Goal: Task Accomplishment & Management: Manage account settings

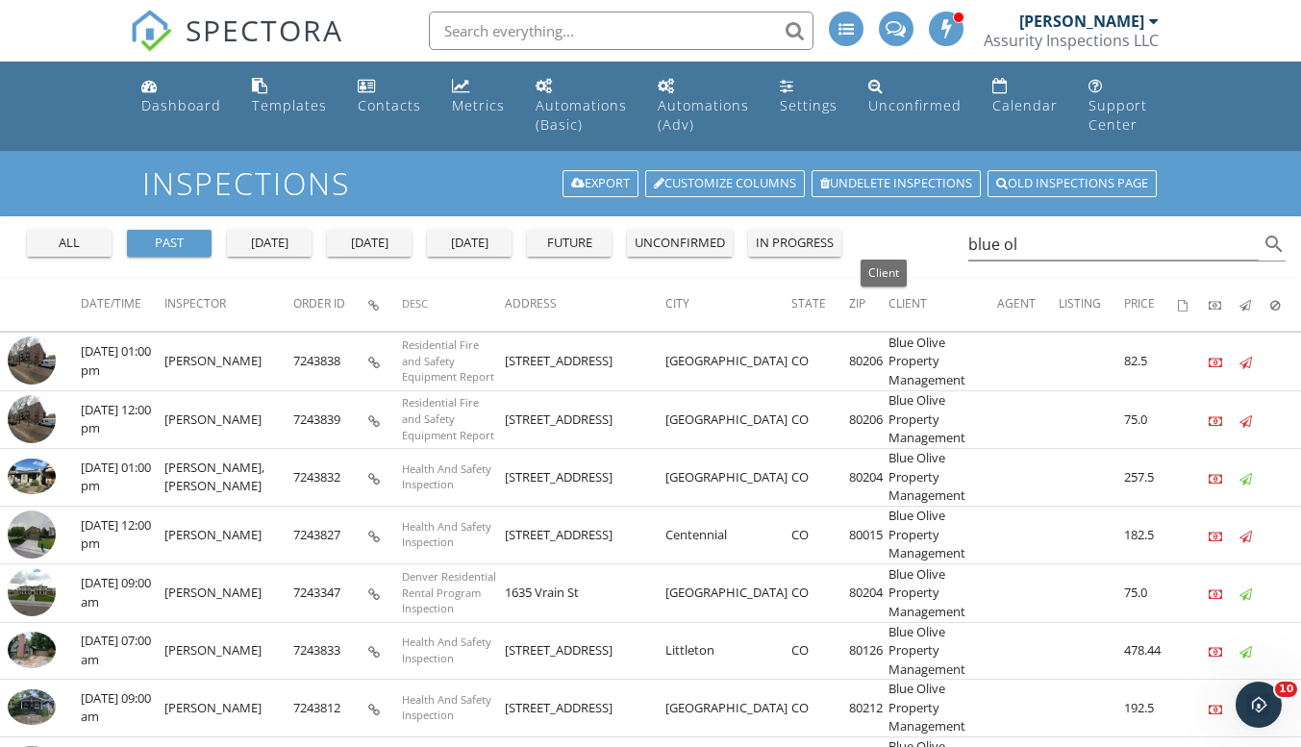
click at [889, 298] on span "Client" at bounding box center [908, 303] width 38 height 16
click at [889, 301] on span "Client" at bounding box center [908, 303] width 38 height 16
drag, startPoint x: 1042, startPoint y: 233, endPoint x: 915, endPoint y: 234, distance: 127.0
click at [915, 234] on div "all past yesterday today tomorrow future unconfirmed in progress blue ol search" at bounding box center [650, 247] width 1301 height 62
click at [1032, 248] on input "blue ol" at bounding box center [1114, 245] width 291 height 32
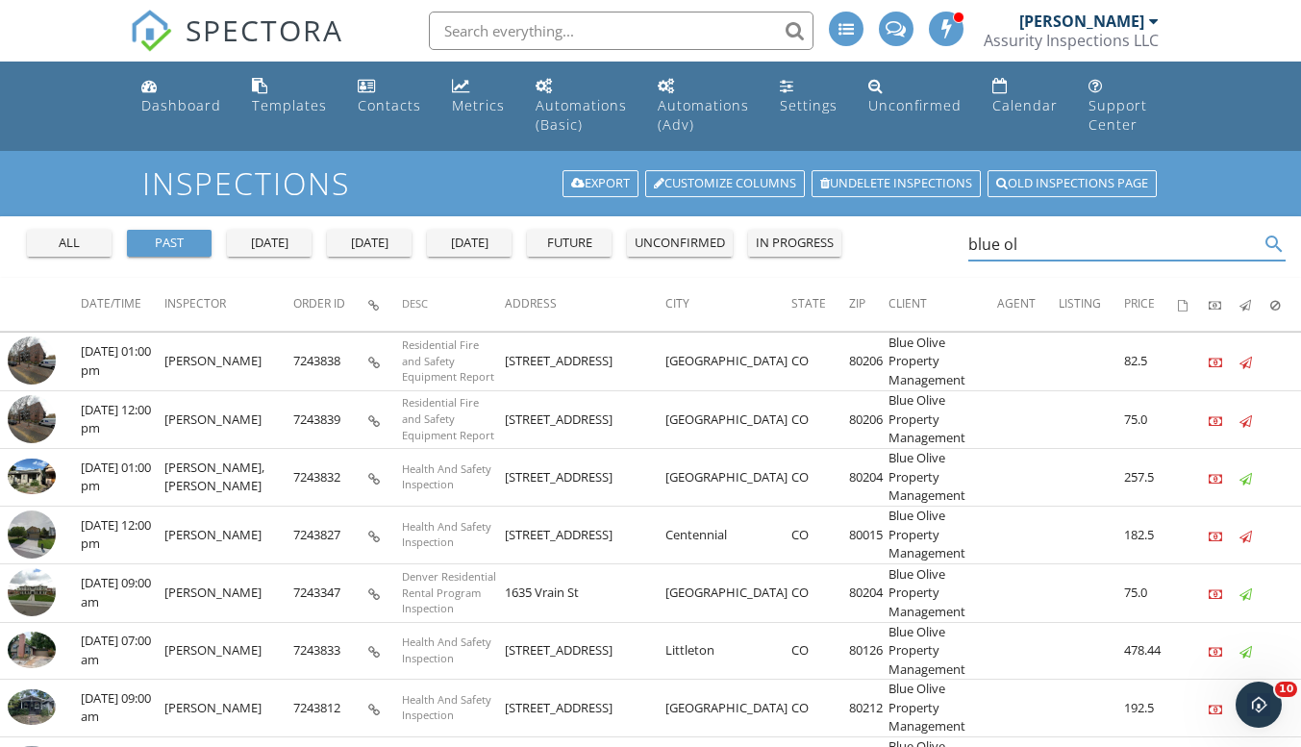
type input "blue o"
drag, startPoint x: 1032, startPoint y: 247, endPoint x: 927, endPoint y: 247, distance: 104.8
click at [927, 247] on div "all past yesterday today tomorrow future unconfirmed in progress blue o search" at bounding box center [650, 247] width 1301 height 62
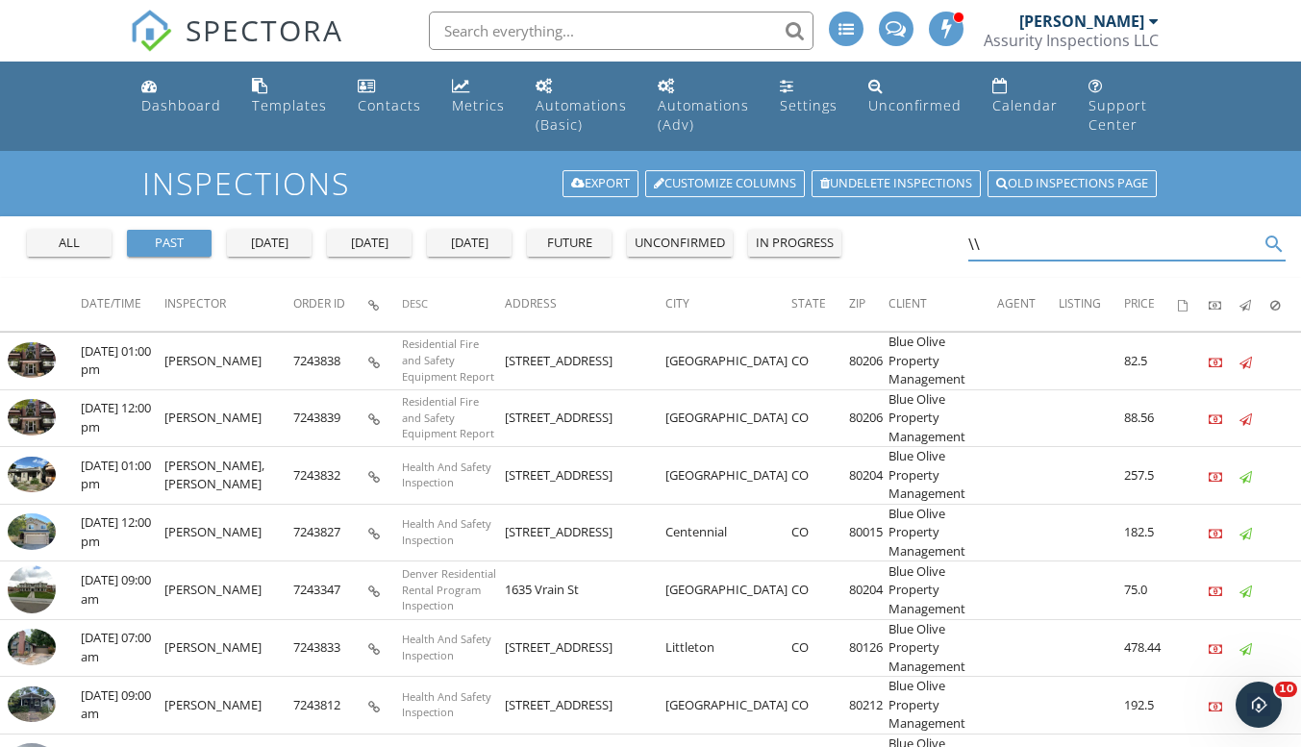
type input "\"
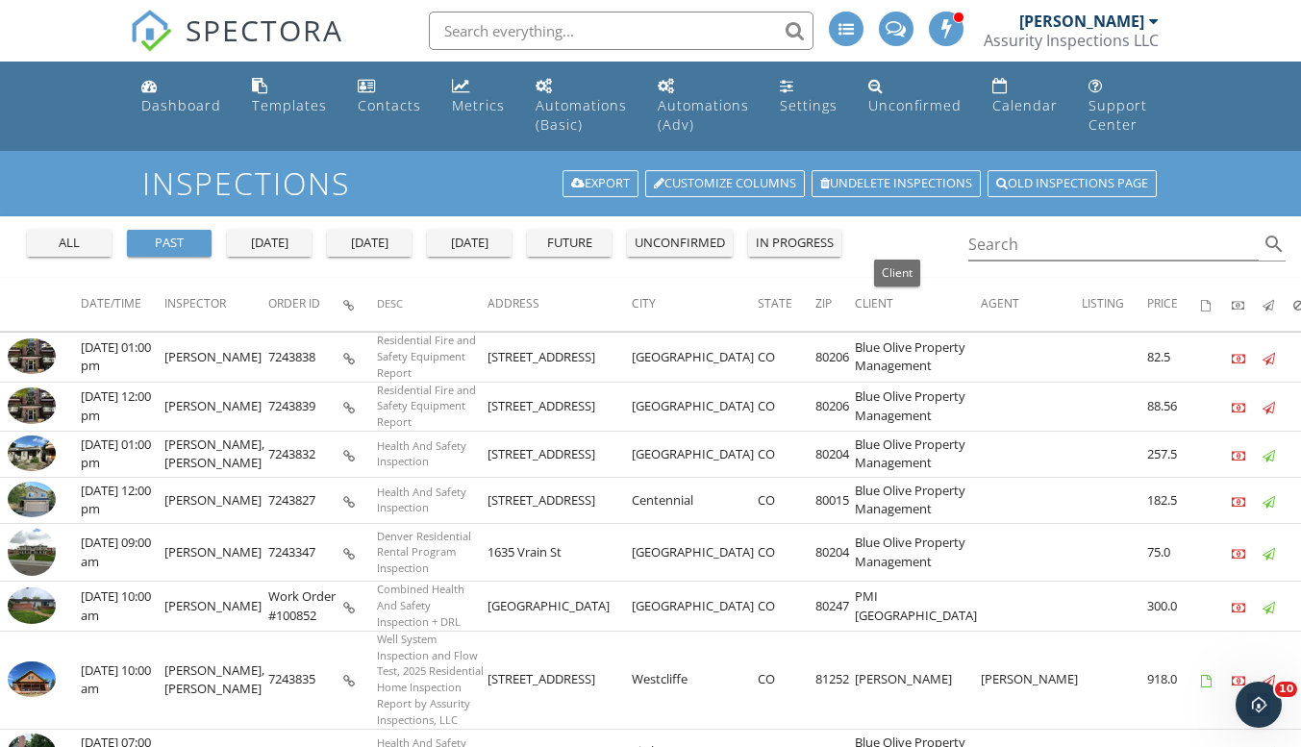
click at [894, 304] on span "Client" at bounding box center [874, 303] width 38 height 16
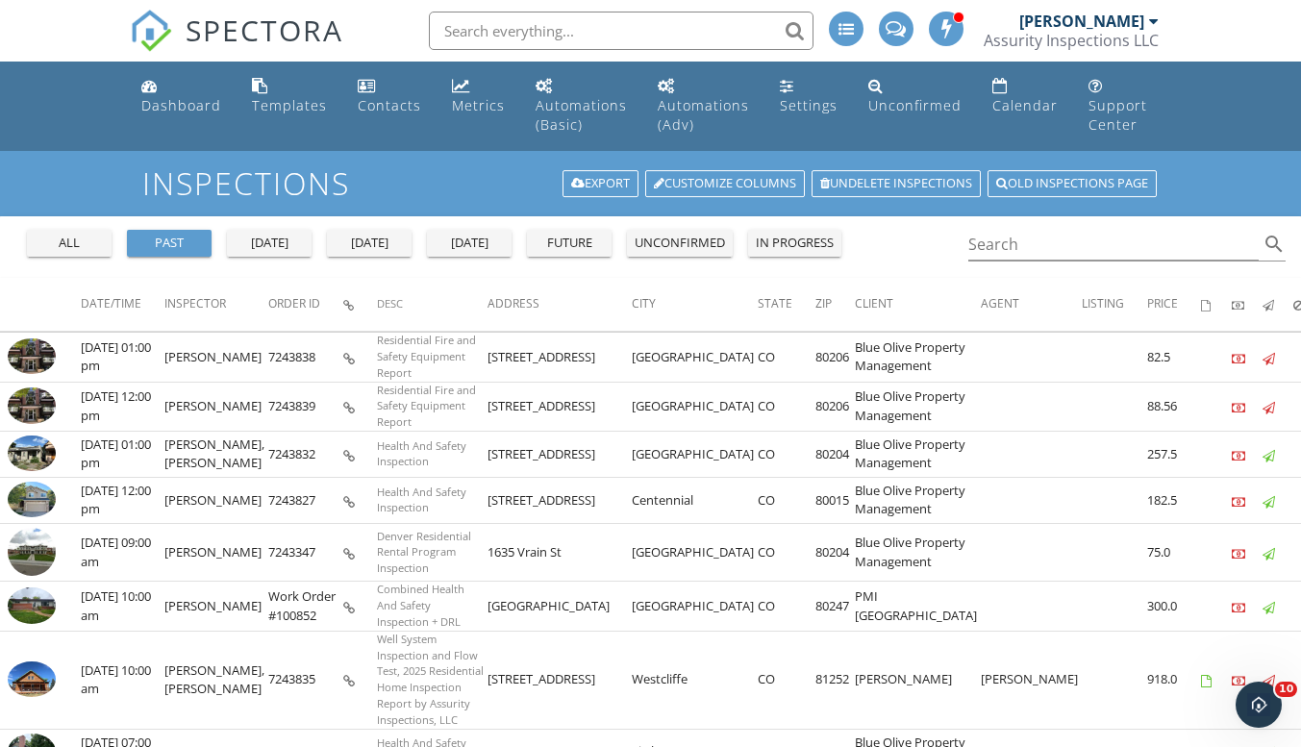
click at [789, 86] on div "Settings" at bounding box center [787, 85] width 14 height 15
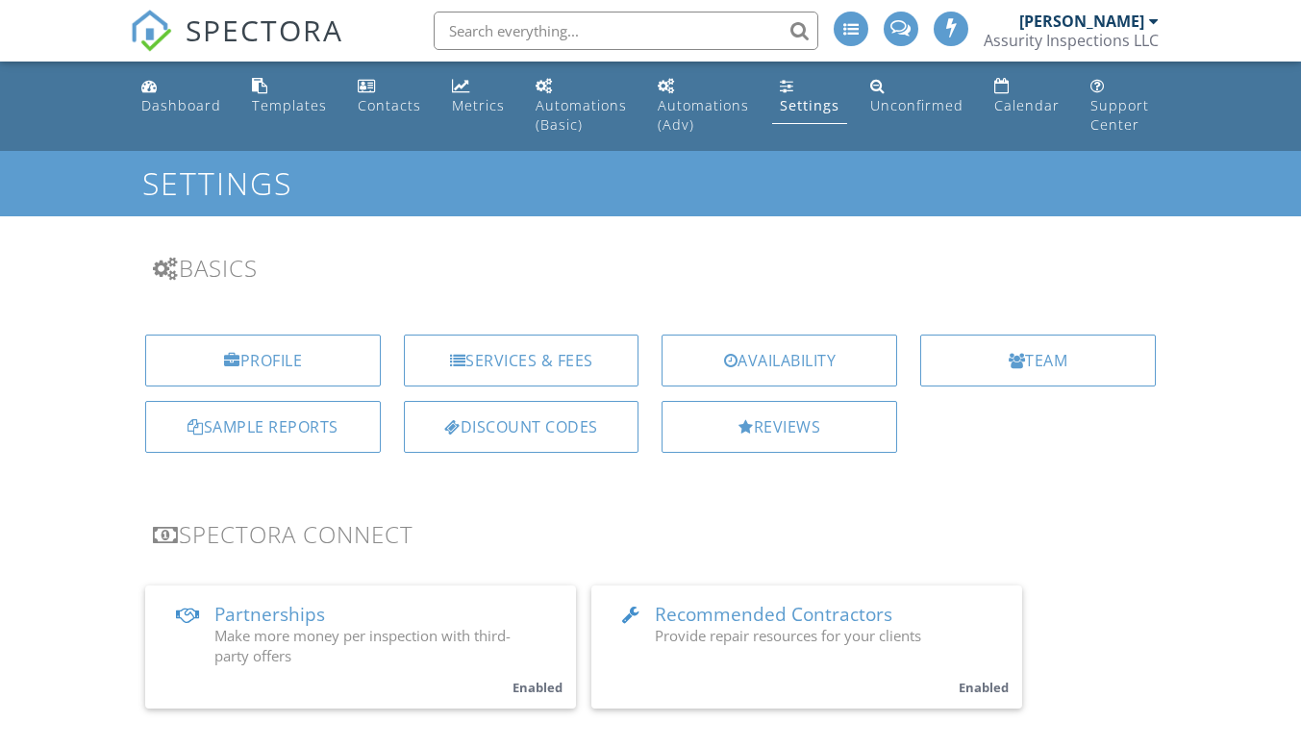
click at [539, 364] on div "Services & Fees" at bounding box center [522, 361] width 236 height 52
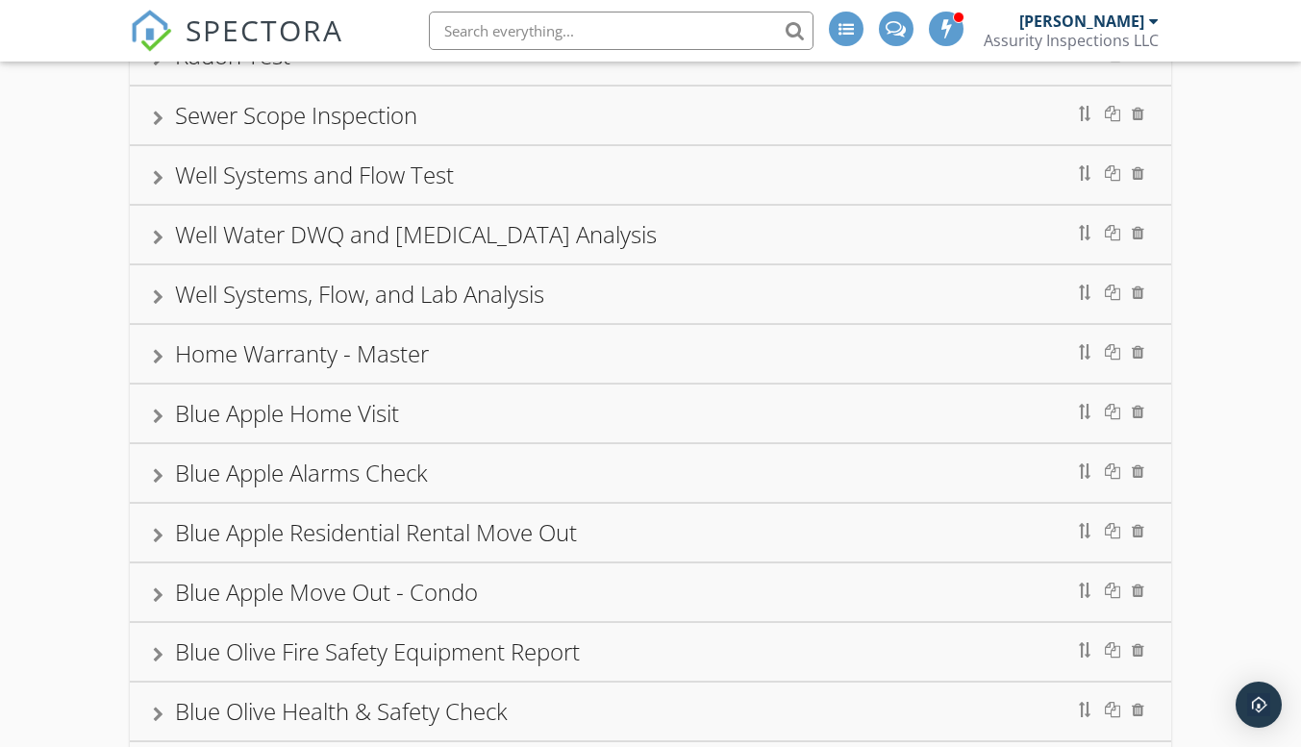
scroll to position [289, 0]
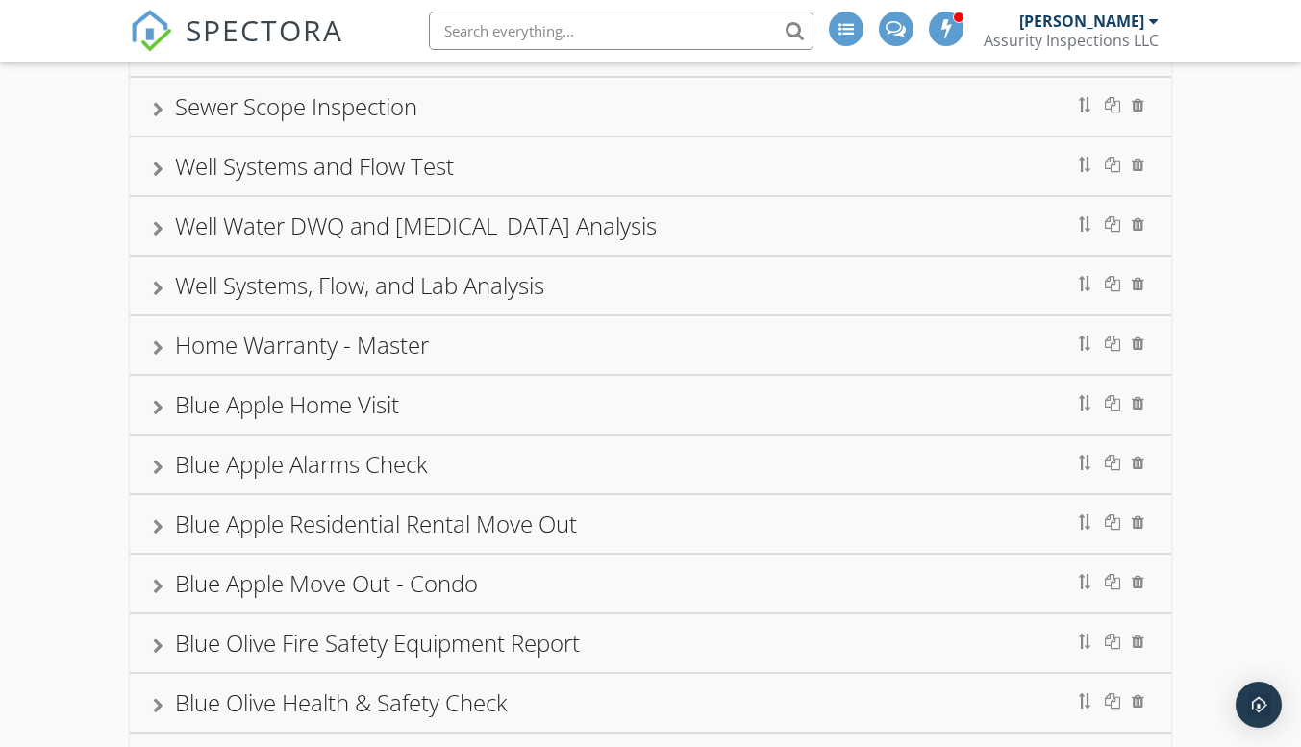
click at [147, 406] on div "Blue Apple Home Visit" at bounding box center [650, 405] width 1041 height 58
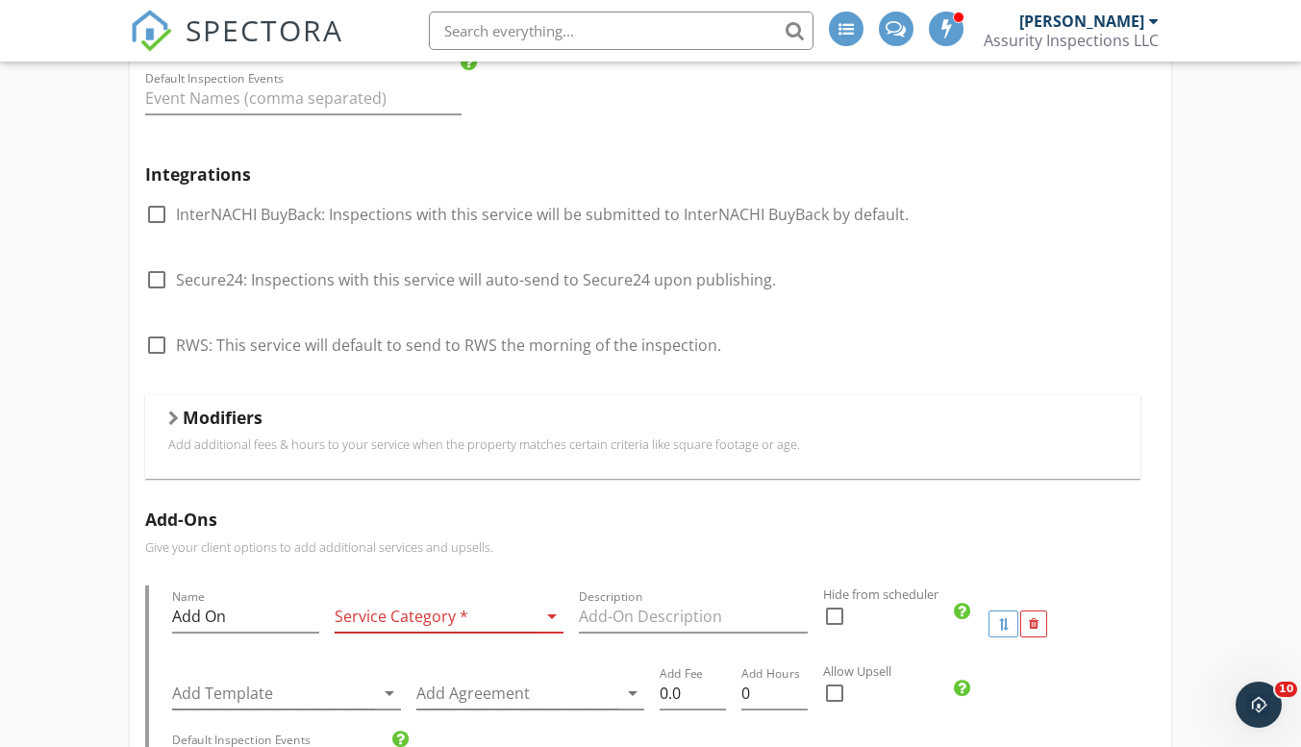
scroll to position [962, 0]
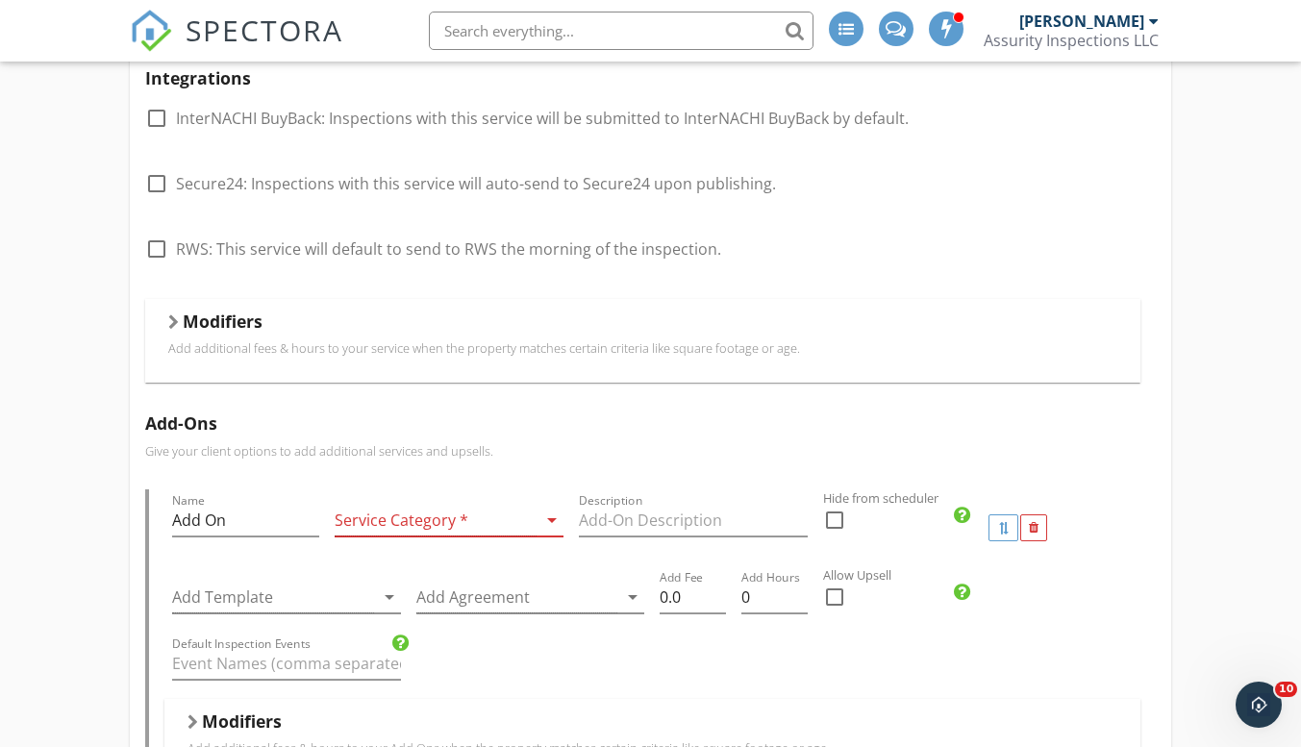
click at [168, 327] on div at bounding box center [173, 322] width 11 height 15
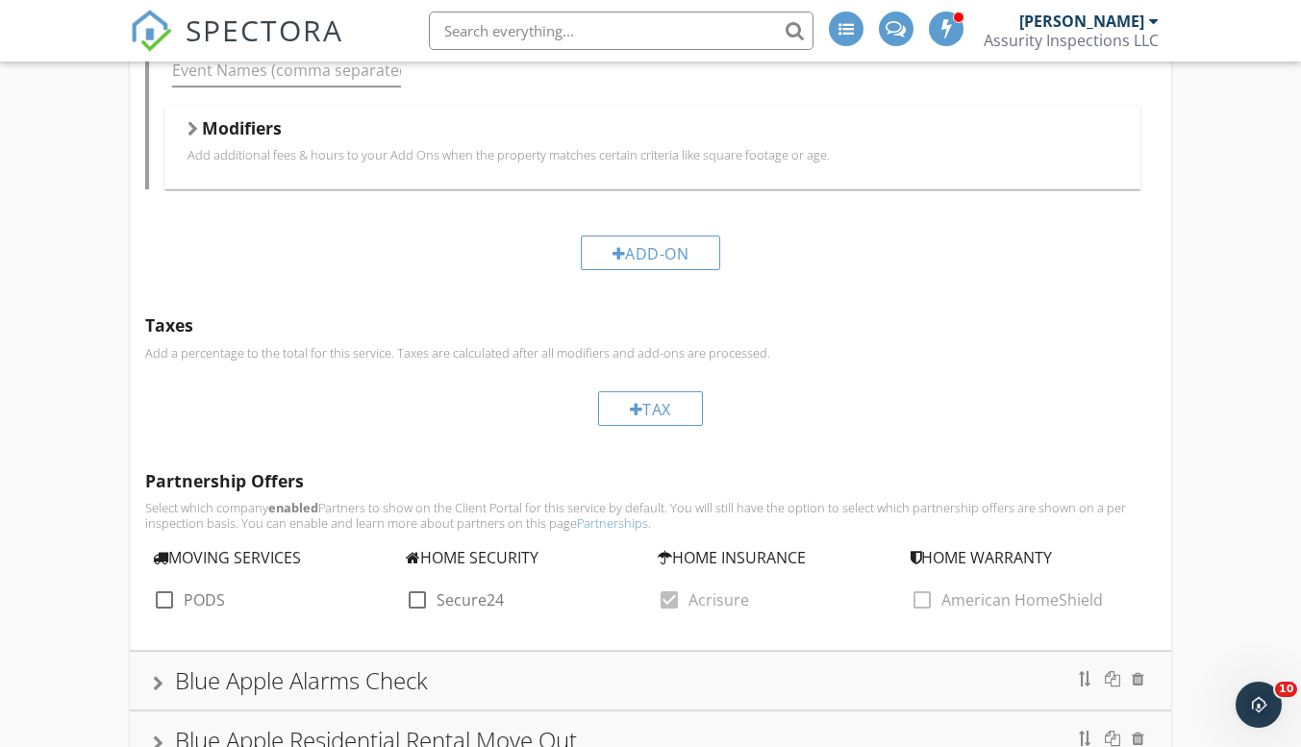
scroll to position [2020, 0]
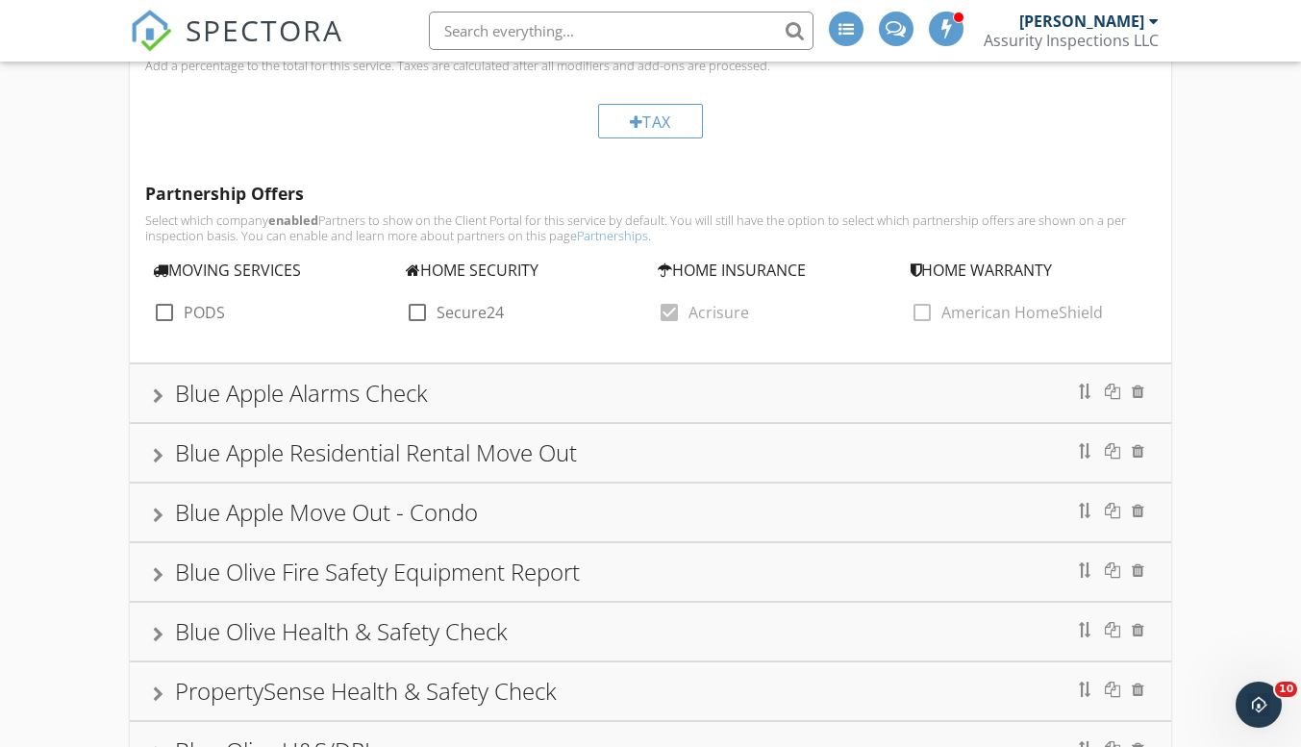
click at [158, 396] on div at bounding box center [158, 396] width 11 height 15
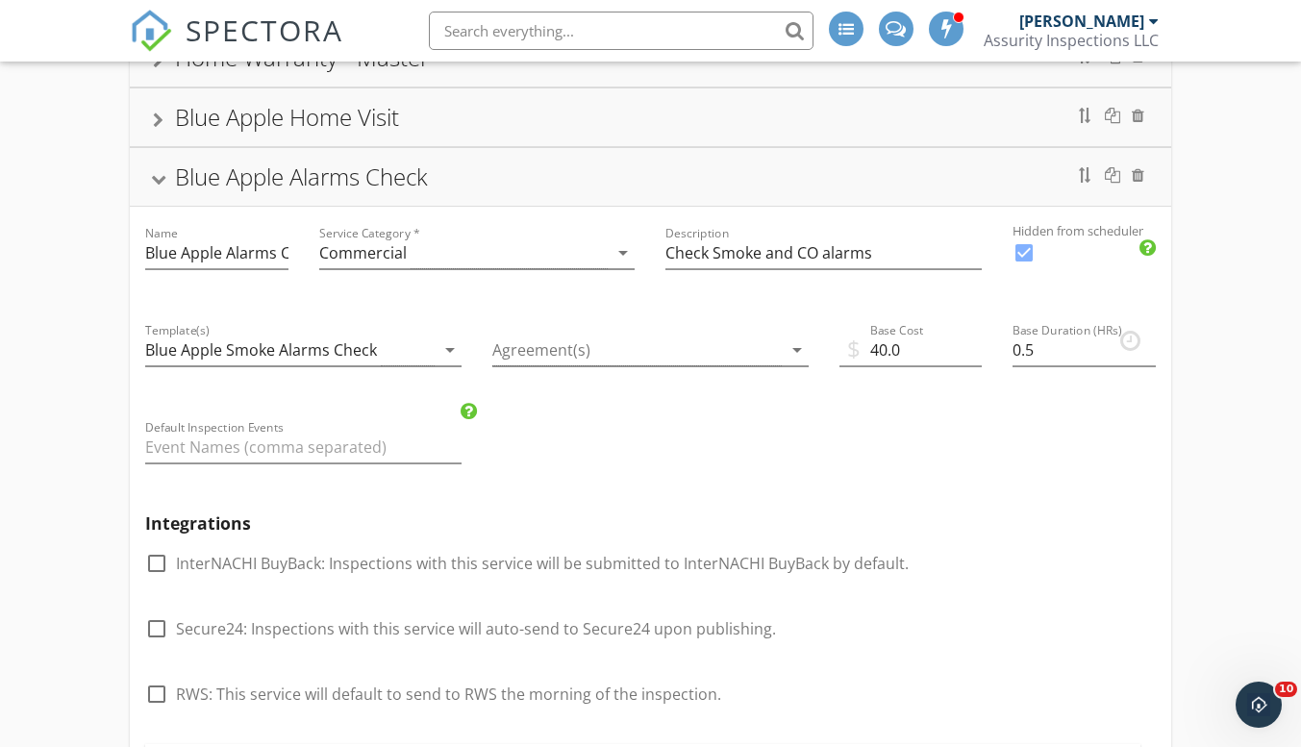
scroll to position [468, 0]
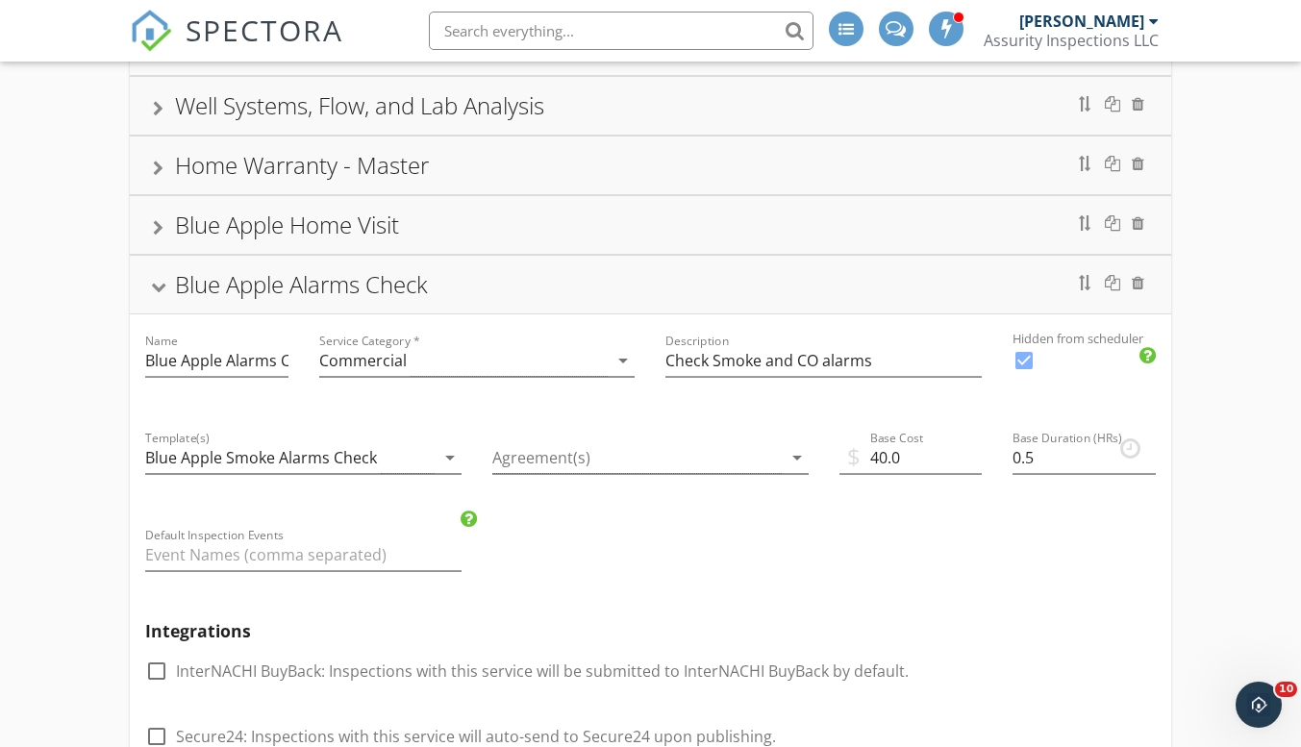
click at [161, 287] on div at bounding box center [158, 287] width 15 height 11
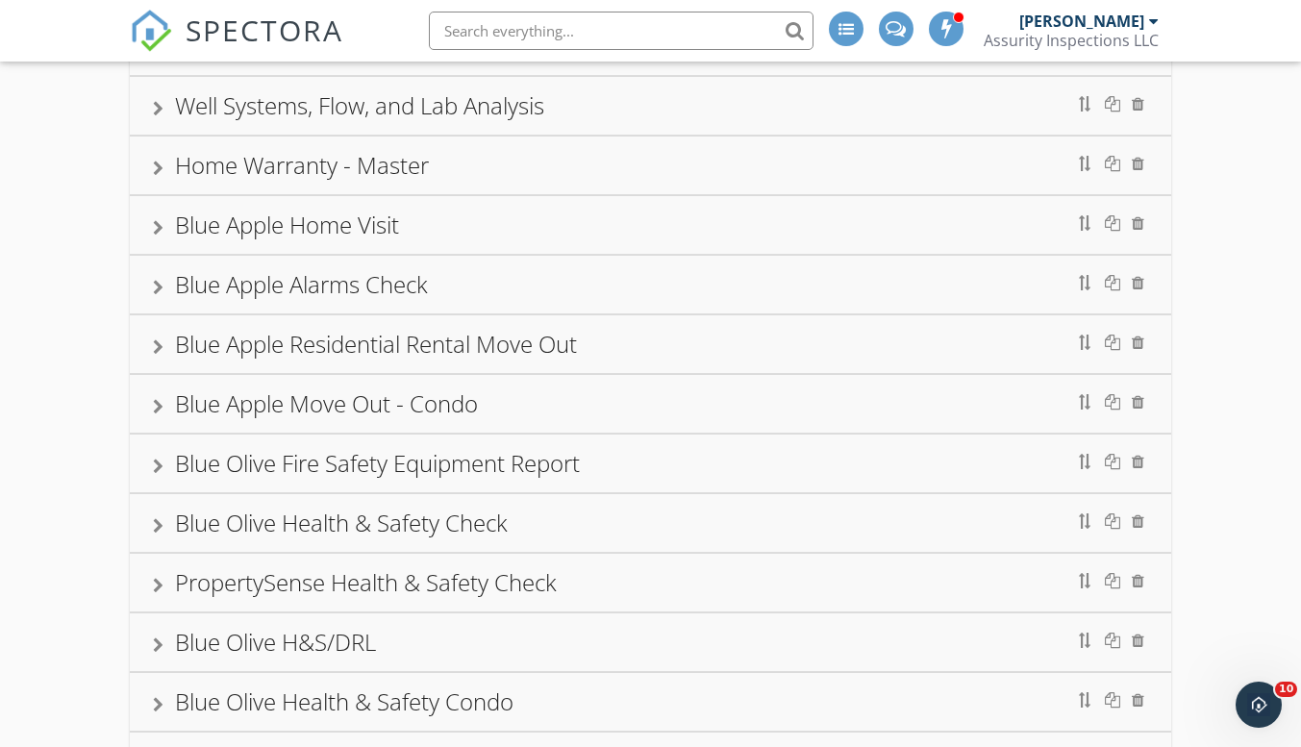
click at [162, 341] on div at bounding box center [158, 347] width 11 height 15
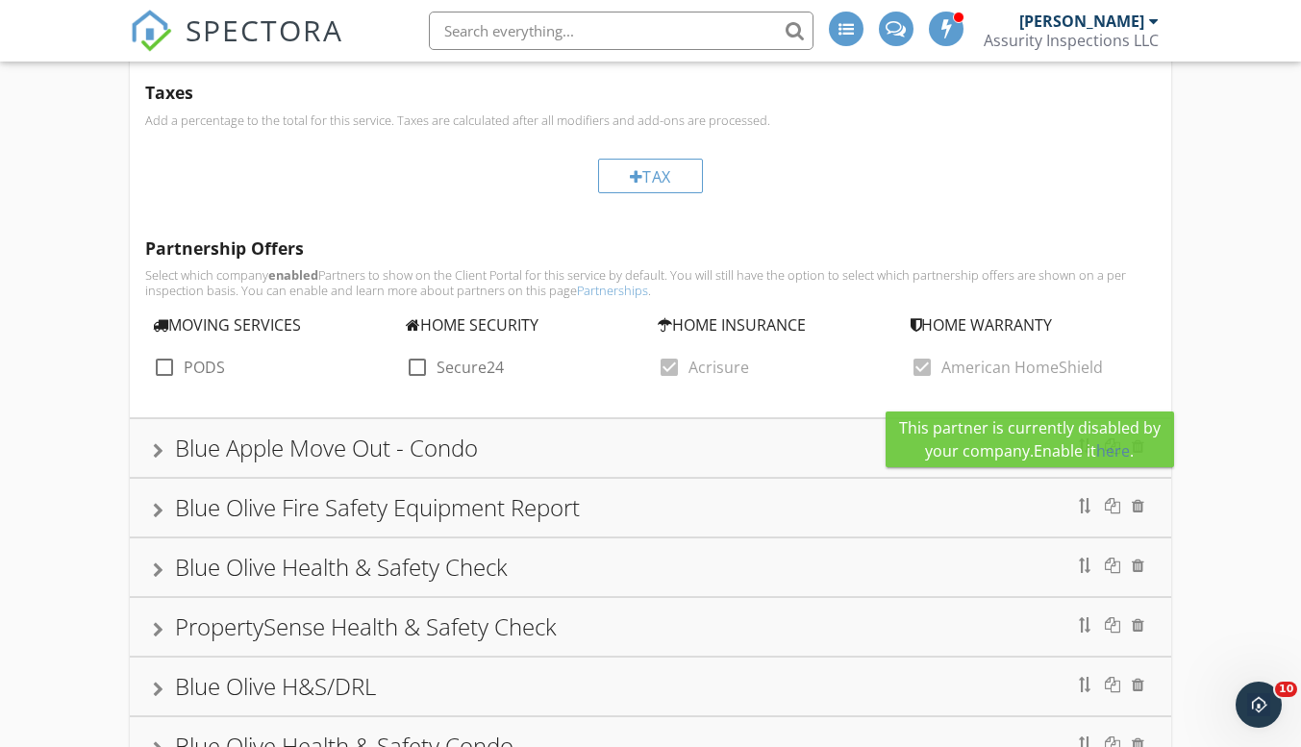
scroll to position [1911, 0]
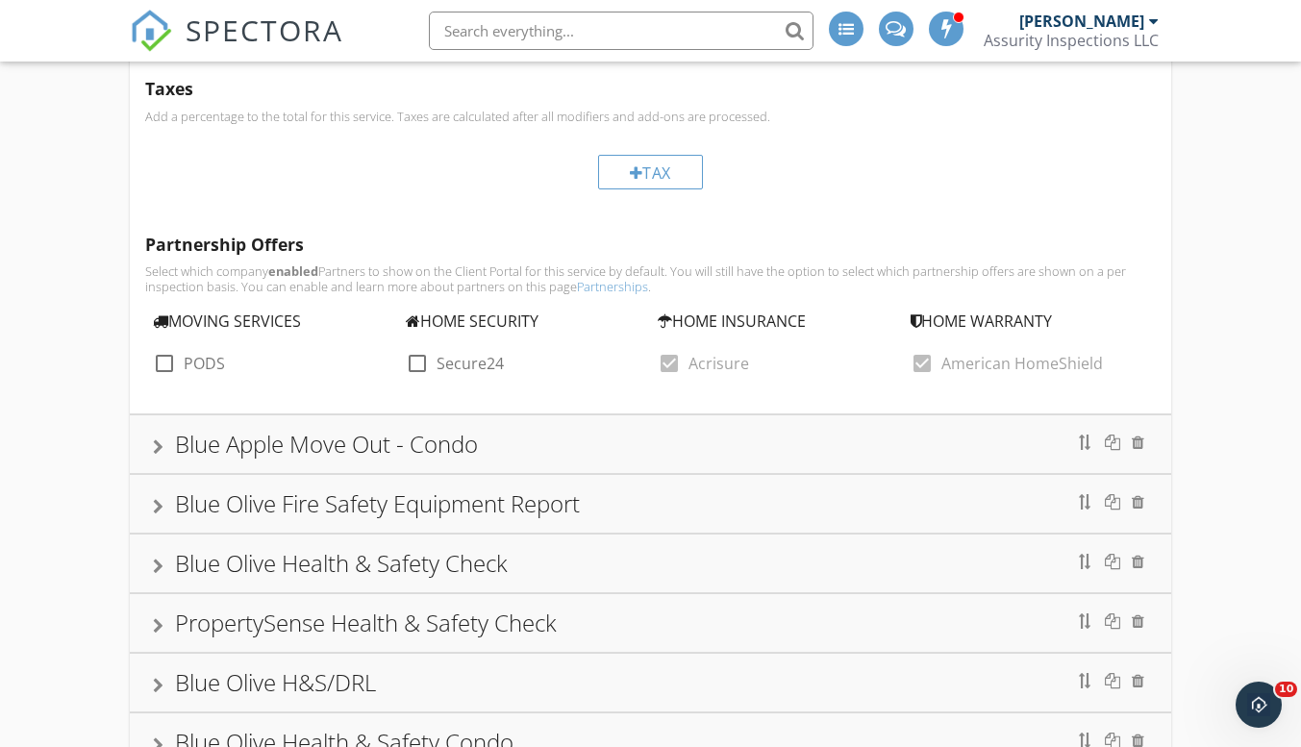
click at [895, 571] on div "Blue Olive Health & Safety Check" at bounding box center [650, 563] width 995 height 35
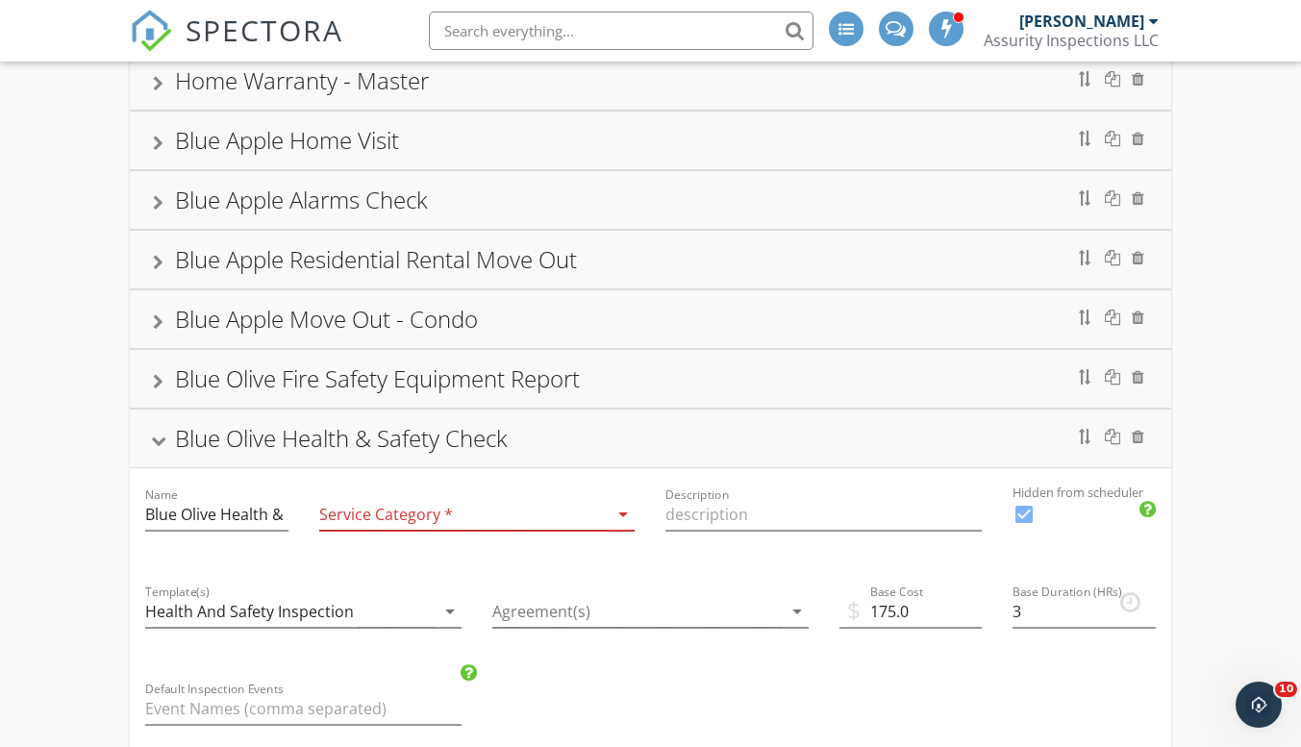
scroll to position [360, 0]
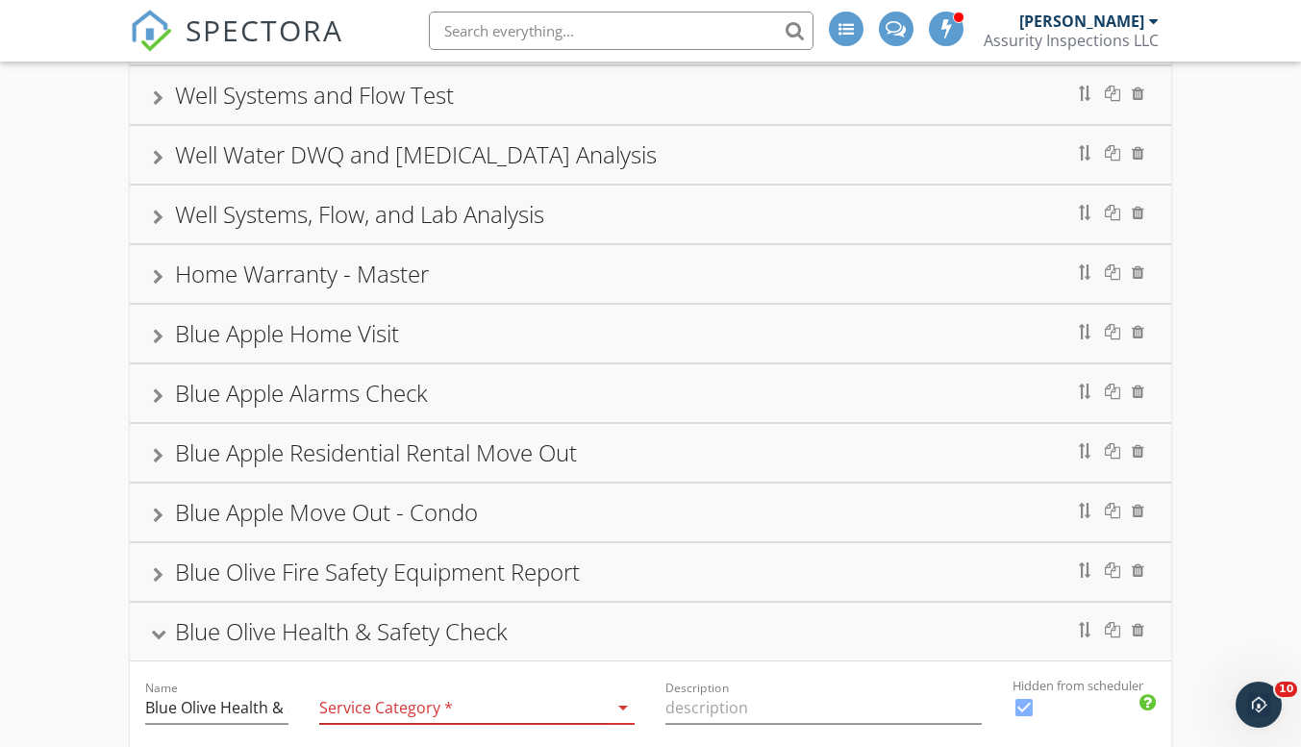
click at [146, 441] on div "Blue Apple Residential Rental Move Out" at bounding box center [650, 453] width 1041 height 58
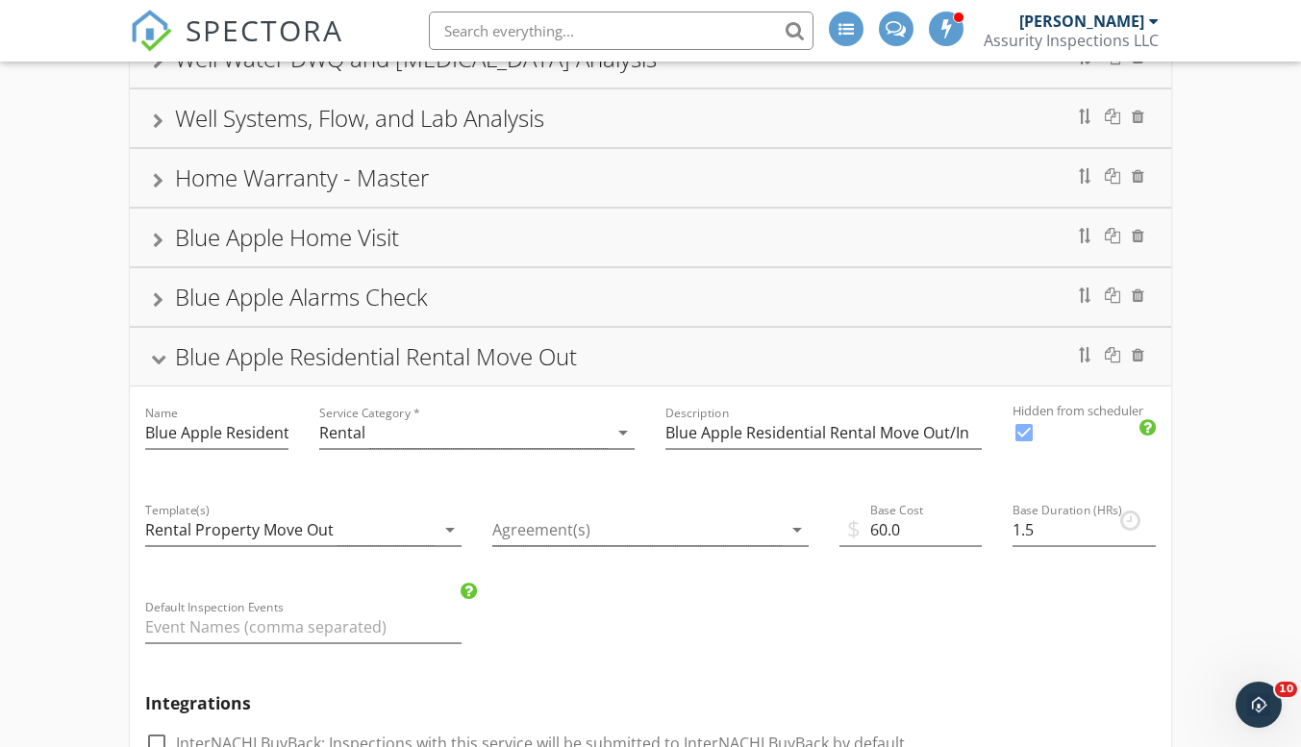
scroll to position [552, 0]
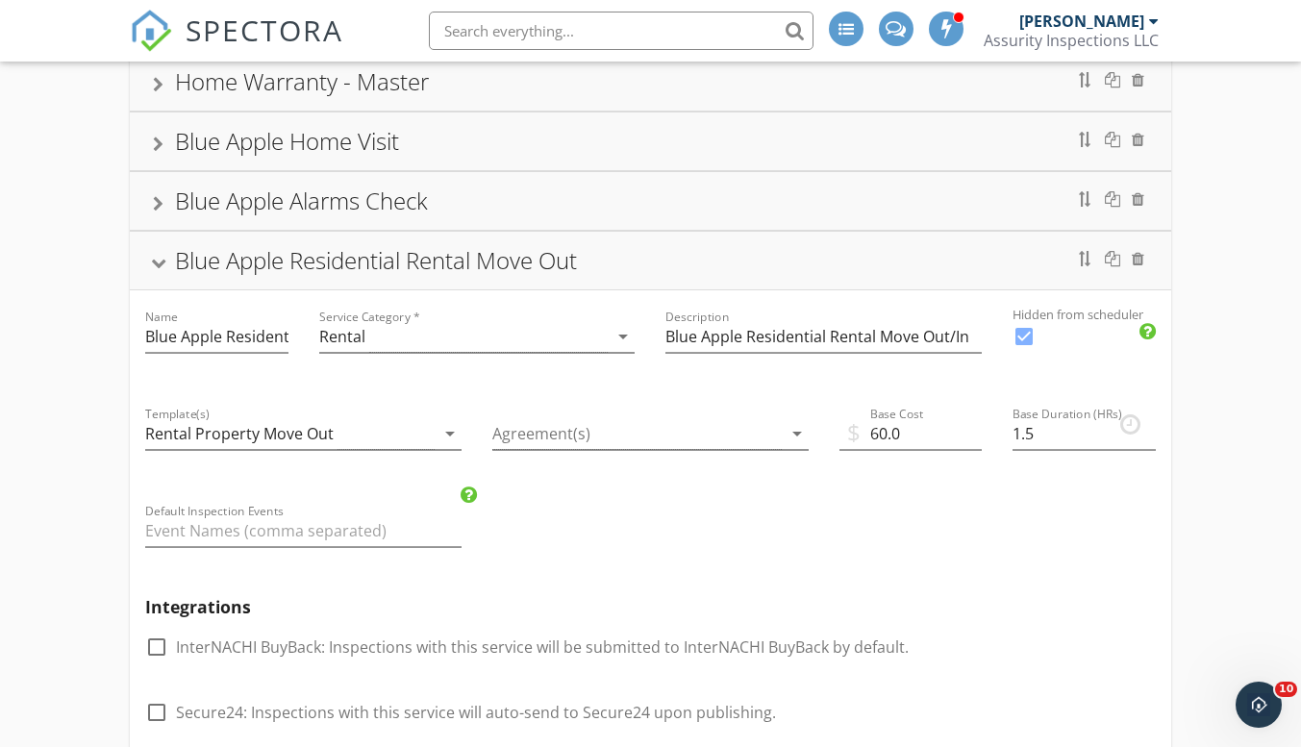
click at [156, 258] on div at bounding box center [158, 263] width 15 height 11
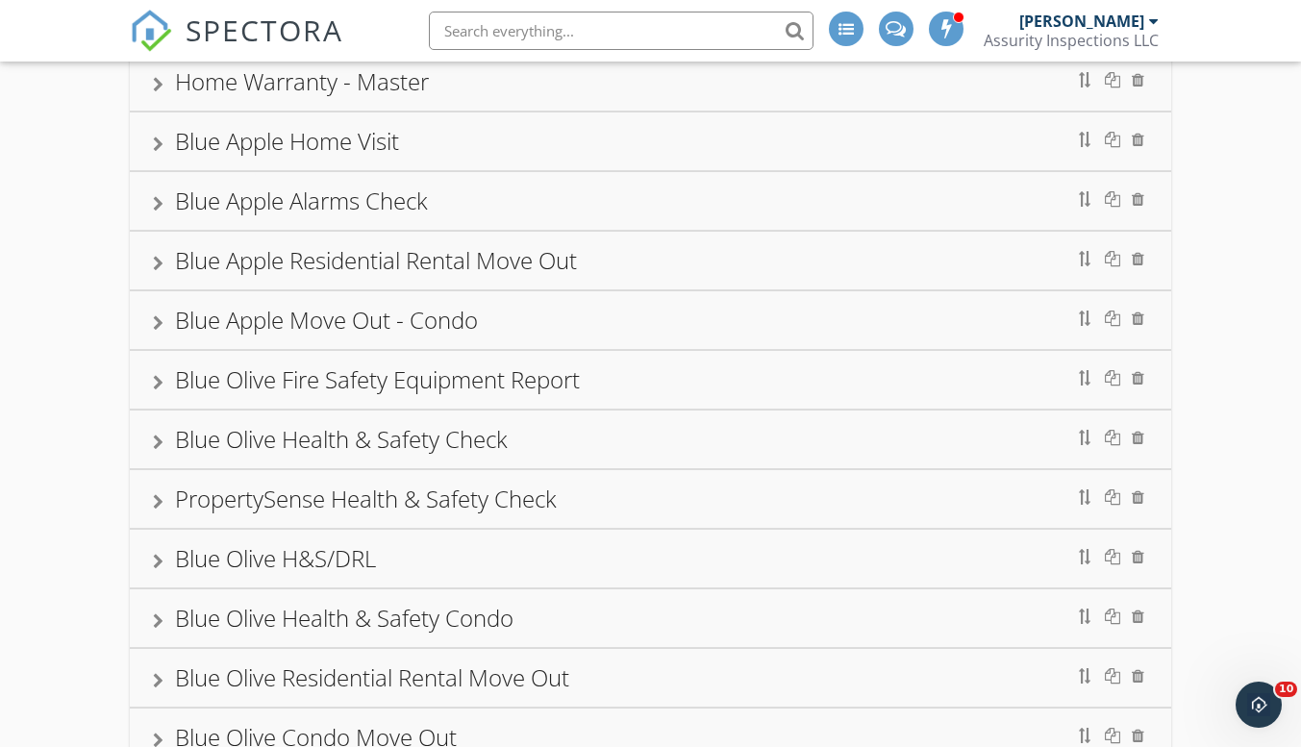
click at [169, 311] on div "Blue Apple Move Out - Condo" at bounding box center [650, 320] width 995 height 35
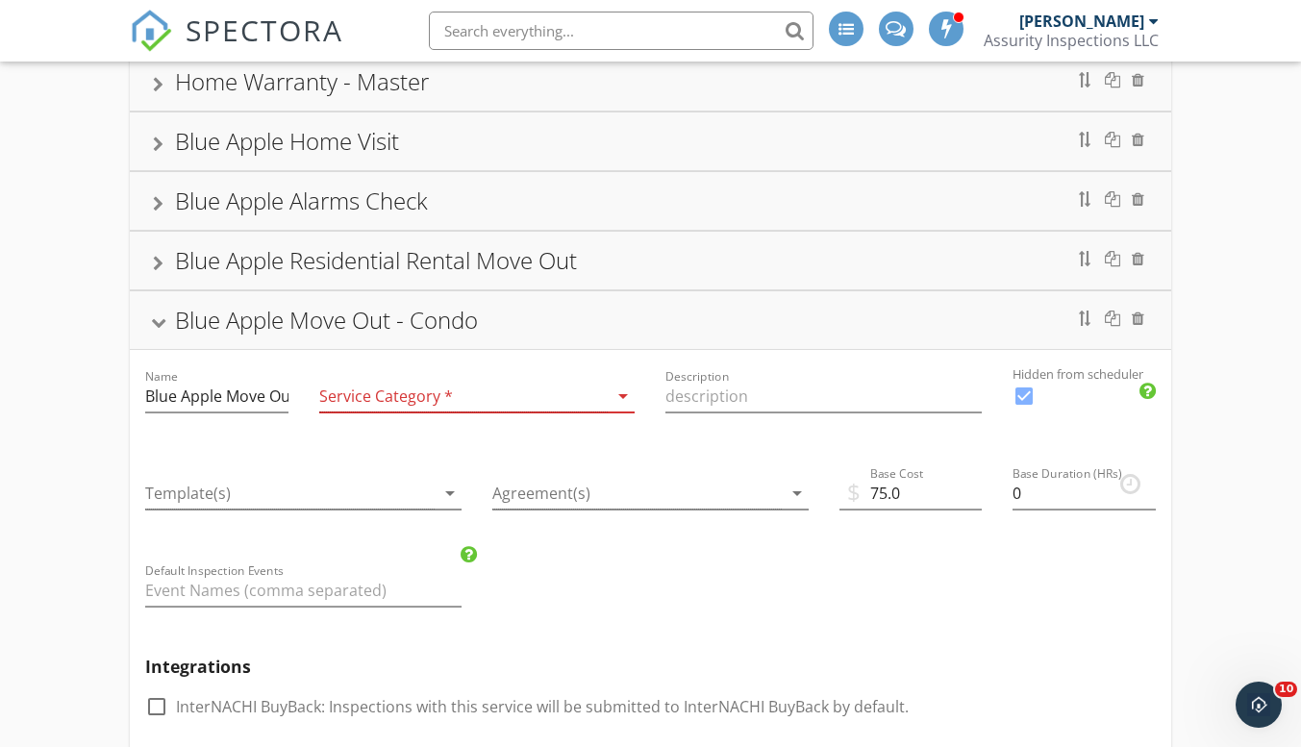
click at [160, 272] on div "Blue Apple Residential Rental Move Out" at bounding box center [650, 260] width 995 height 35
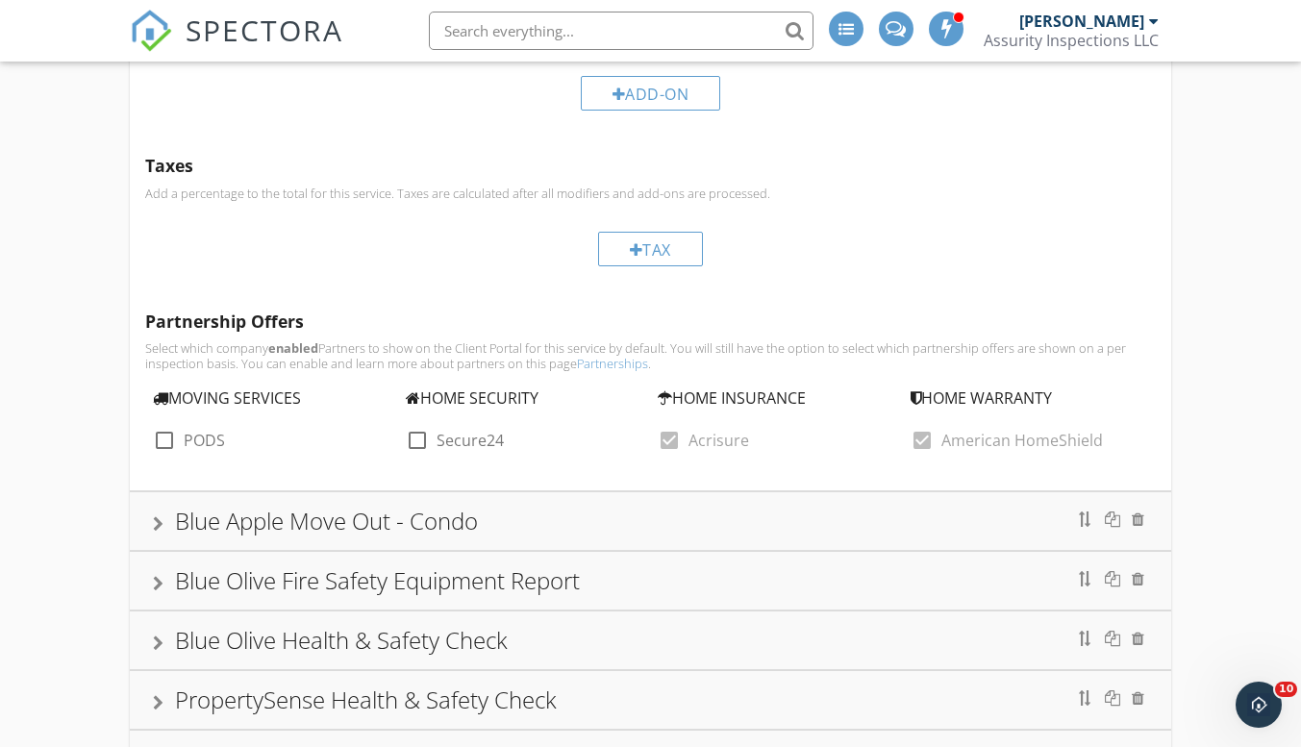
scroll to position [1995, 0]
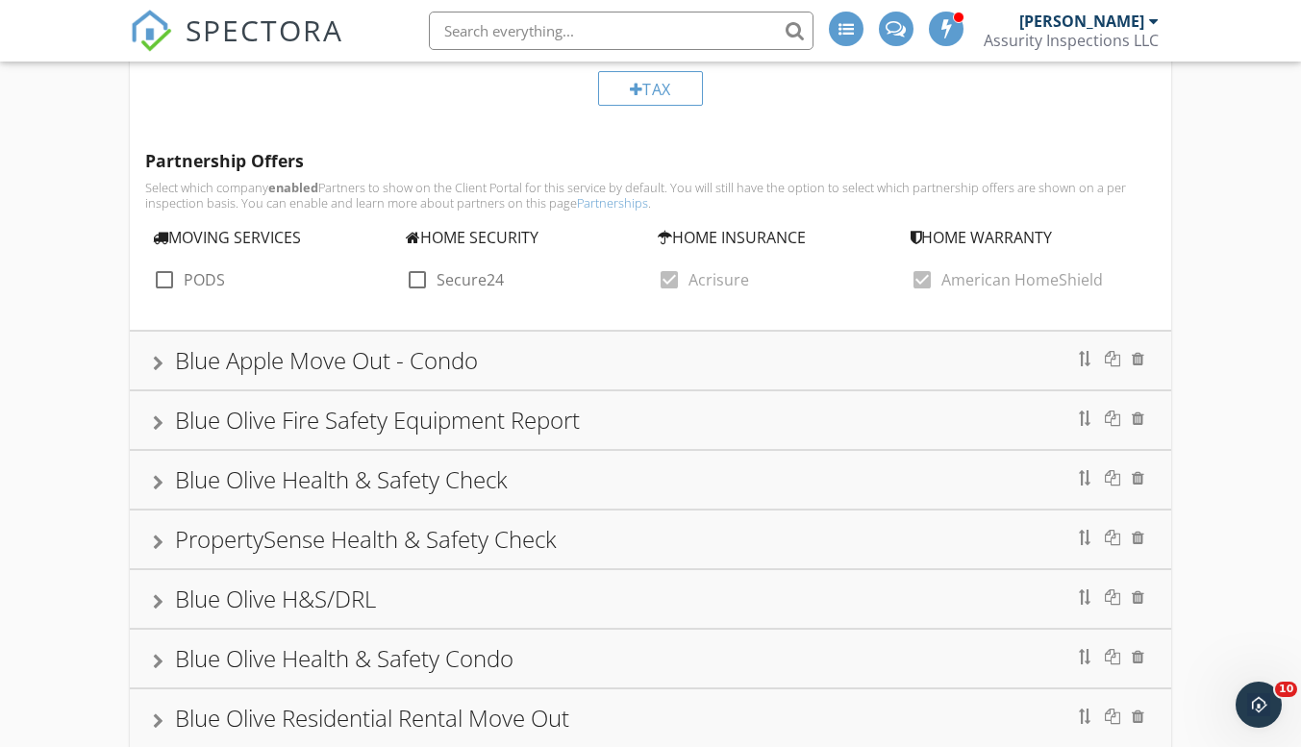
click at [162, 365] on div at bounding box center [158, 363] width 11 height 15
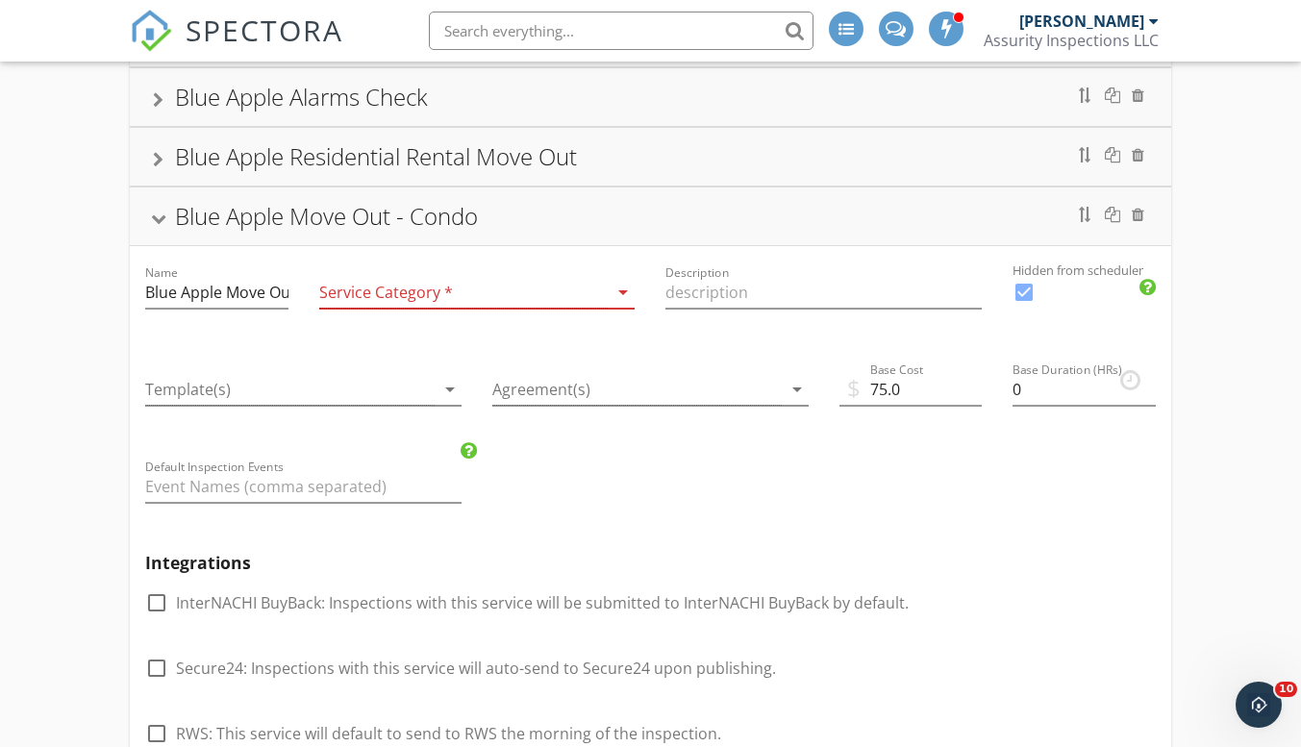
scroll to position [636, 0]
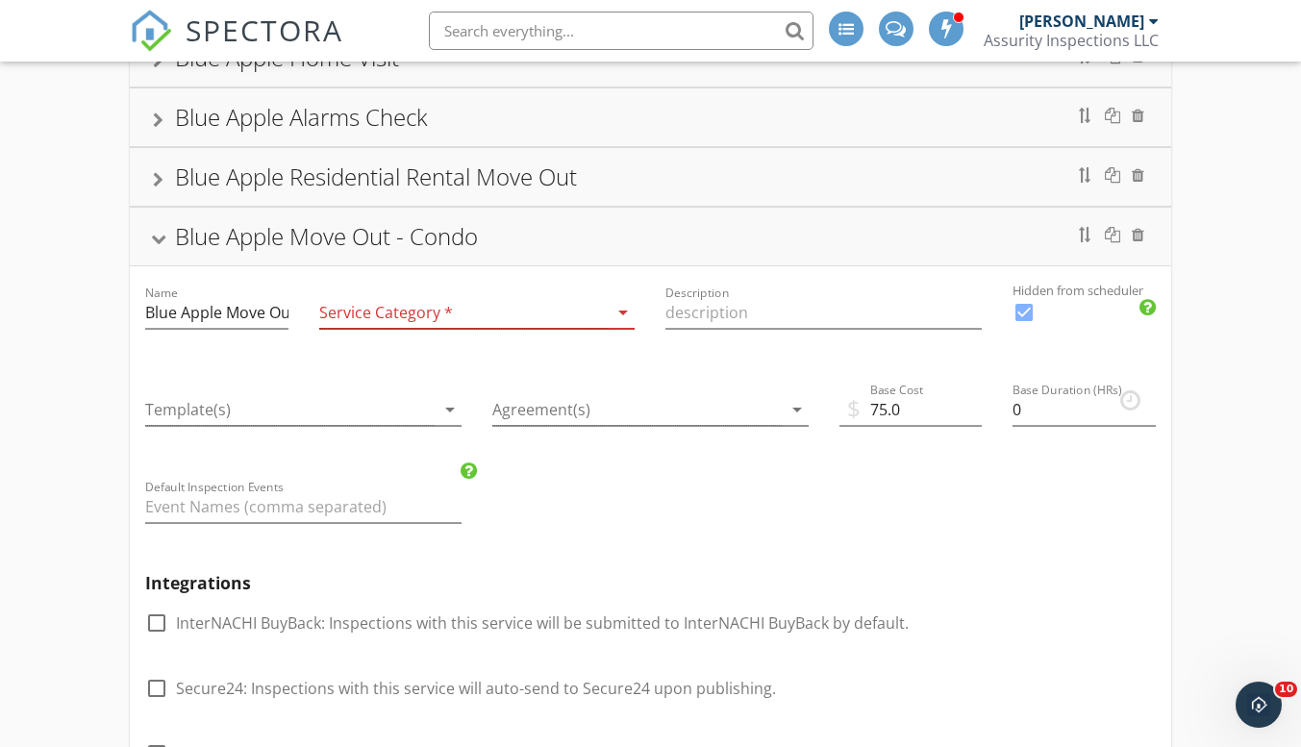
click at [164, 239] on div at bounding box center [158, 239] width 15 height 11
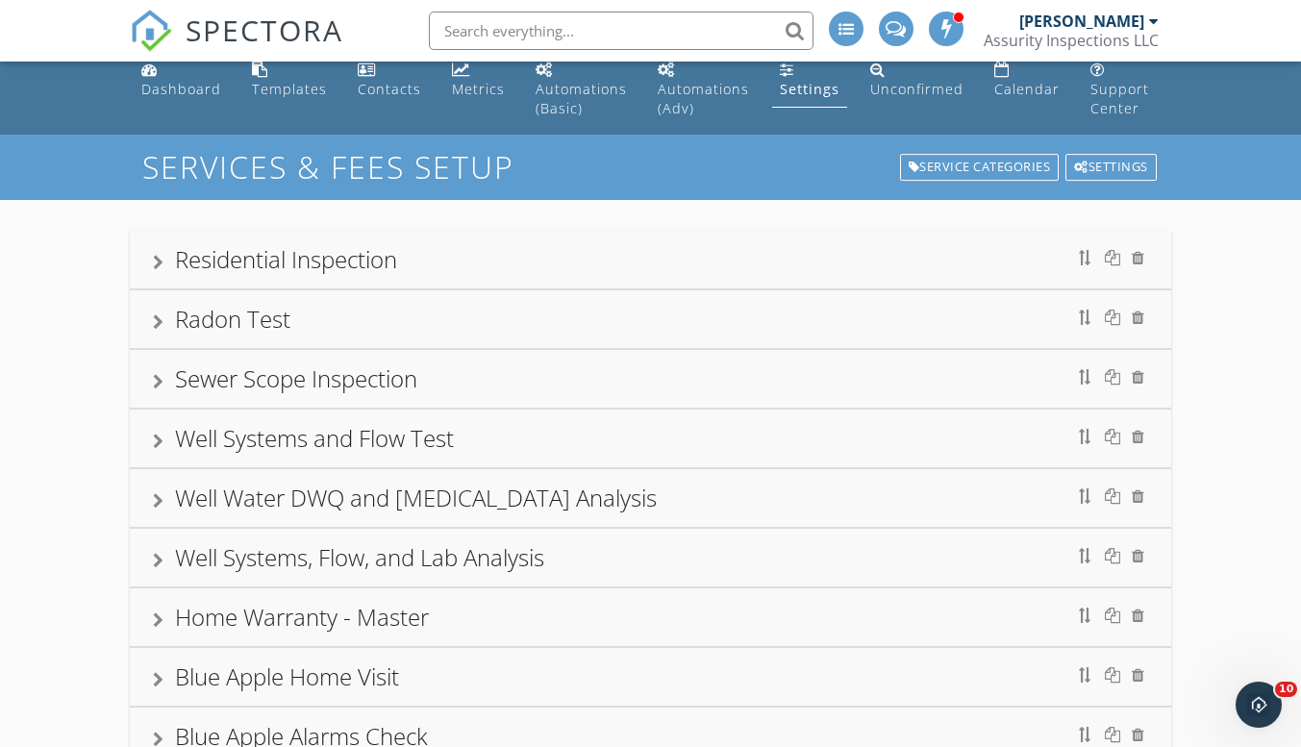
scroll to position [0, 0]
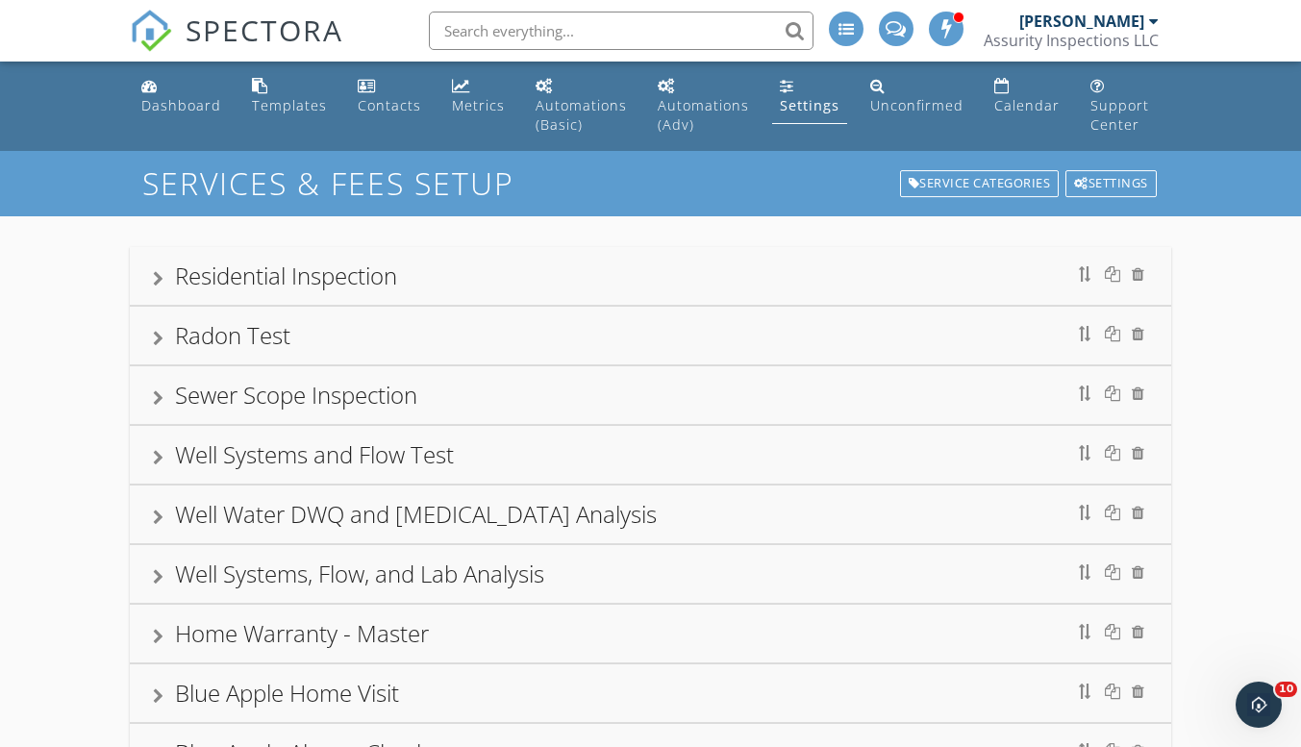
click at [1112, 16] on div "[PERSON_NAME]" at bounding box center [1082, 21] width 125 height 19
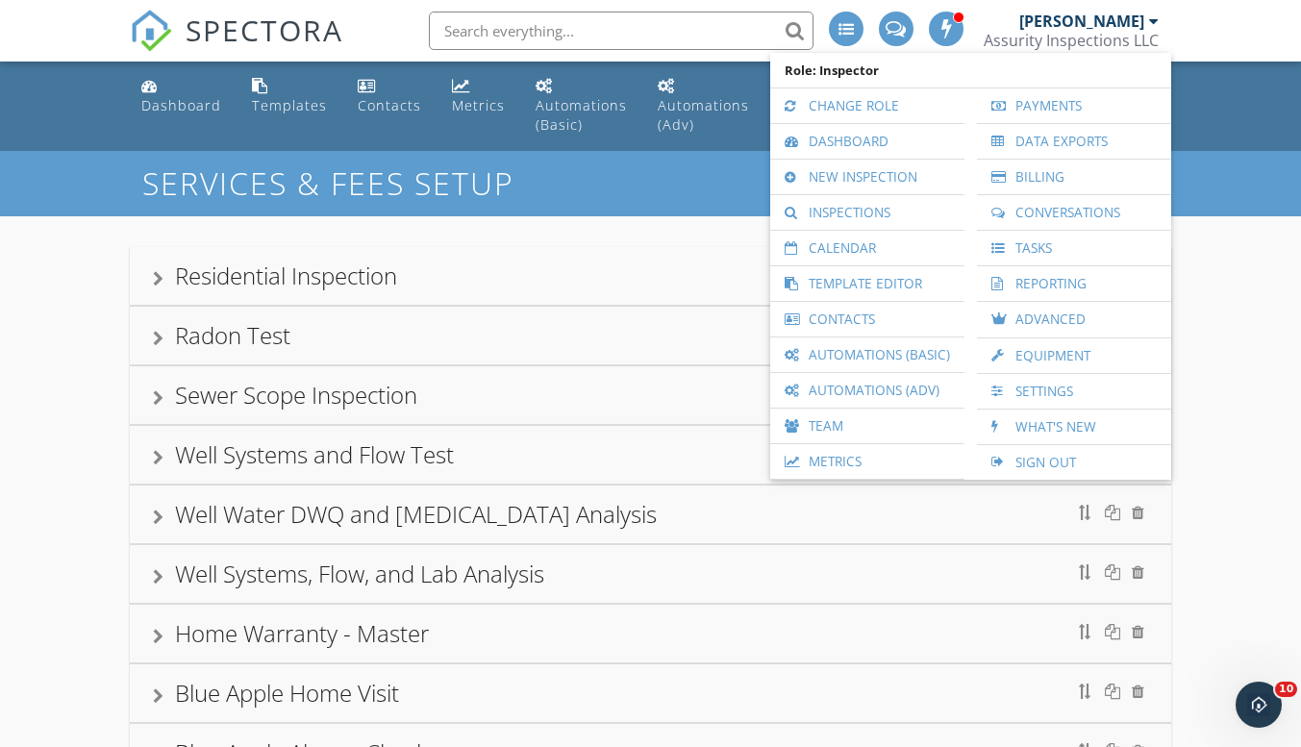
click at [851, 204] on link "Inspections" at bounding box center [867, 212] width 175 height 35
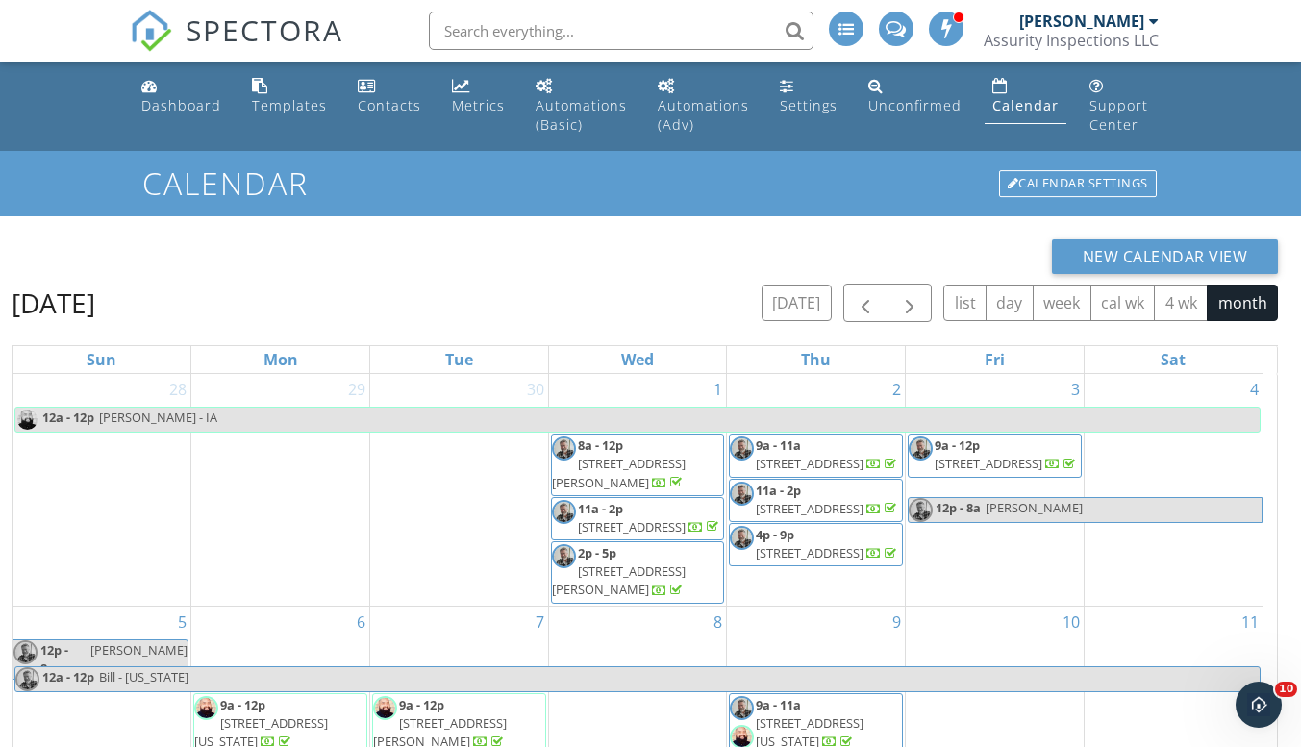
click at [1081, 19] on div "[PERSON_NAME]" at bounding box center [1082, 21] width 125 height 19
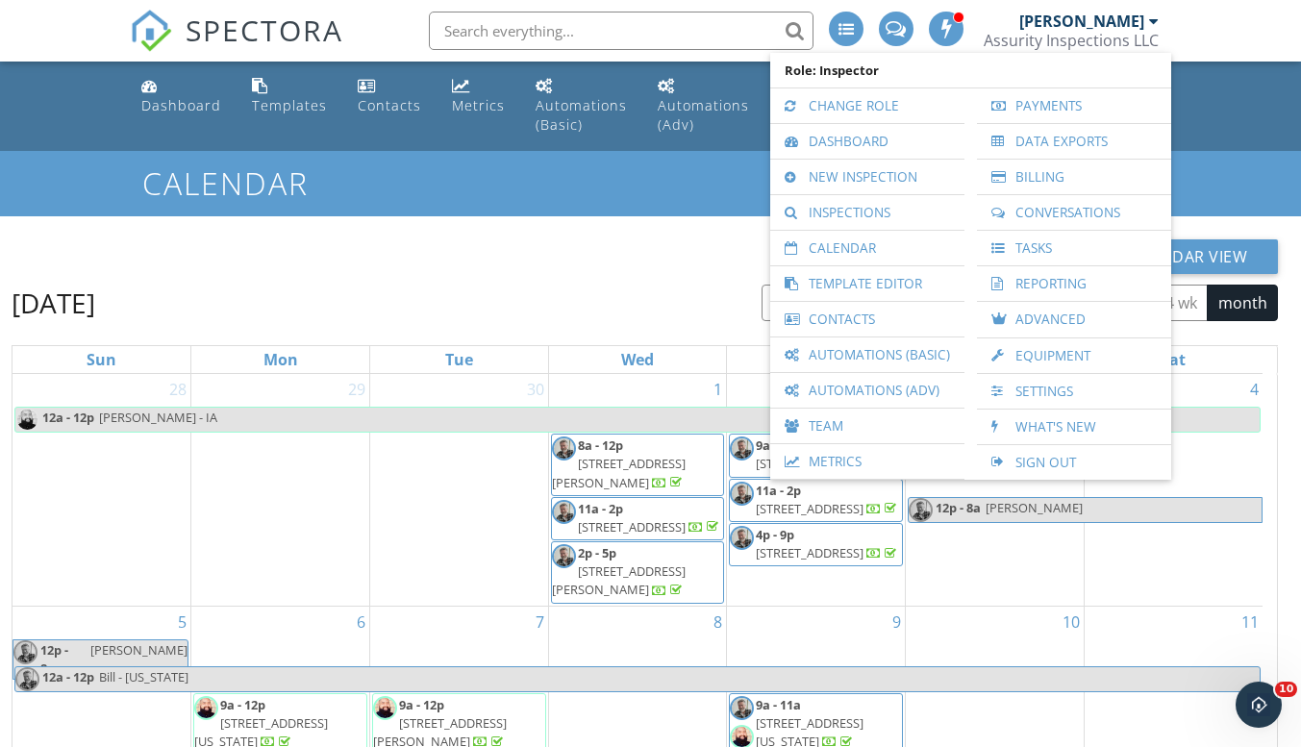
click at [841, 215] on link "Inspections" at bounding box center [867, 212] width 175 height 35
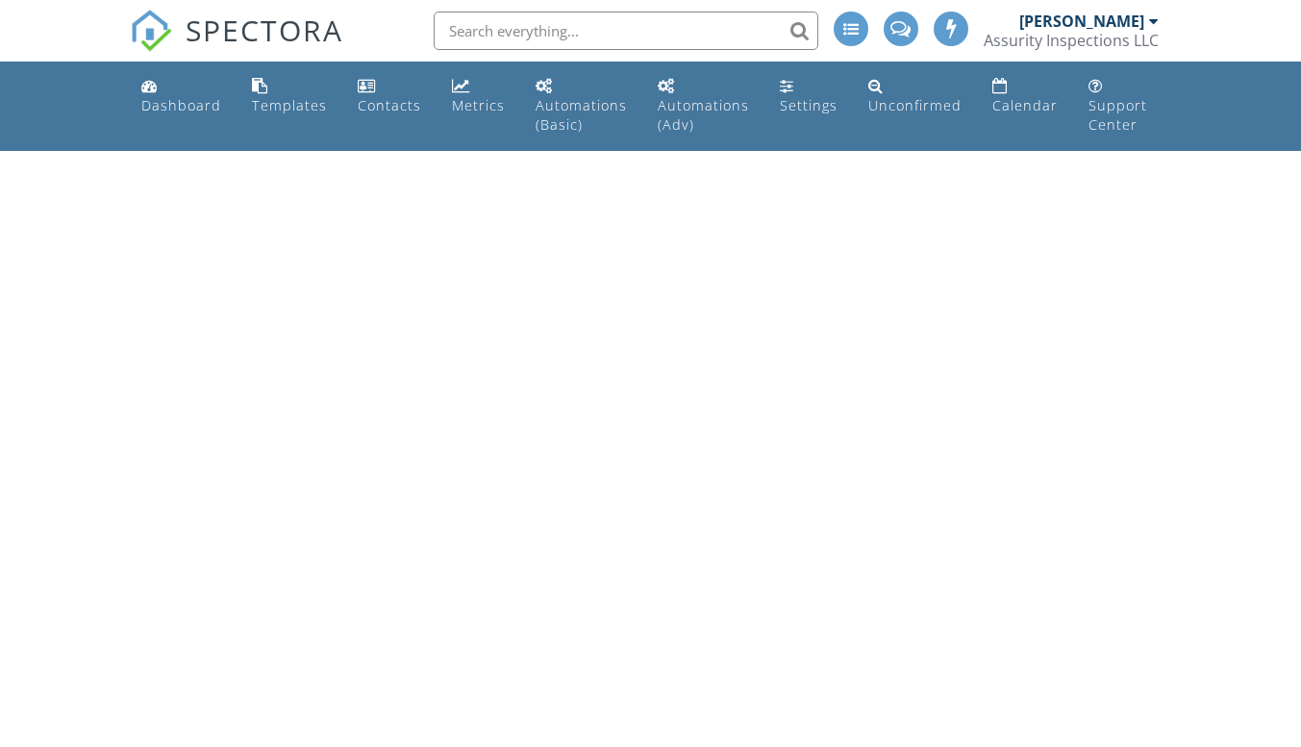
click at [1092, 38] on div "Assurity Inspections LLC" at bounding box center [1071, 40] width 175 height 19
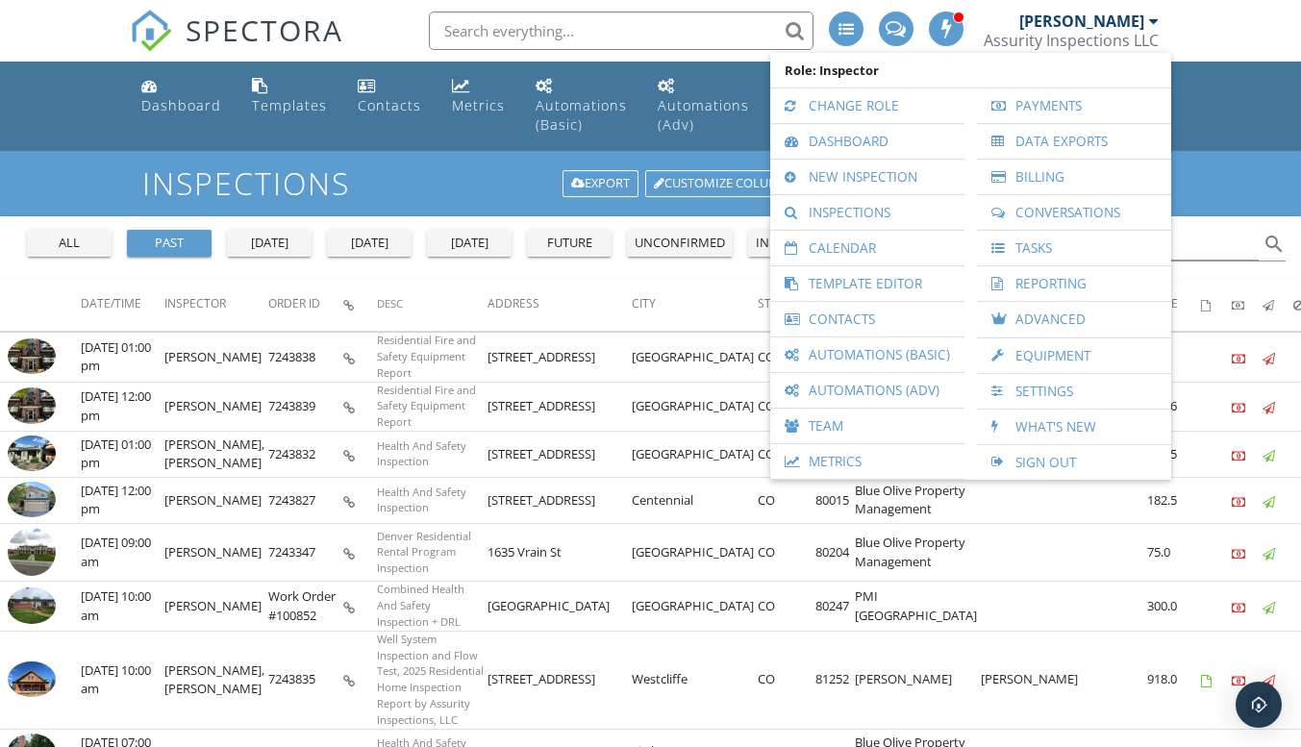
click at [844, 178] on link "New Inspection" at bounding box center [867, 177] width 175 height 35
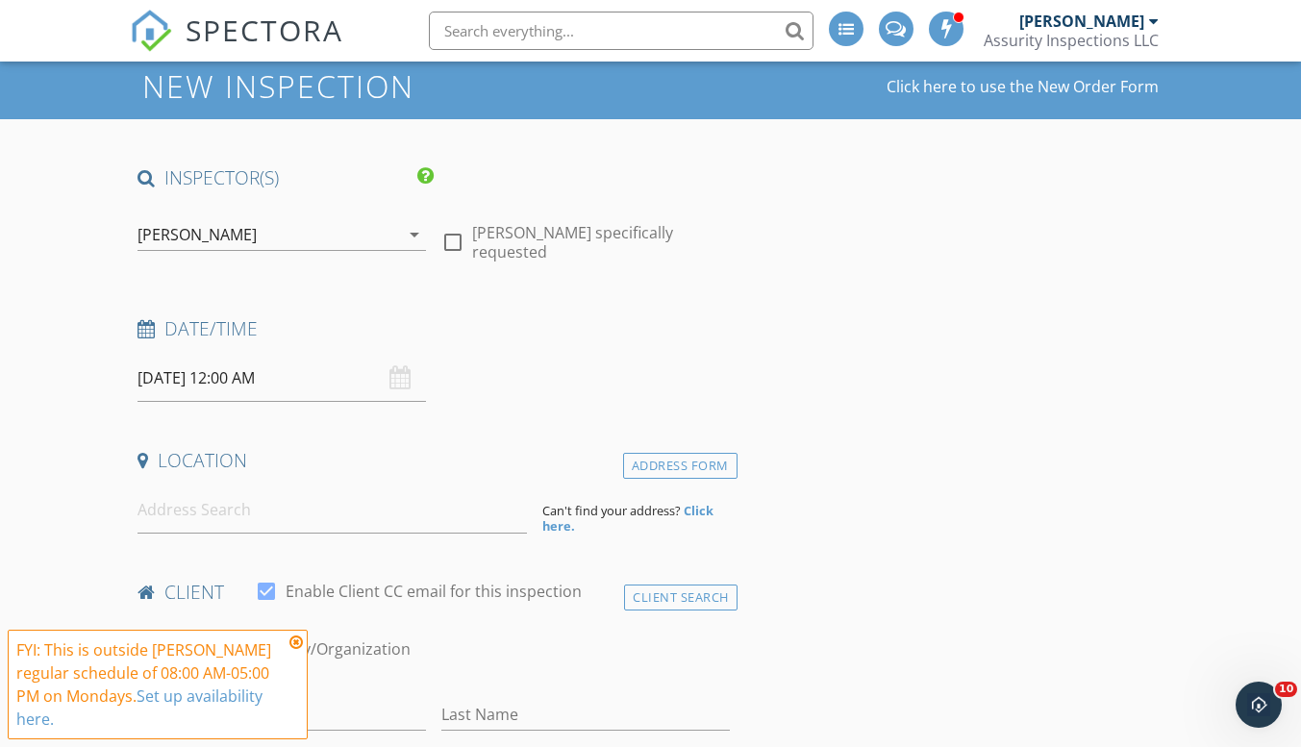
scroll to position [96, 0]
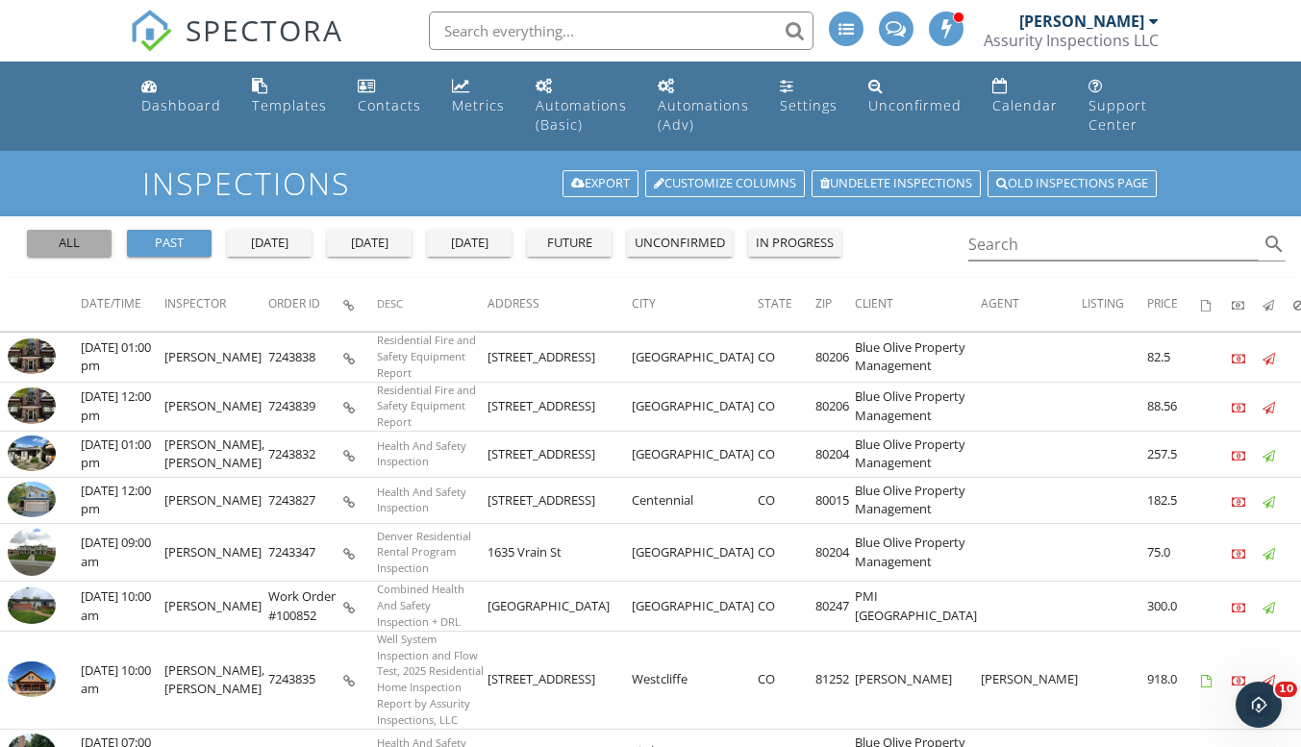
click at [74, 232] on button "all" at bounding box center [69, 243] width 85 height 27
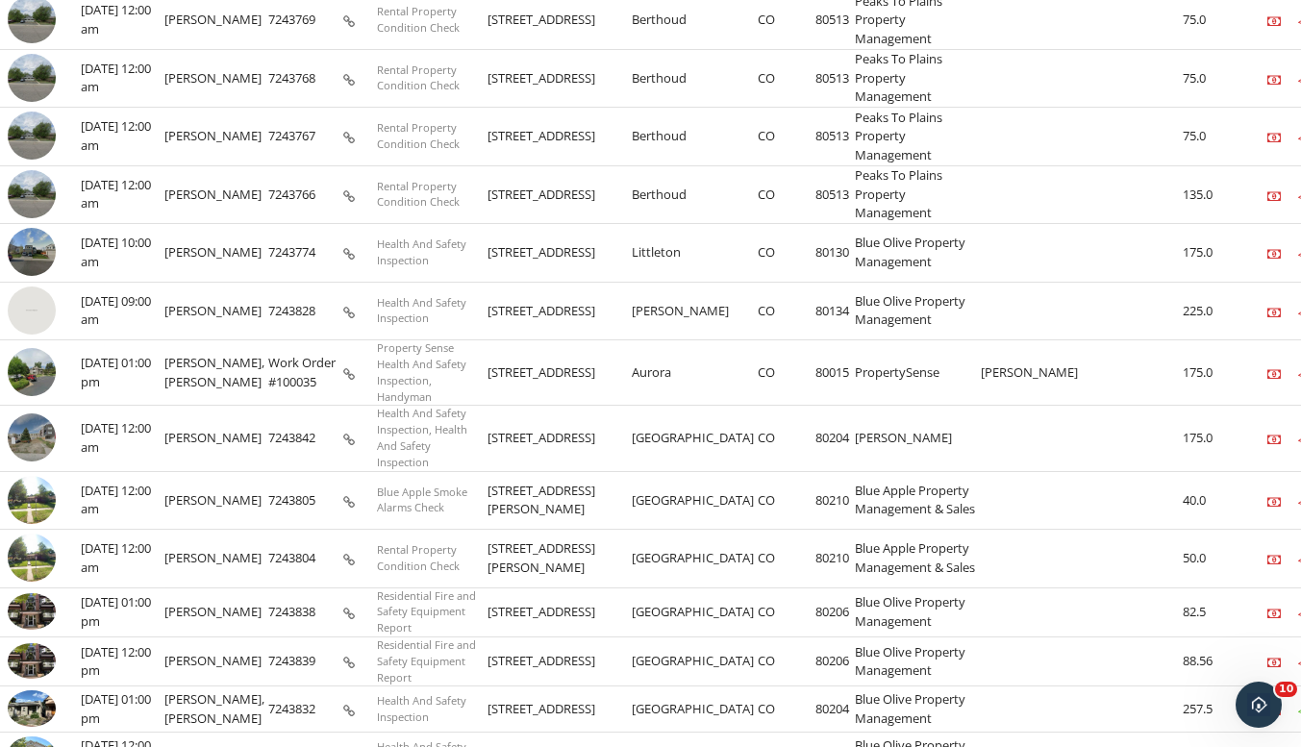
scroll to position [673, 0]
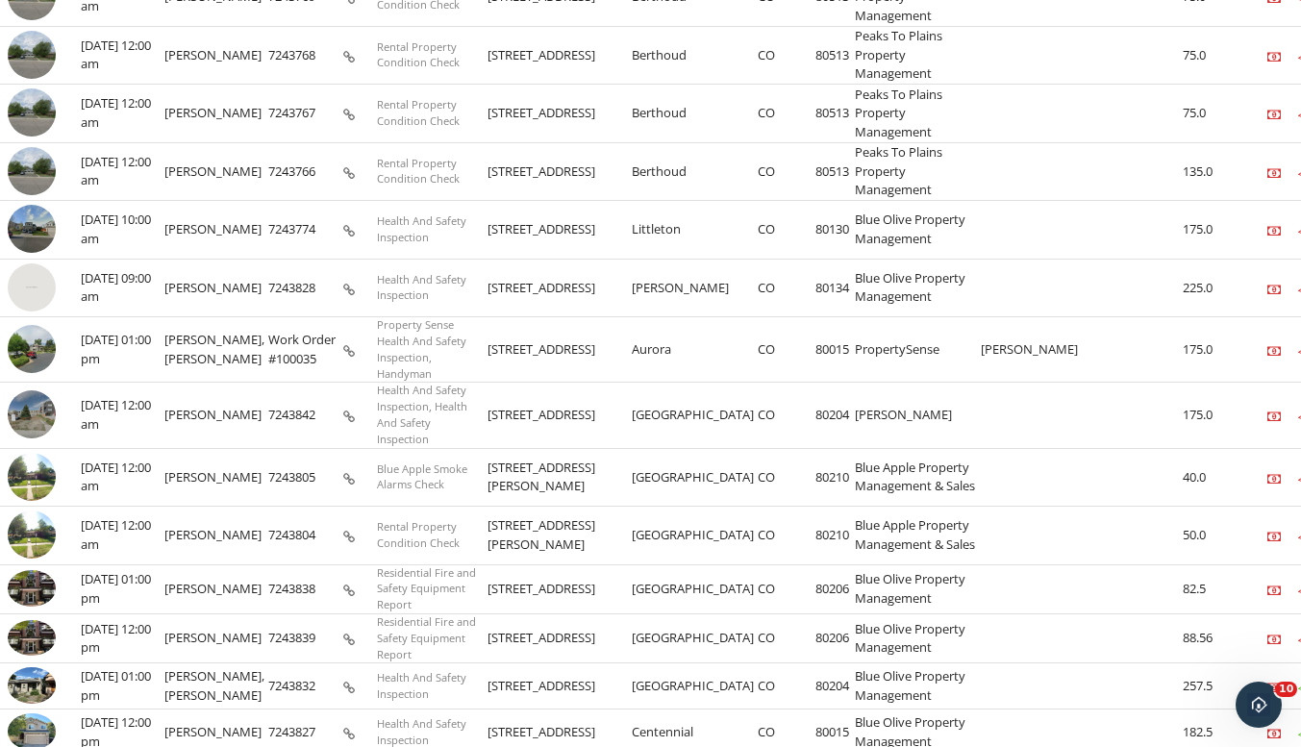
click at [40, 416] on img at bounding box center [32, 415] width 48 height 48
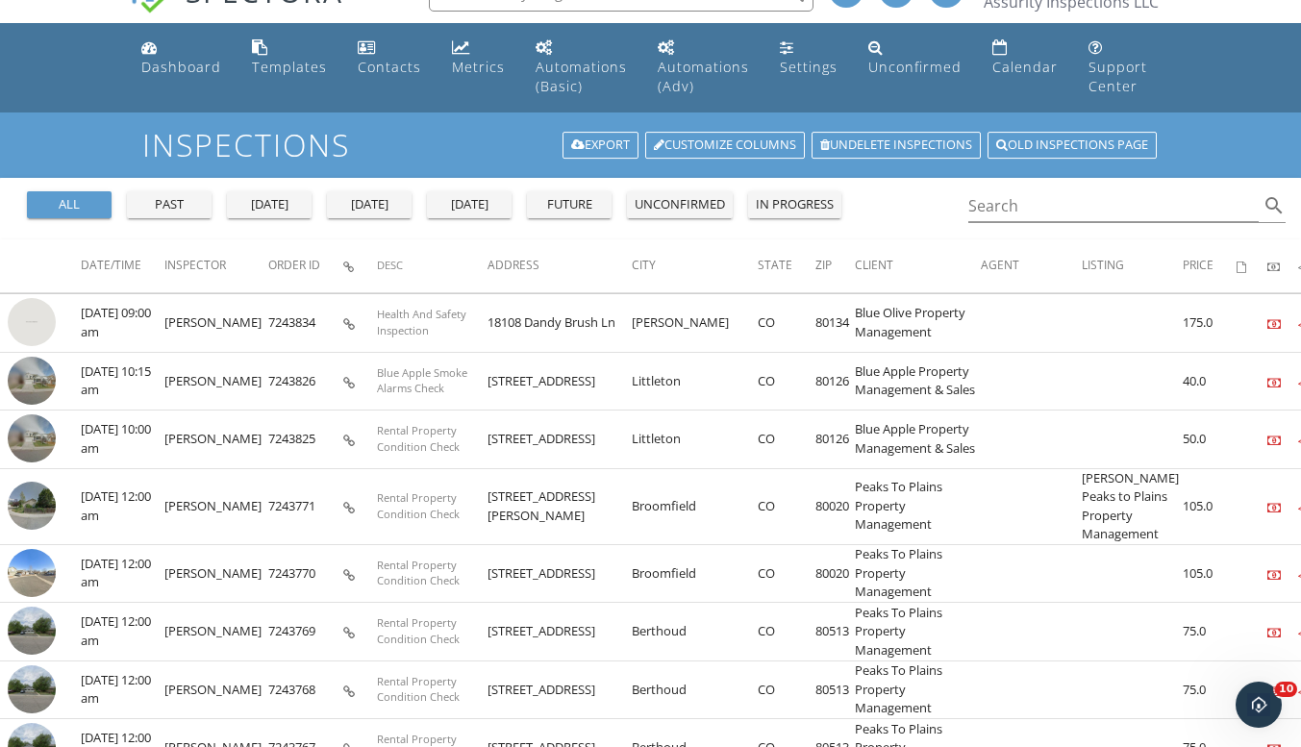
scroll to position [0, 0]
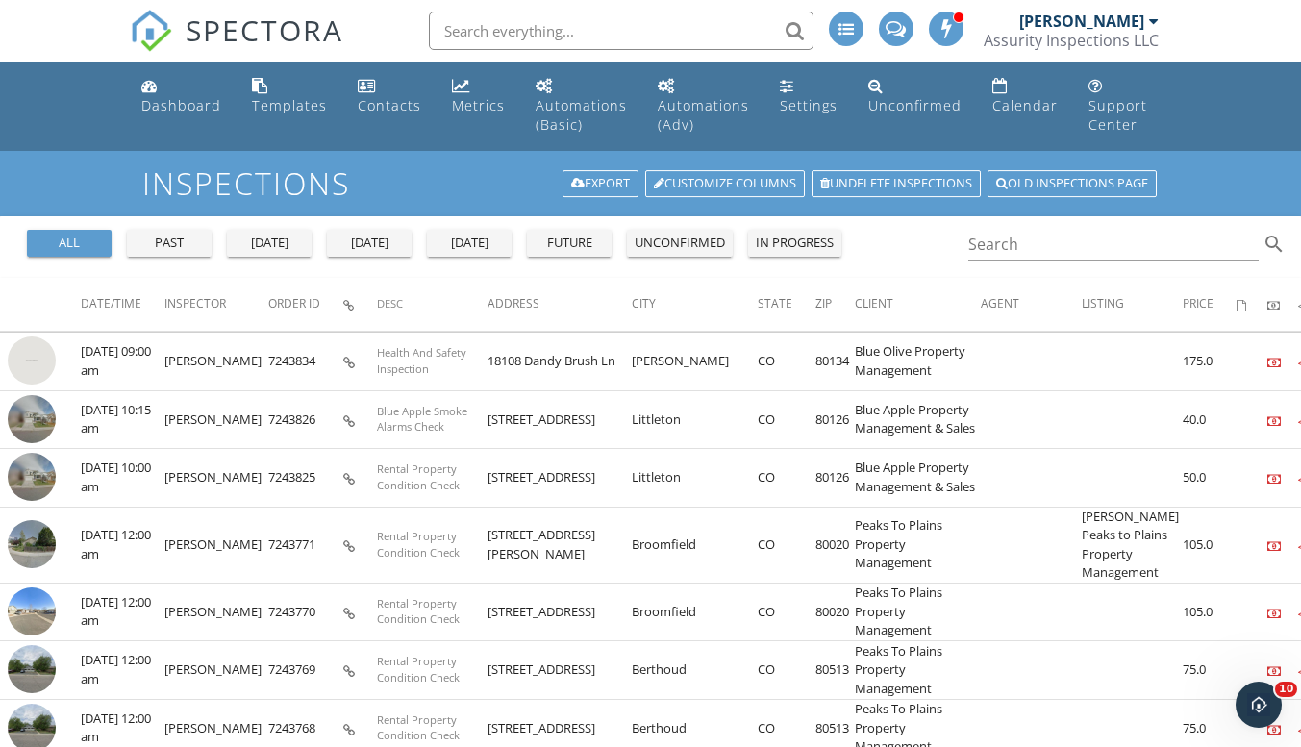
click at [451, 94] on link "Metrics" at bounding box center [478, 96] width 68 height 55
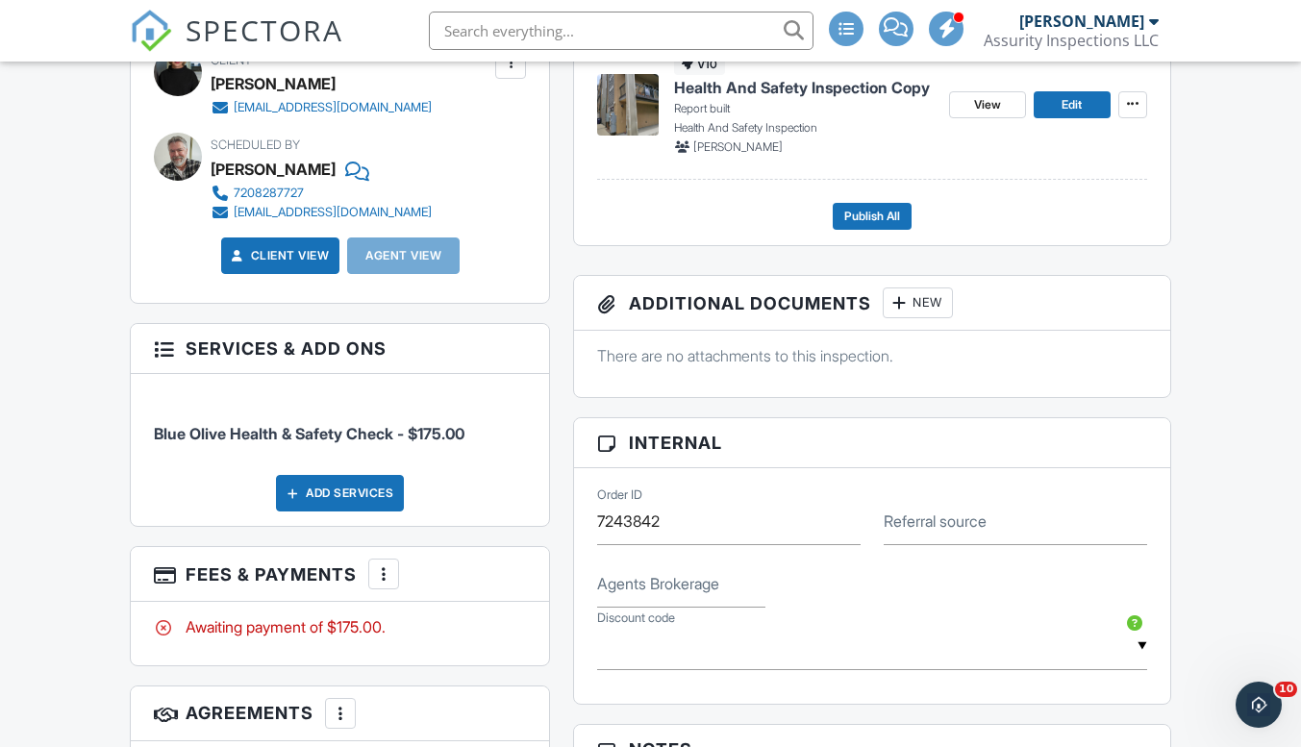
click at [330, 488] on div "Add Services" at bounding box center [340, 493] width 128 height 37
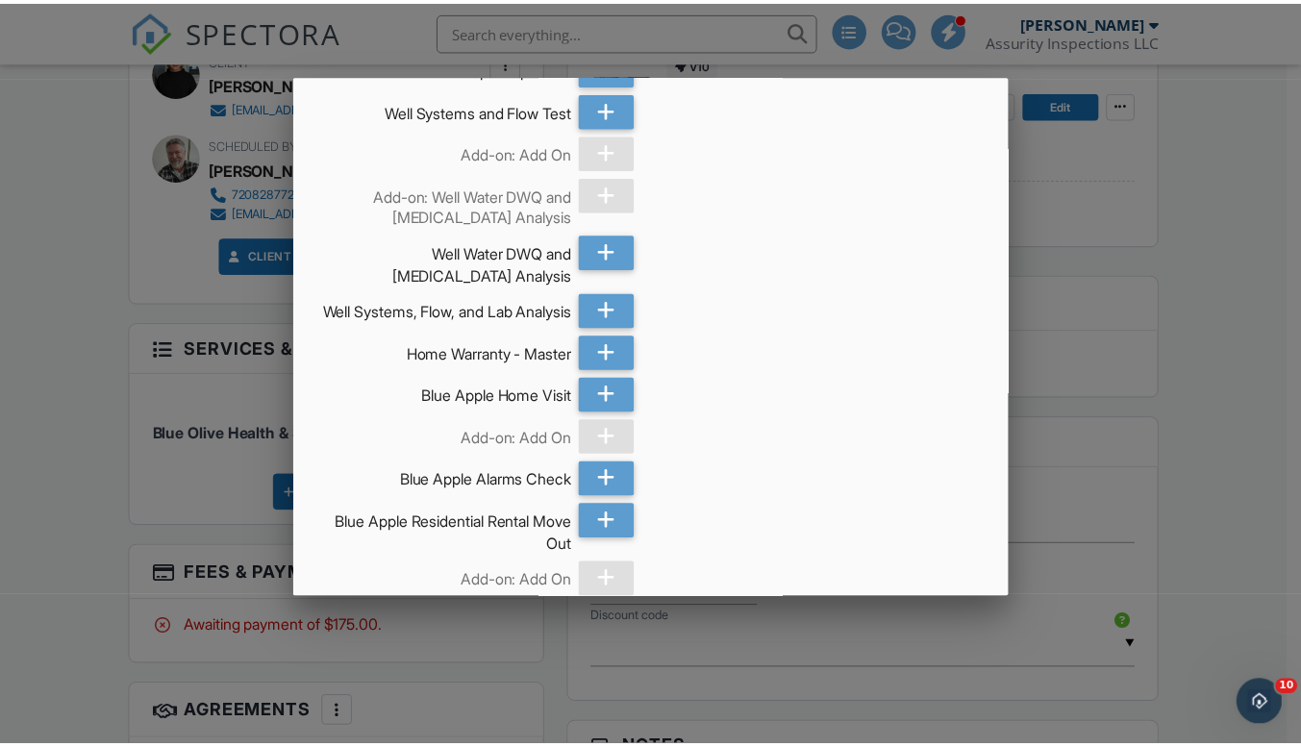
scroll to position [481, 0]
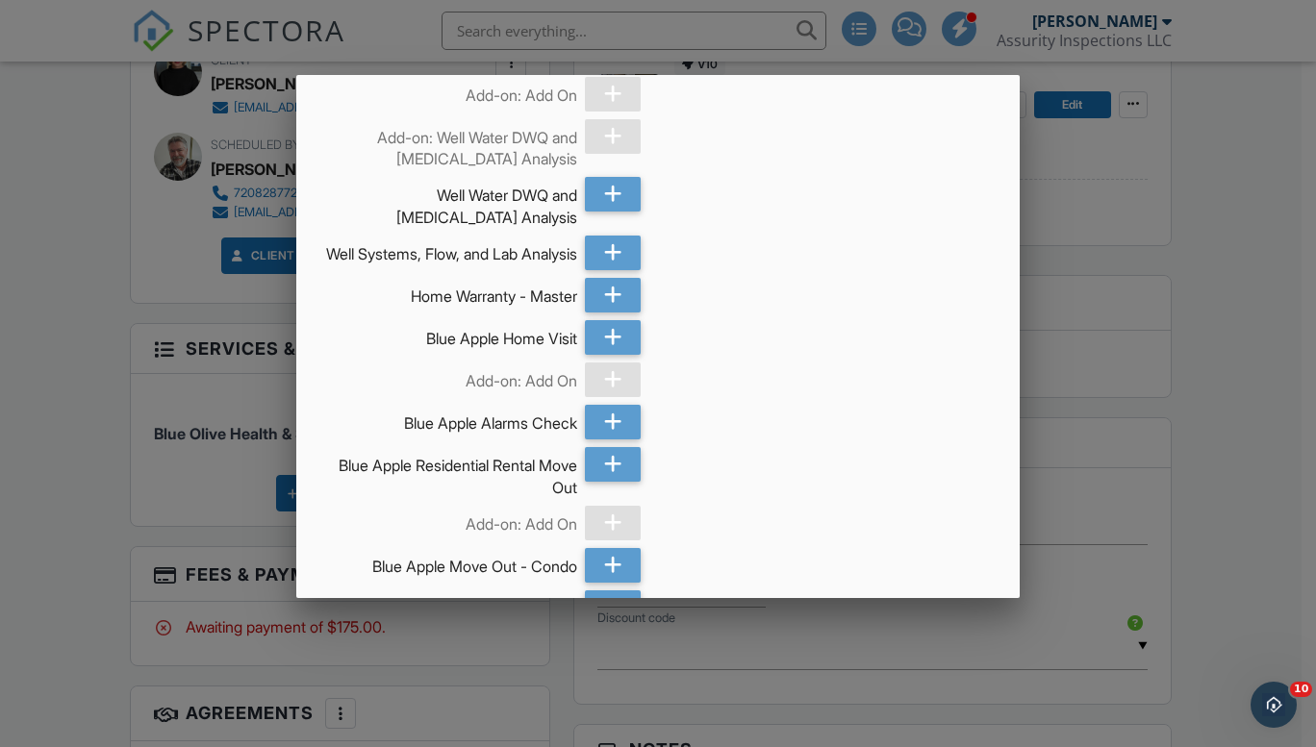
click at [233, 409] on div at bounding box center [658, 371] width 1316 height 934
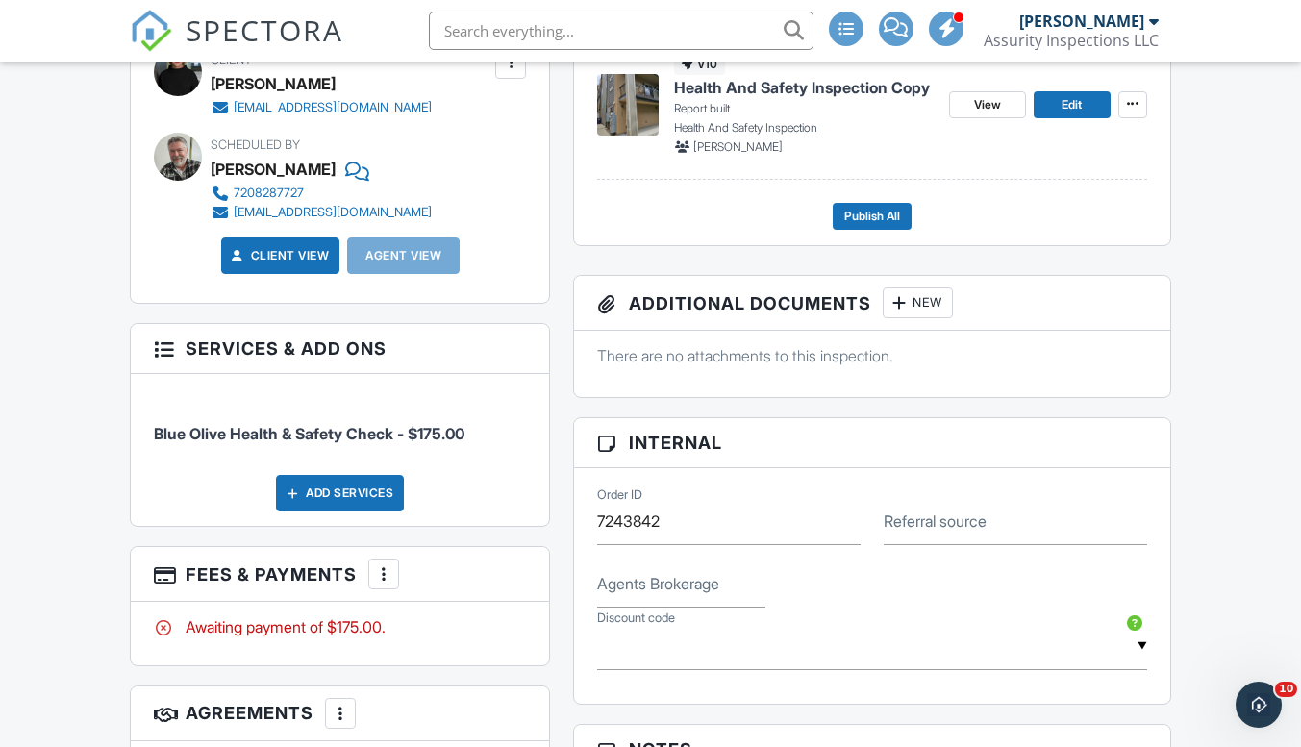
click at [326, 486] on div "Add Services" at bounding box center [340, 493] width 128 height 37
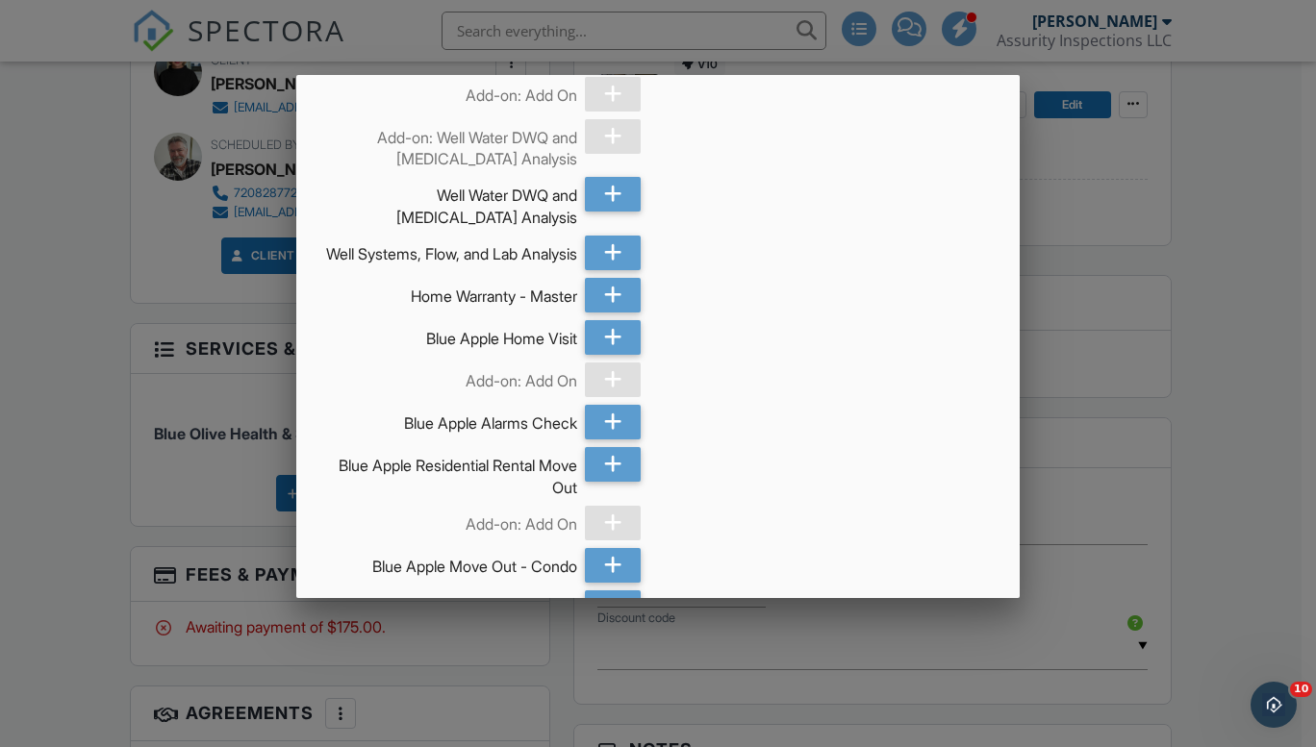
click at [1207, 473] on div at bounding box center [658, 371] width 1316 height 934
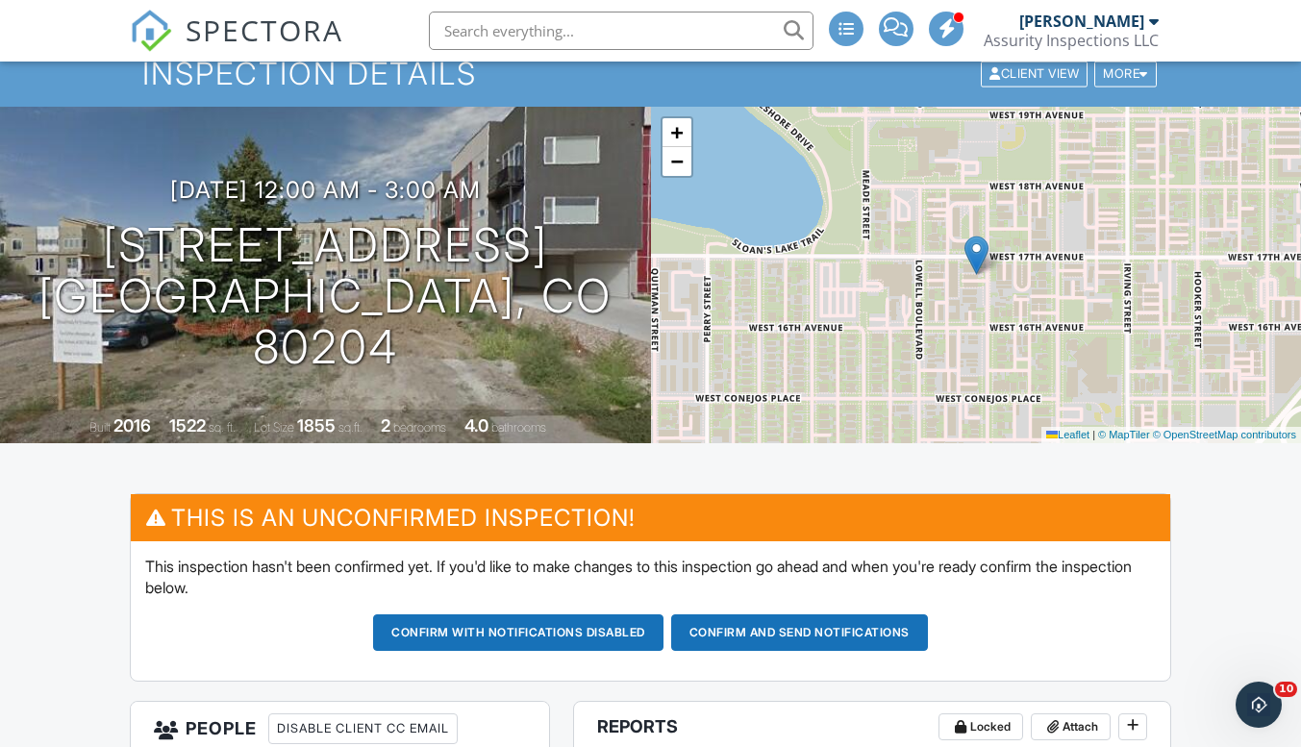
scroll to position [0, 0]
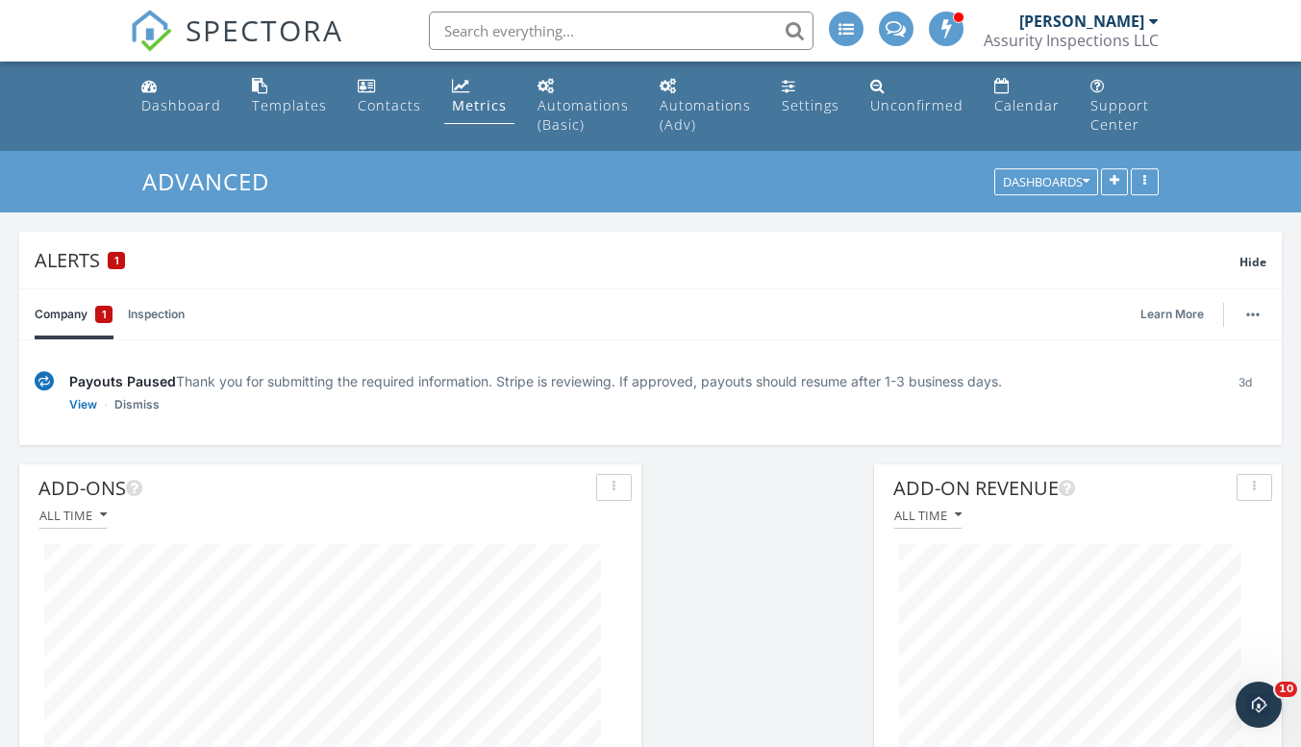
click at [1060, 35] on div "Assurity Inspections LLC" at bounding box center [1071, 40] width 175 height 19
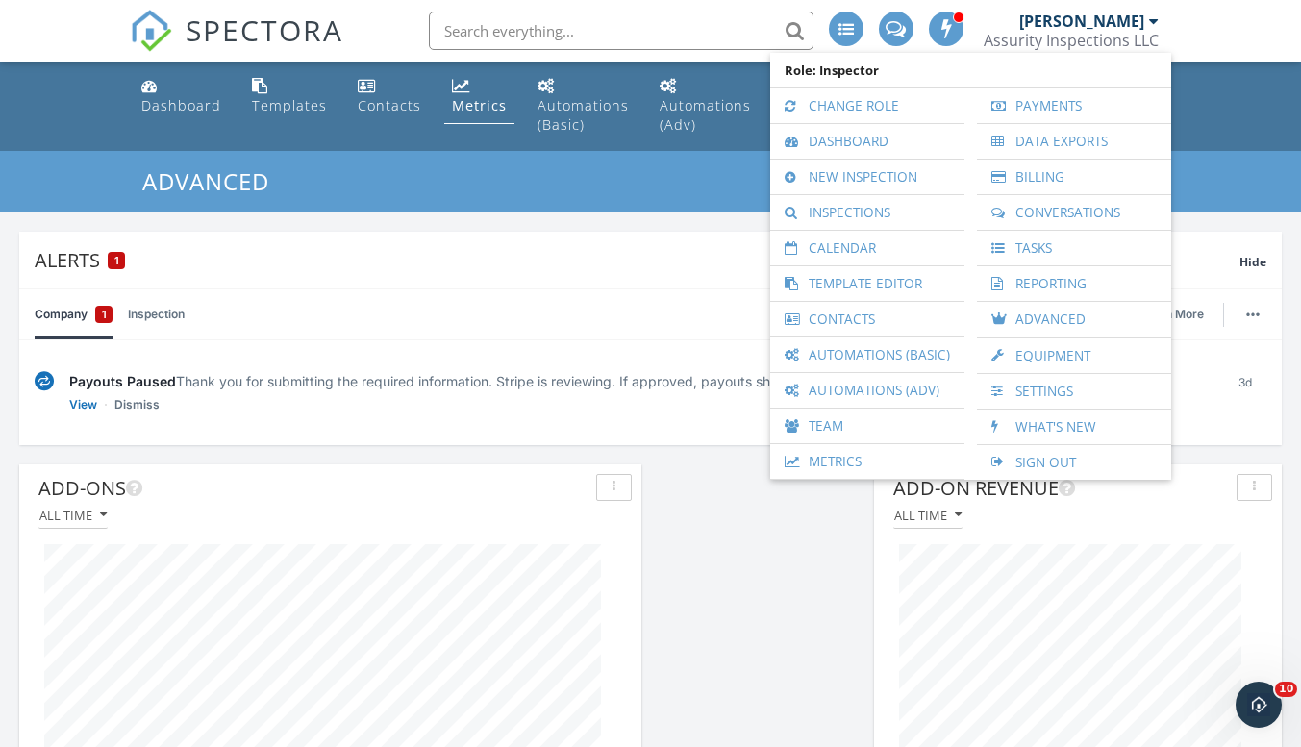
click at [840, 210] on link "Inspections" at bounding box center [867, 212] width 175 height 35
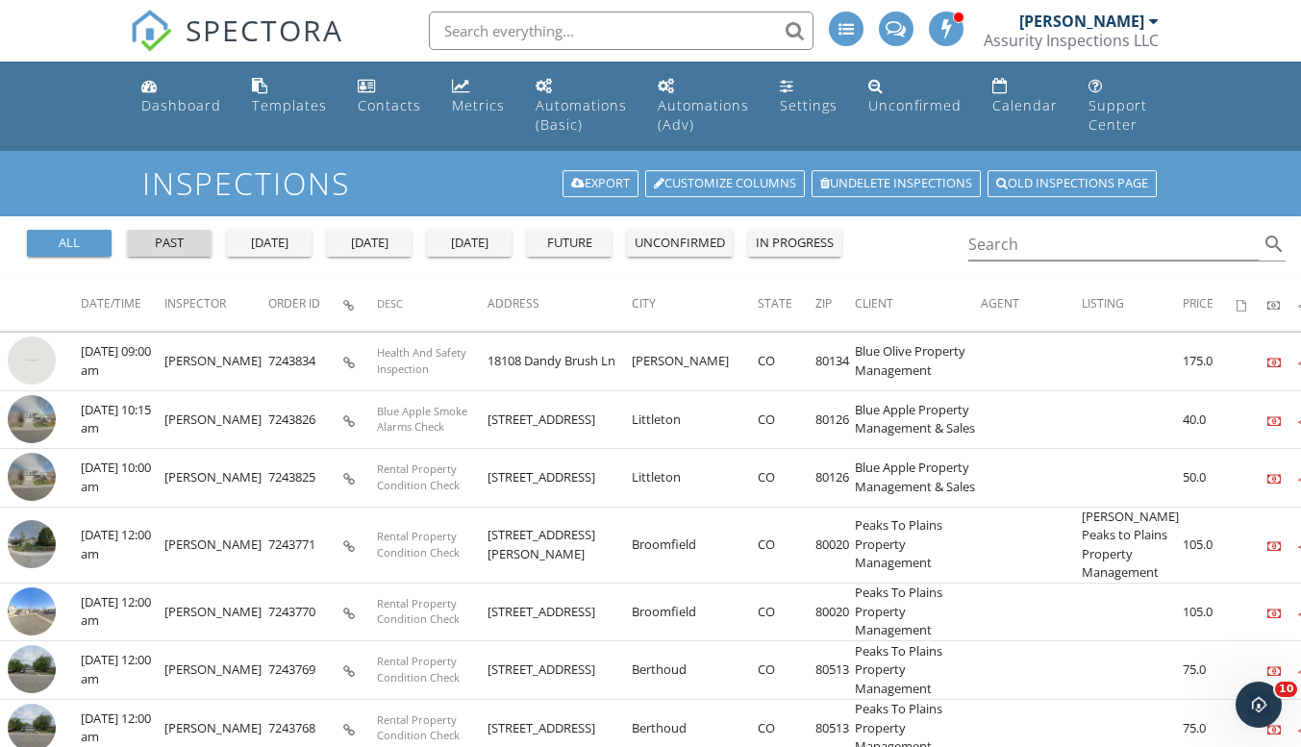
click at [184, 240] on div "past" at bounding box center [169, 243] width 69 height 19
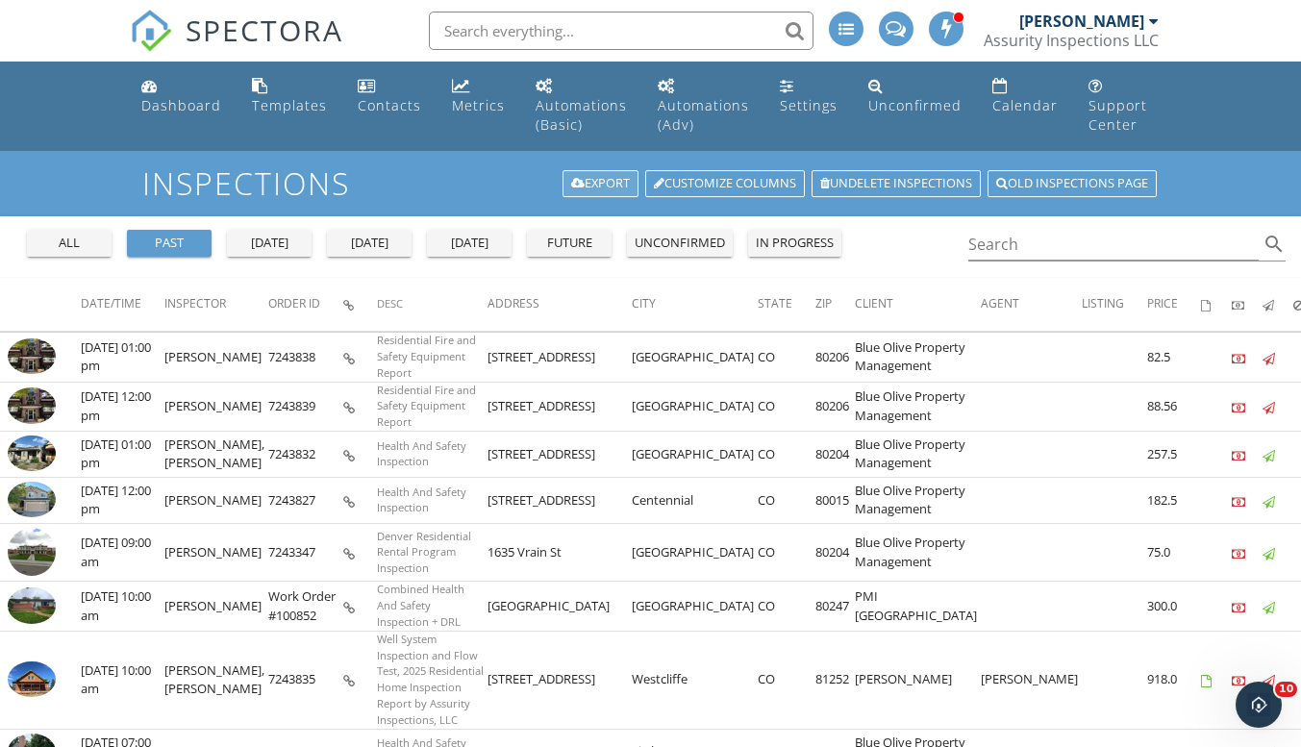
click at [606, 179] on link "Export" at bounding box center [601, 183] width 76 height 27
click at [794, 101] on div "Settings" at bounding box center [809, 105] width 58 height 18
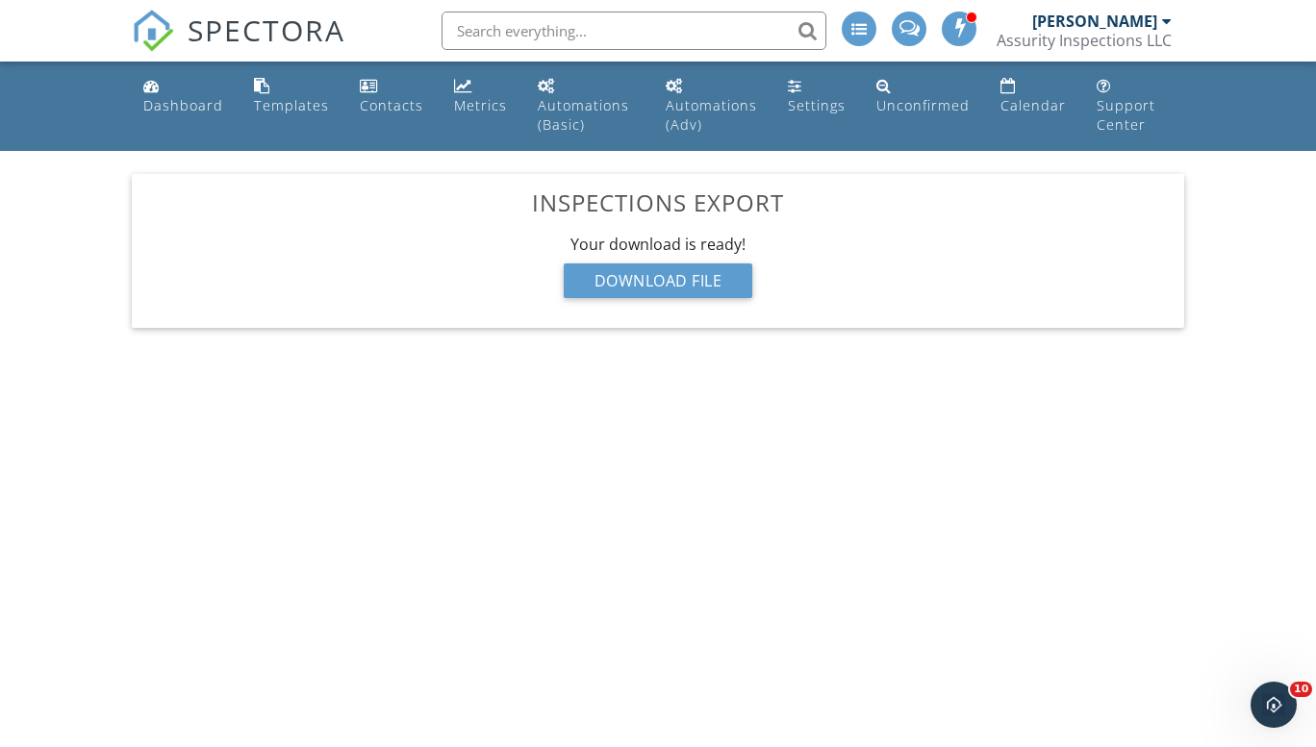
click at [680, 281] on div "Download File" at bounding box center [658, 281] width 189 height 35
click at [912, 369] on body "SPECTORA Bill Kennedy Assurity Inspections LLC Role: Inspector Change Role Dash…" at bounding box center [658, 366] width 1316 height 733
click at [1002, 111] on div "Calendar" at bounding box center [1032, 105] width 65 height 18
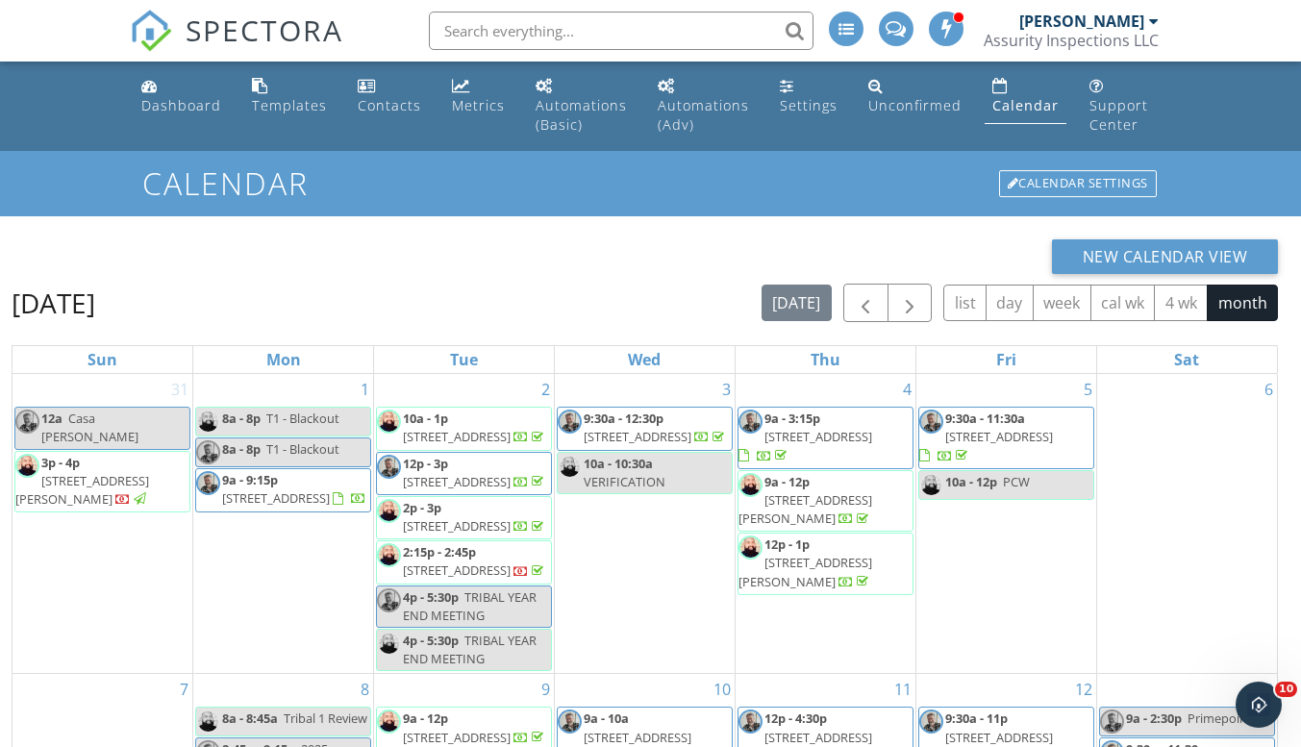
click at [1070, 35] on div "Assurity Inspections LLC" at bounding box center [1071, 40] width 175 height 19
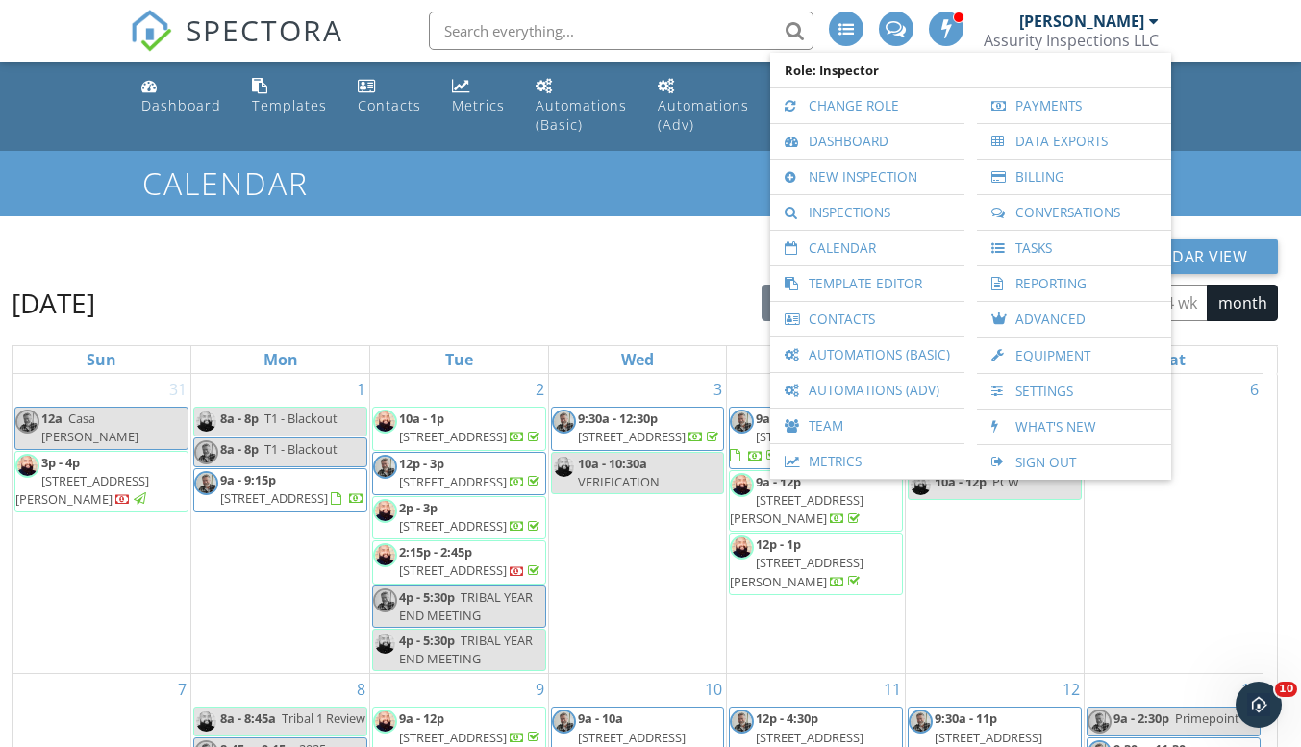
click at [844, 358] on link "Automations (Basic)" at bounding box center [867, 355] width 175 height 35
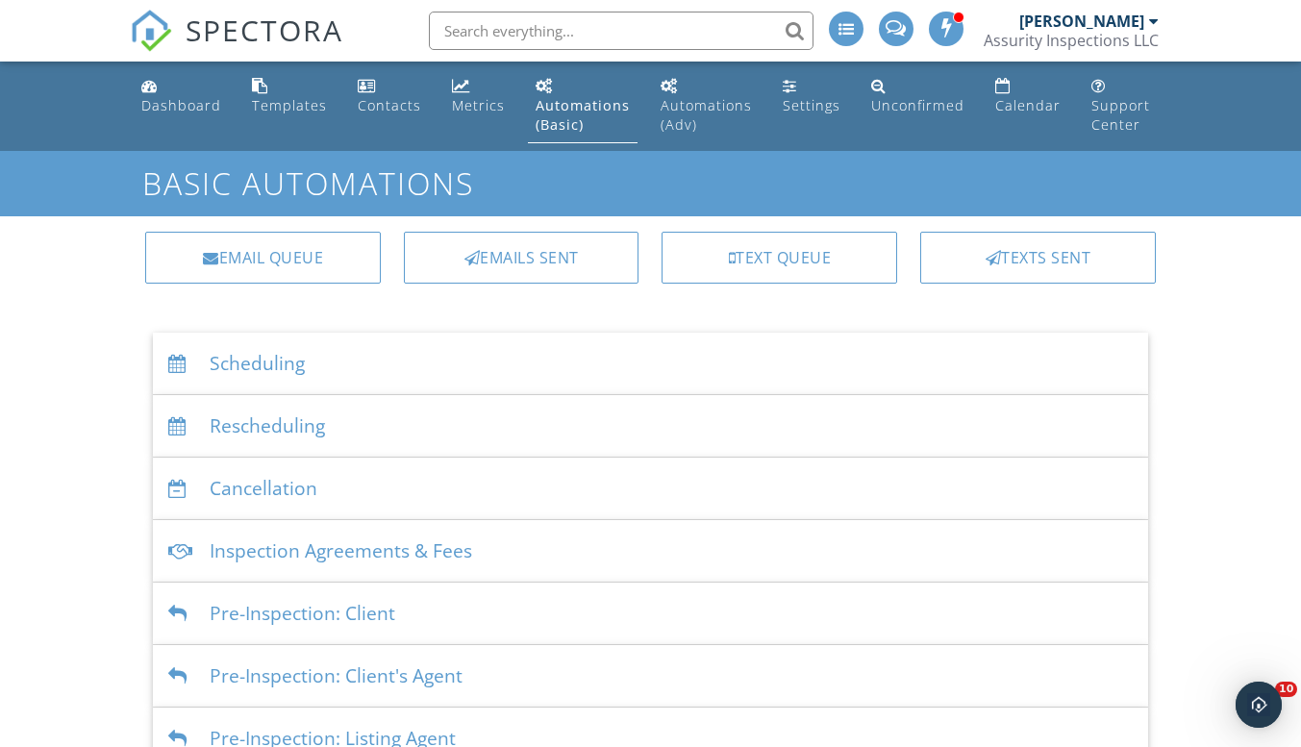
click at [654, 341] on div "Scheduling" at bounding box center [650, 364] width 995 height 63
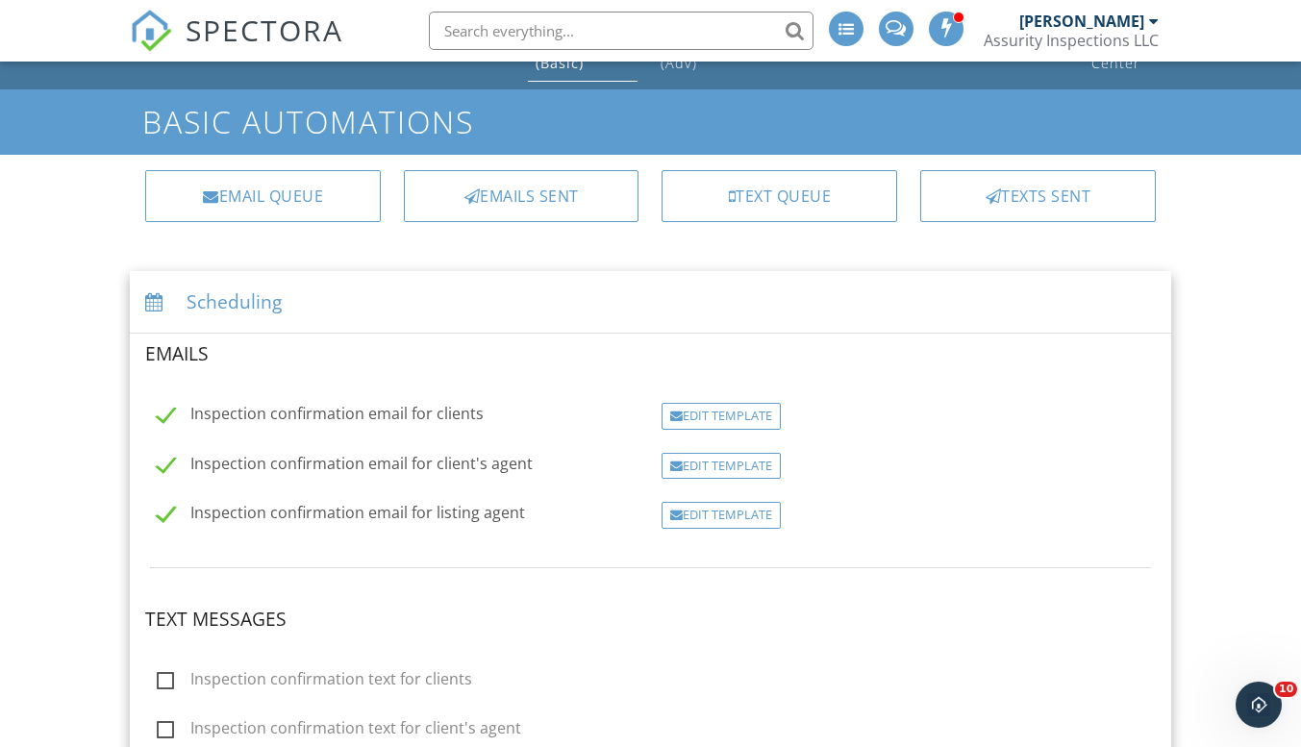
scroll to position [96, 0]
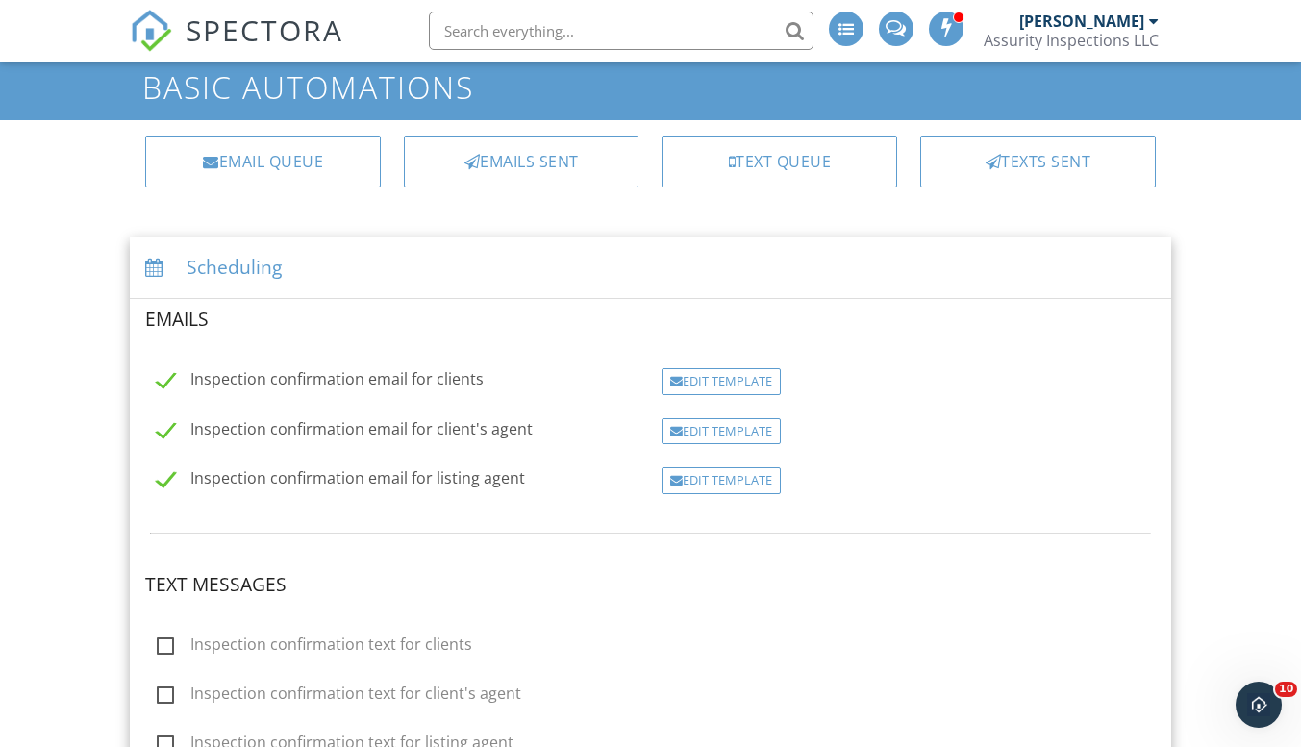
click at [736, 384] on div "Edit Template" at bounding box center [721, 381] width 119 height 27
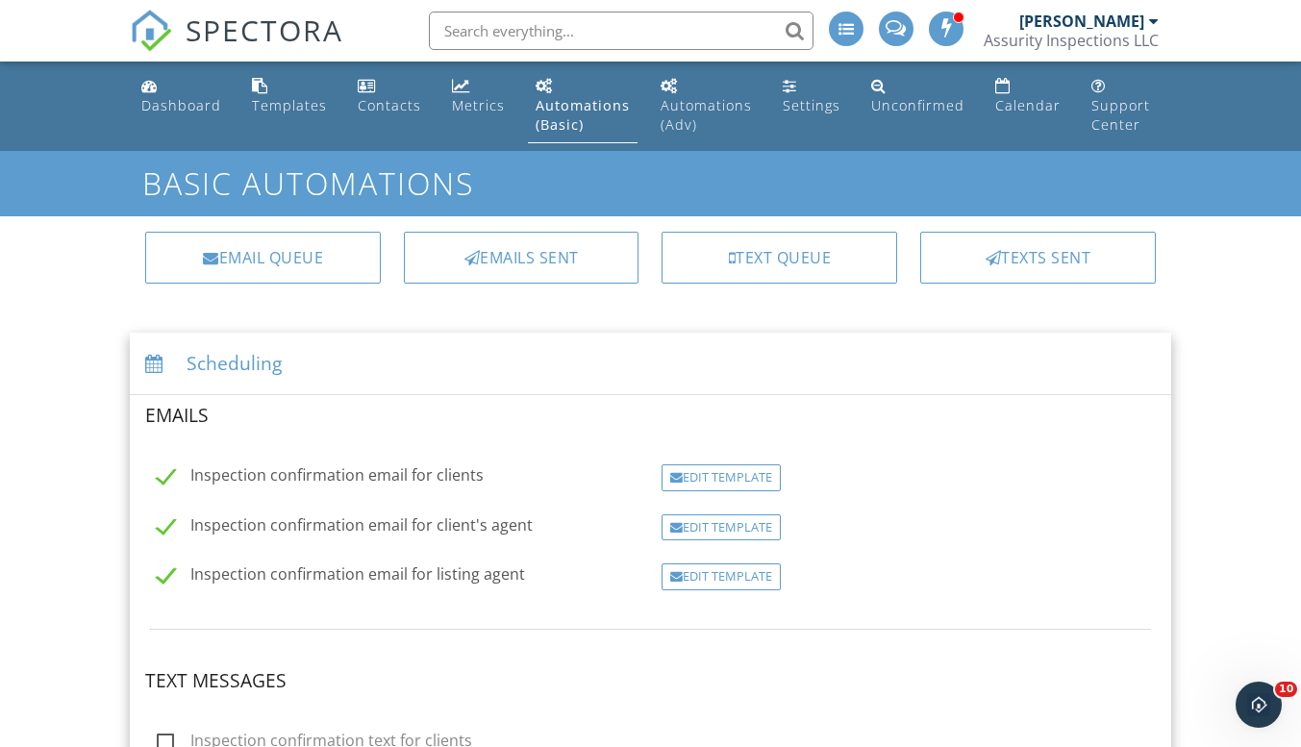
click at [726, 527] on div "Edit Template" at bounding box center [721, 528] width 119 height 27
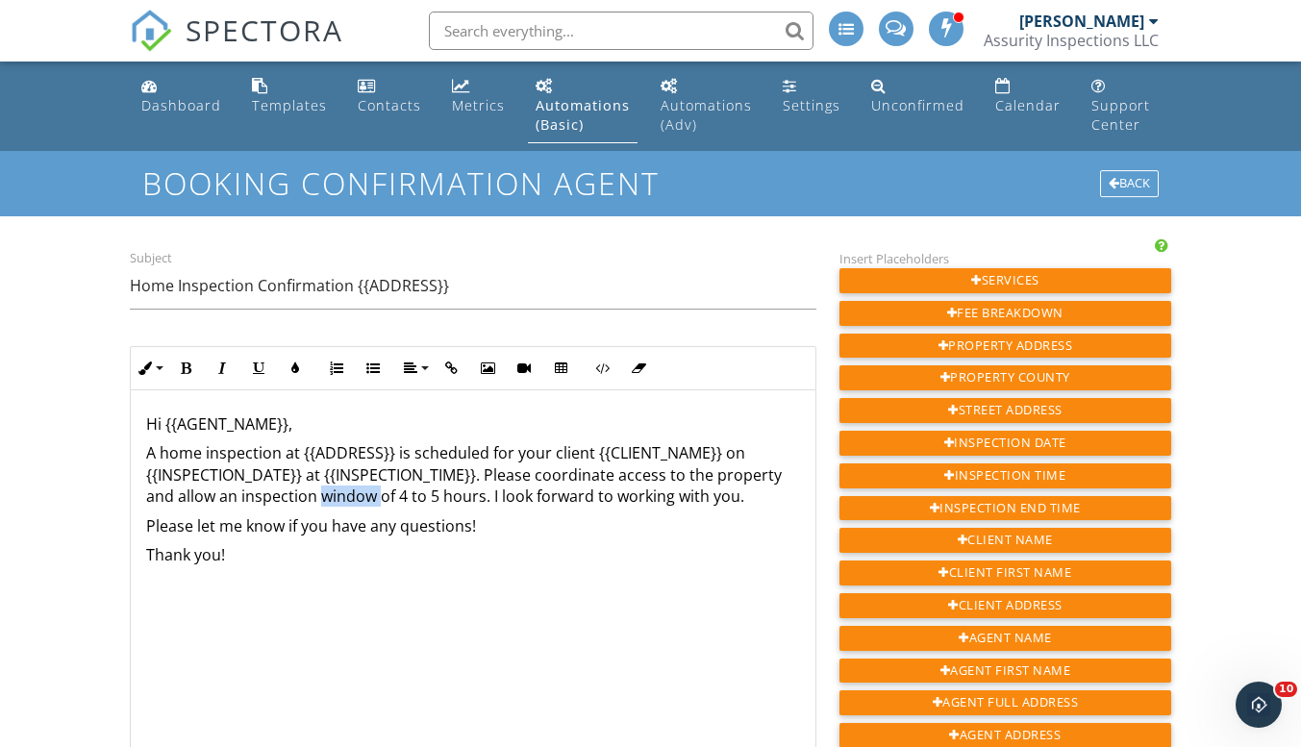
drag, startPoint x: 320, startPoint y: 494, endPoint x: 379, endPoint y: 502, distance: 59.2
click at [379, 502] on p "A home inspection at {{ADDRESS}} is scheduled for your client {{CLIENT_NAME}} o…" at bounding box center [473, 474] width 654 height 64
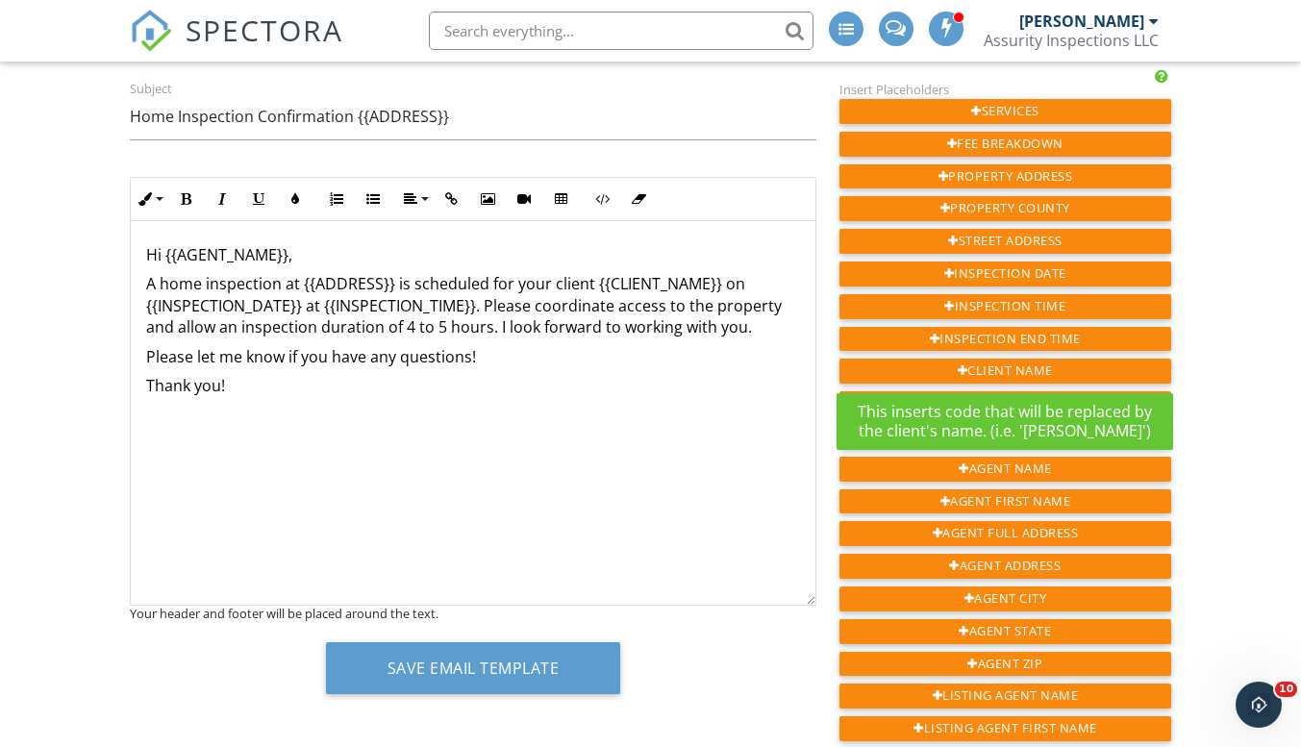
scroll to position [192, 0]
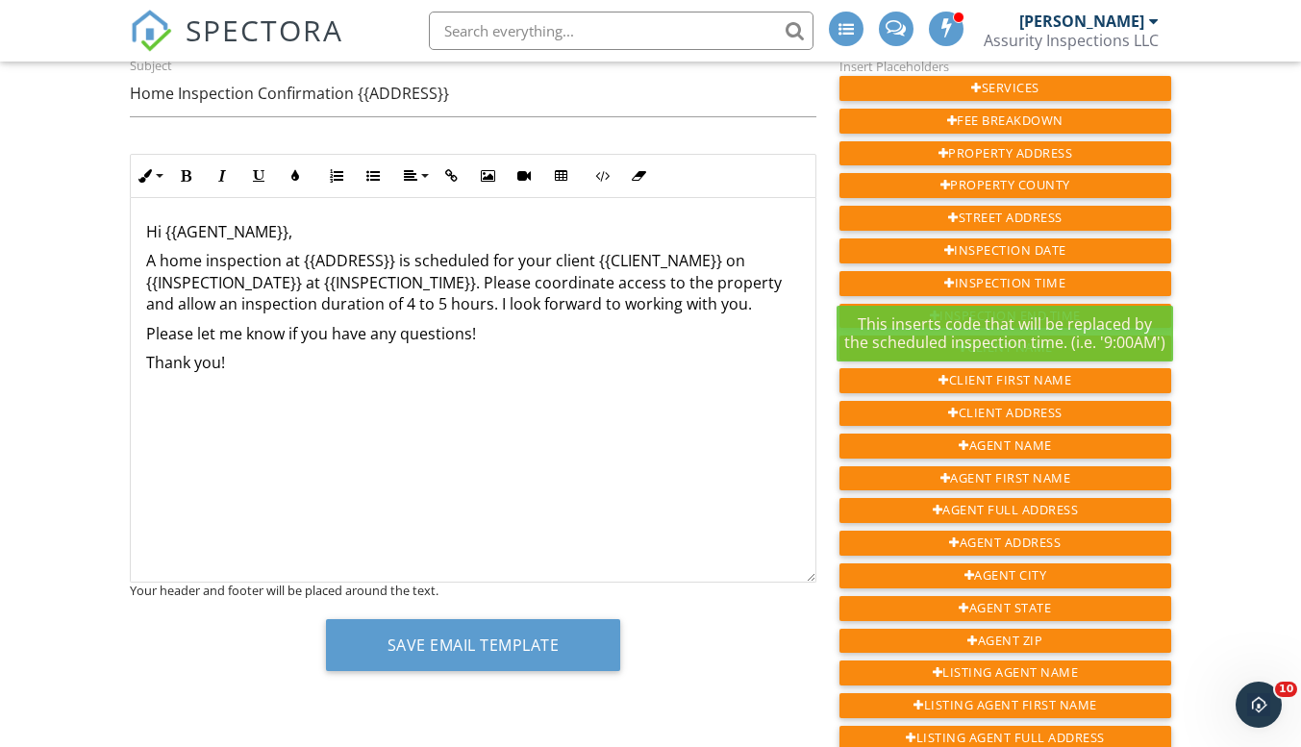
click at [1019, 282] on div "Inspection Time" at bounding box center [1006, 283] width 332 height 25
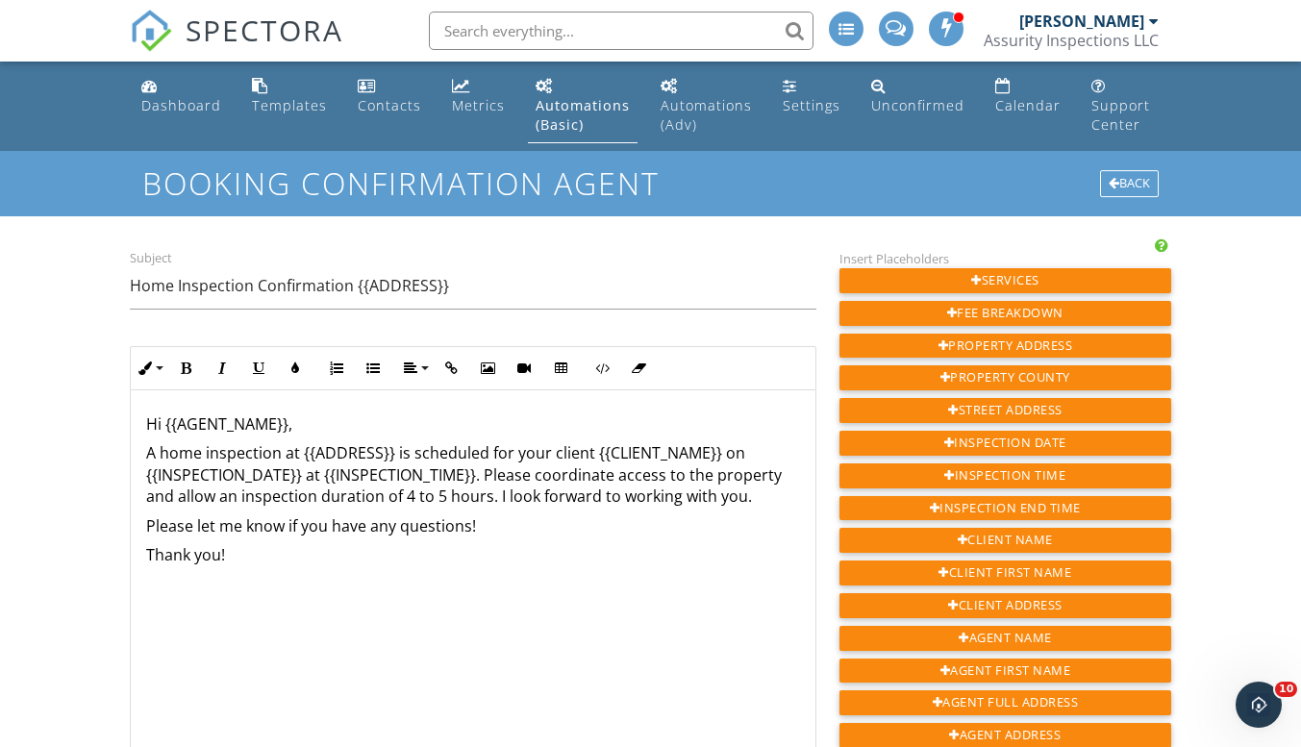
scroll to position [1, 0]
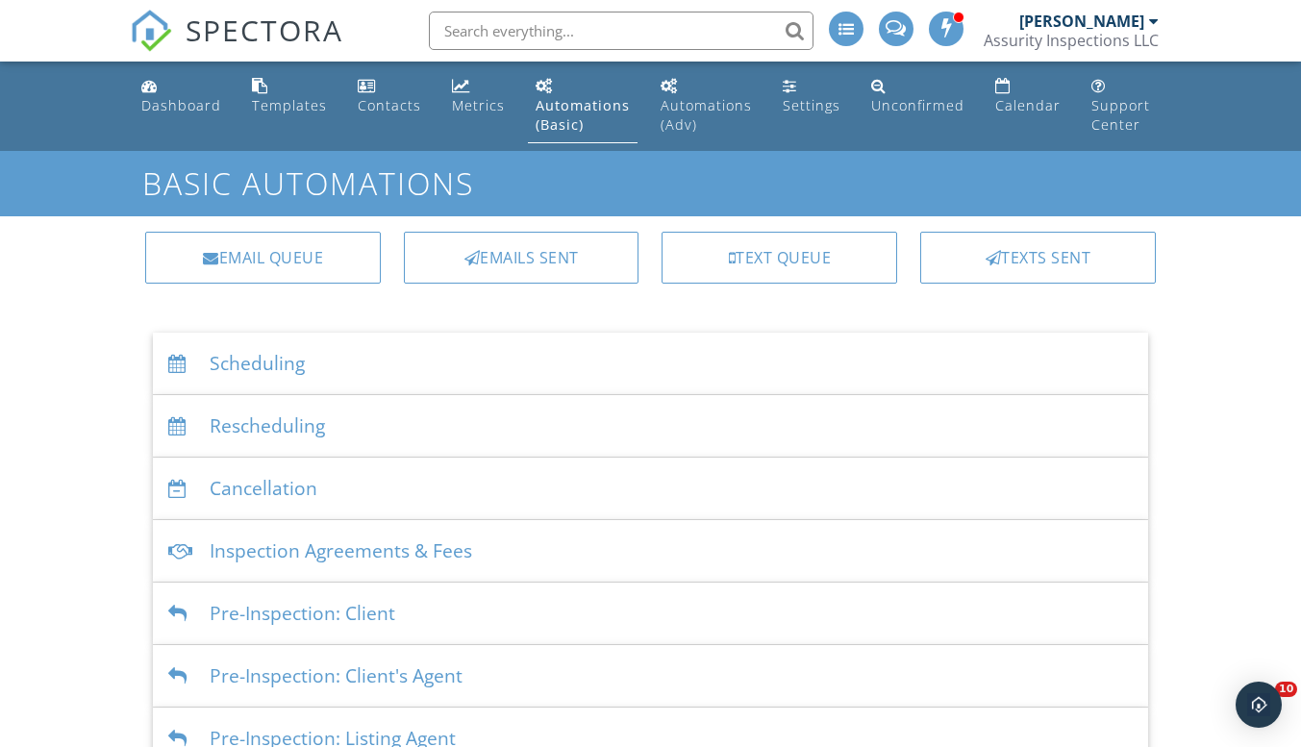
click at [286, 371] on div "Scheduling" at bounding box center [650, 364] width 995 height 63
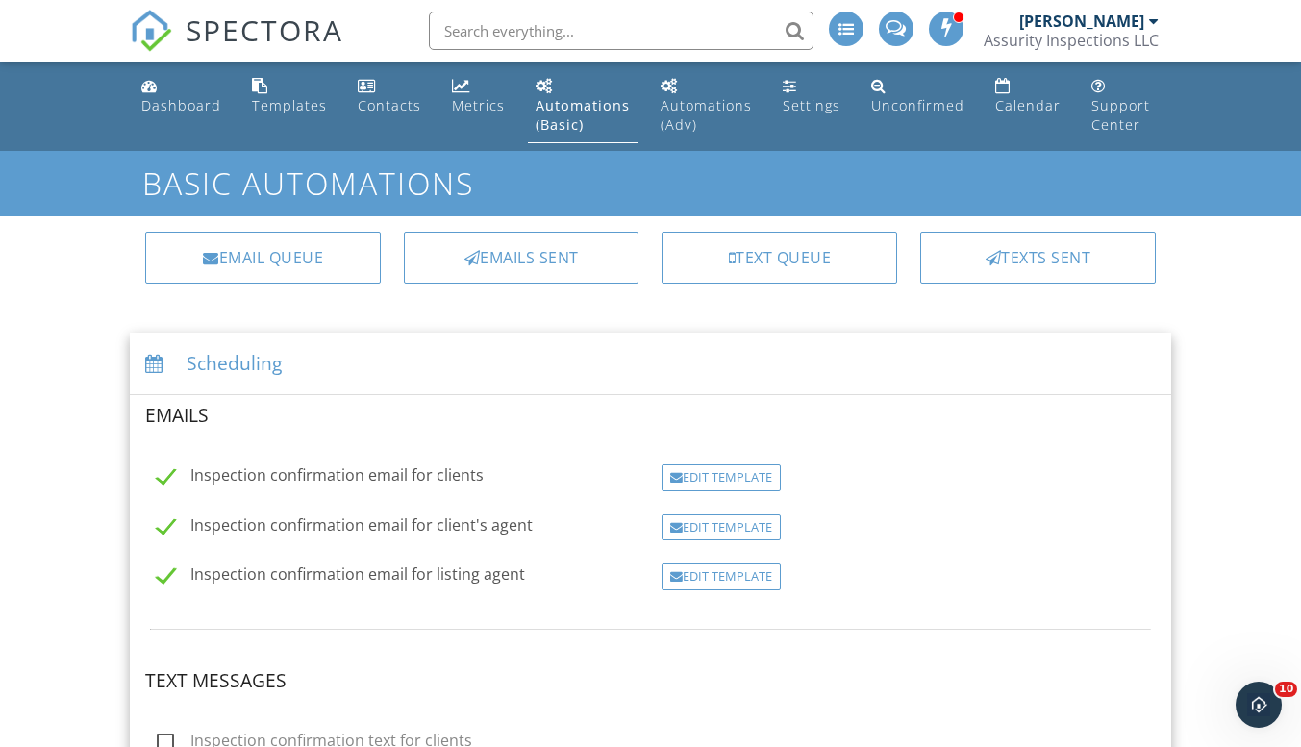
click at [723, 578] on div "Edit Template" at bounding box center [721, 577] width 119 height 27
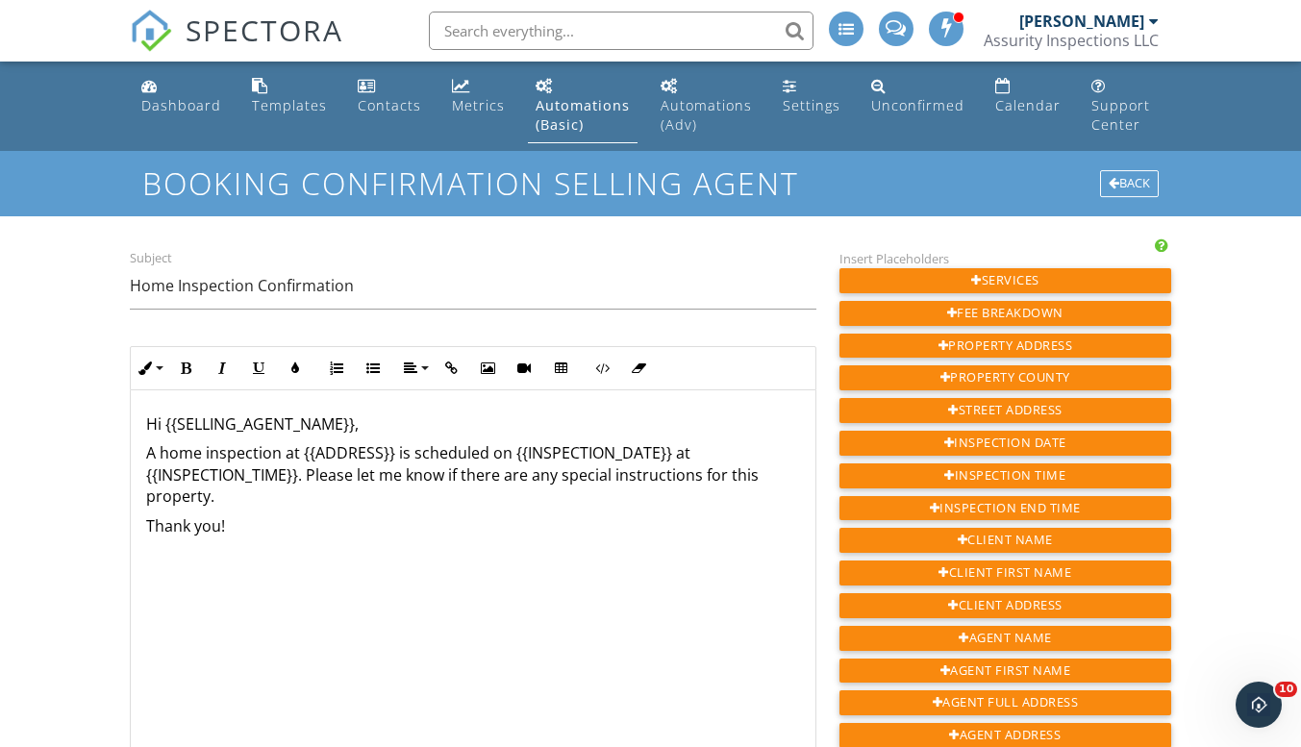
click at [470, 557] on div "Hi {{SELLING_AGENT_NAME}}, A home inspection at {{ADDRESS}} is scheduled on {{I…" at bounding box center [473, 583] width 685 height 385
click at [286, 503] on p "A home inspection at {{ADDRESS}} is scheduled on {{INSPECTION_DATE}} at {{INSPE…" at bounding box center [473, 474] width 654 height 64
click at [299, 513] on div "Hi {{SELLING_AGENT_NAME}}, A home inspection at {{ADDRESS}} is scheduled on {{I…" at bounding box center [473, 583] width 685 height 385
click at [341, 529] on p at bounding box center [473, 526] width 654 height 21
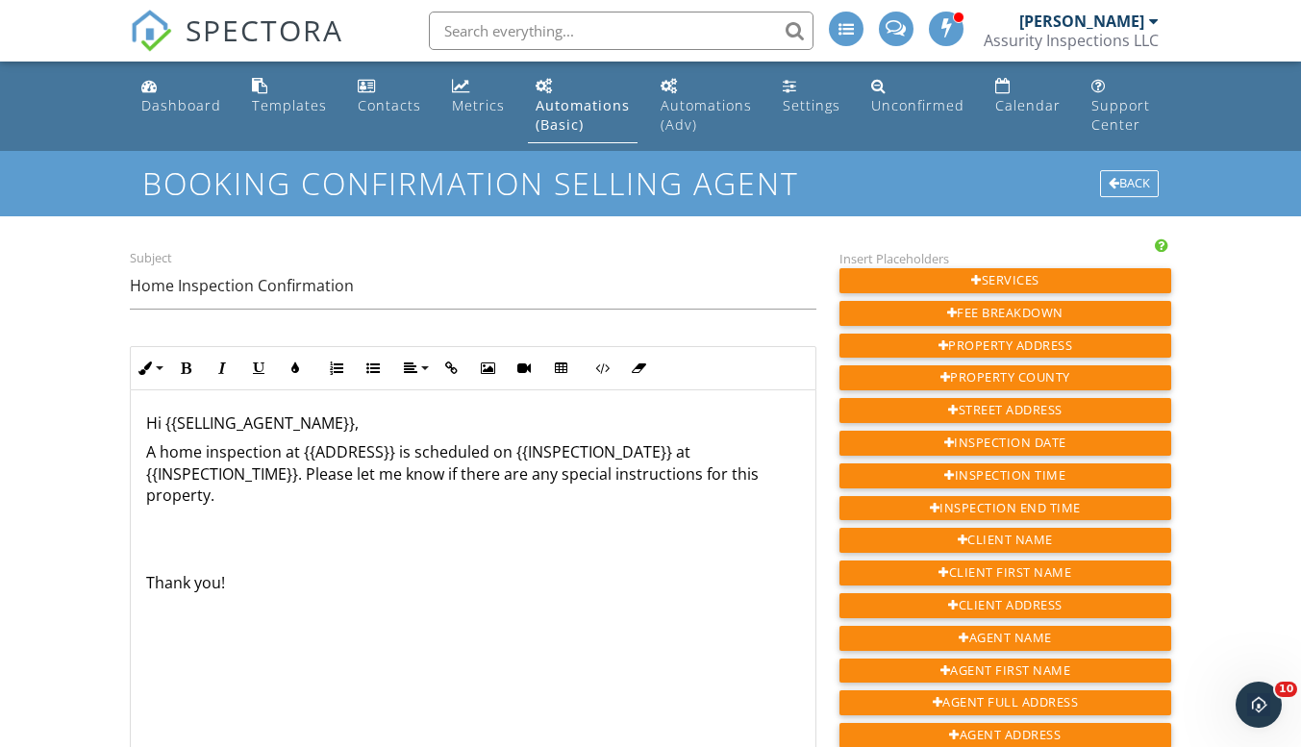
click at [253, 542] on div "Hi {{SELLING_AGENT_NAME}}, A home inspection at {{ADDRESS}} is scheduled on {{I…" at bounding box center [473, 582] width 685 height 385
click at [182, 537] on div "Hi {{SELLING_AGENT_NAME}}, A home inspection at {{ADDRESS}} is scheduled on {{I…" at bounding box center [473, 582] width 685 height 385
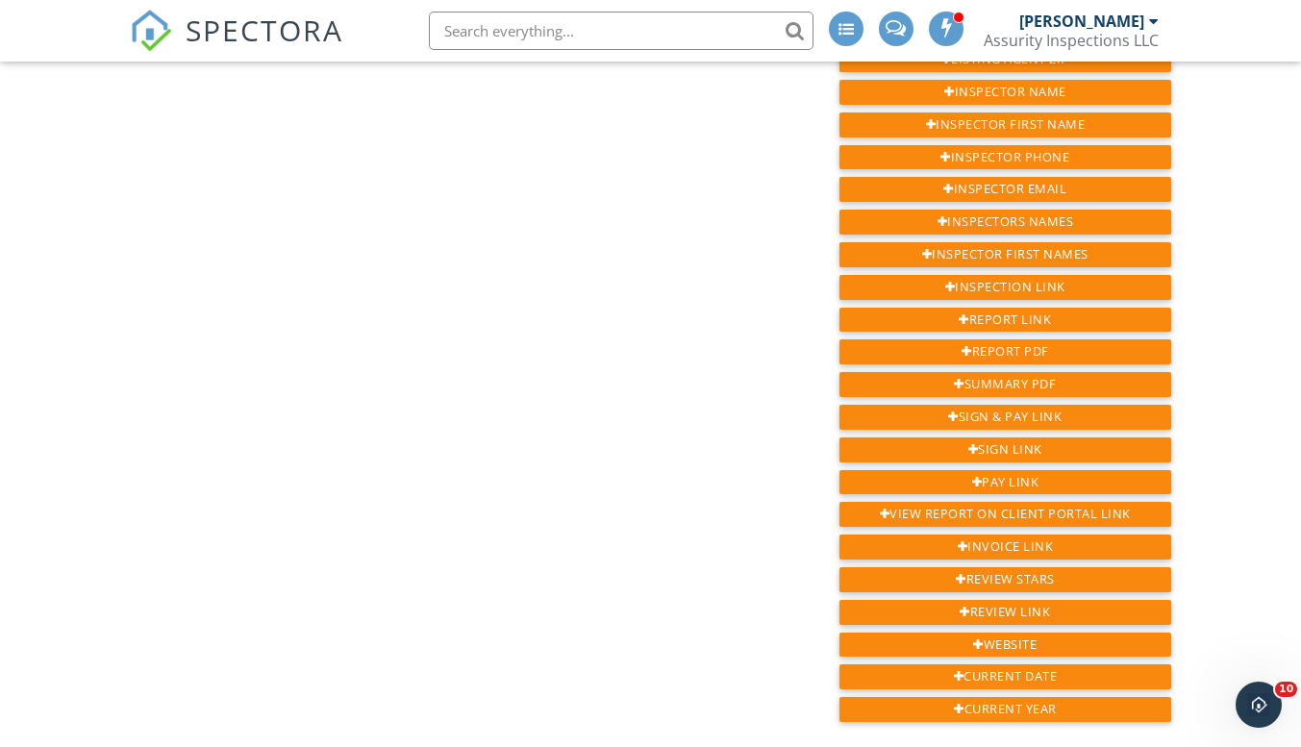
scroll to position [1012, 0]
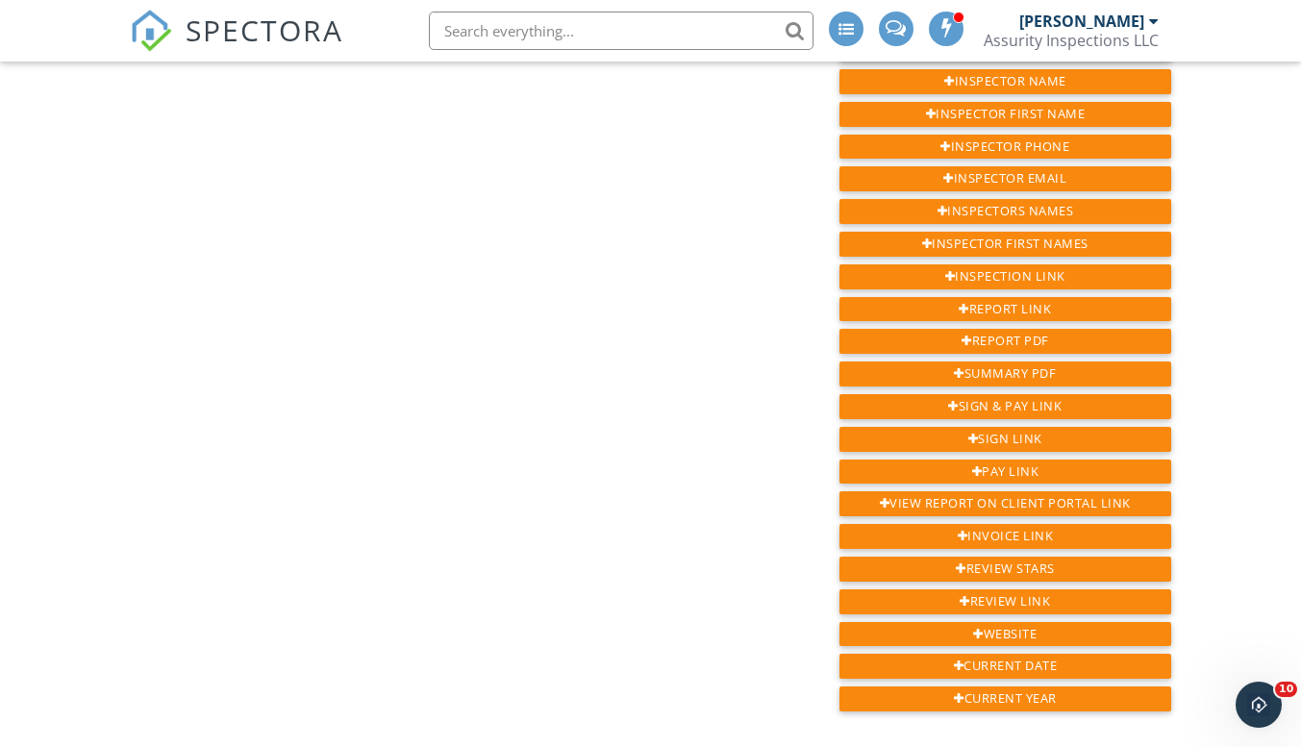
click at [995, 557] on div "Review Stars" at bounding box center [1006, 569] width 332 height 25
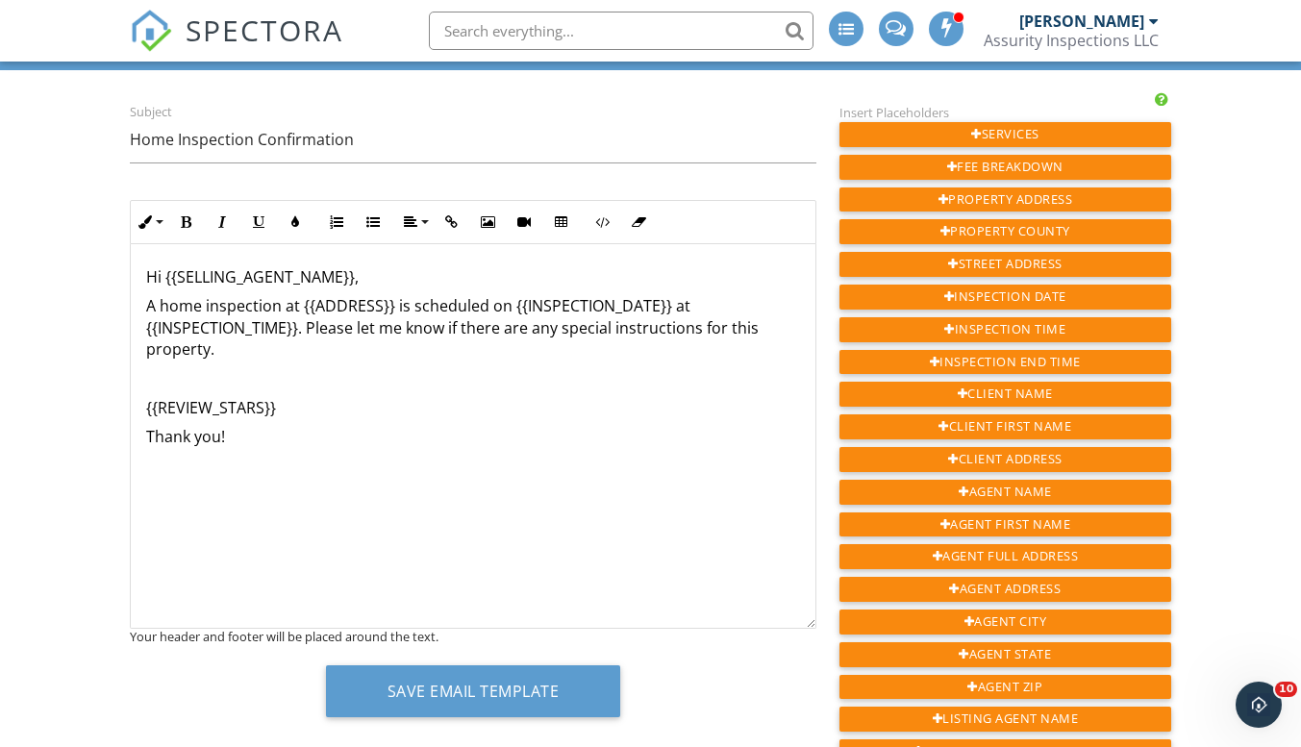
scroll to position [50, 0]
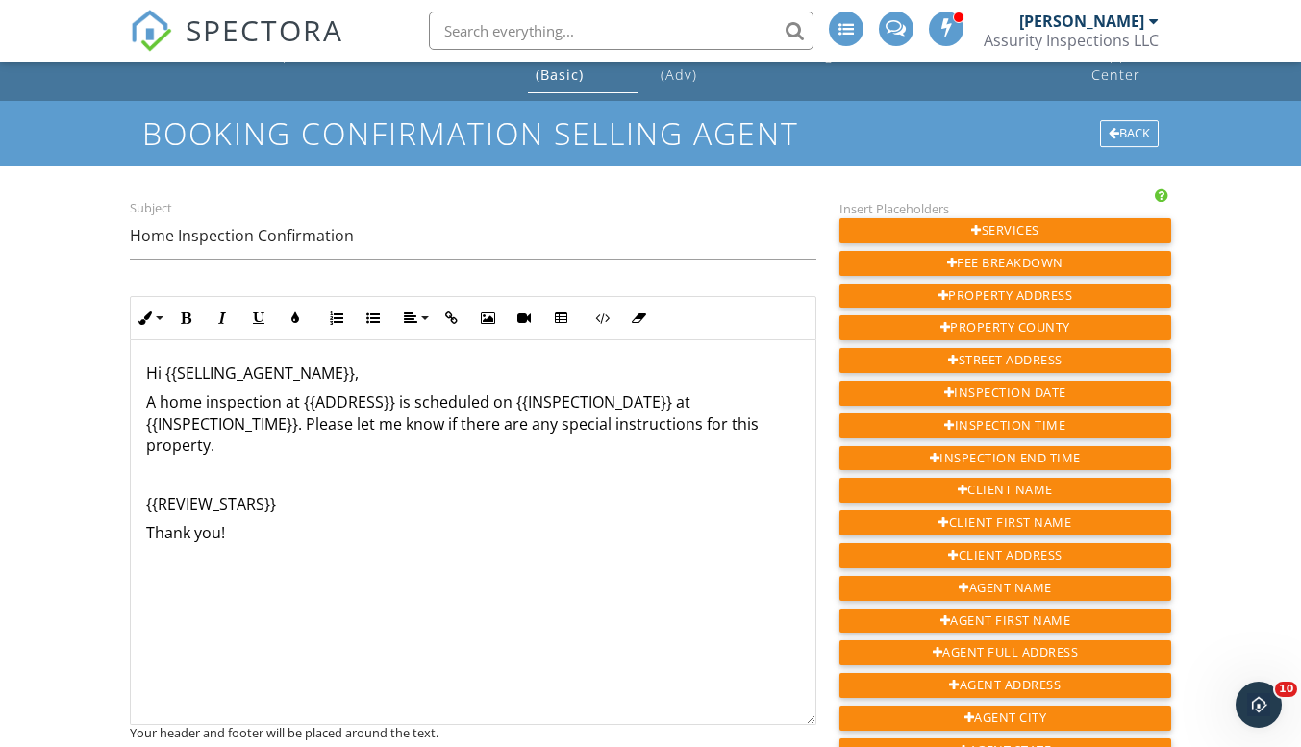
click at [463, 480] on p at bounding box center [473, 475] width 654 height 21
drag, startPoint x: 302, startPoint y: 487, endPoint x: 133, endPoint y: 484, distance: 169.3
click at [133, 484] on div "Hi {{SELLING_AGENT_NAME}}, A home inspection at {{ADDRESS}} is scheduled on {{I…" at bounding box center [473, 532] width 685 height 385
click at [410, 476] on p "​ ​" at bounding box center [473, 475] width 654 height 21
click at [163, 381] on p "Hi {{SELLING_AGENT_NAME}}," at bounding box center [473, 374] width 654 height 21
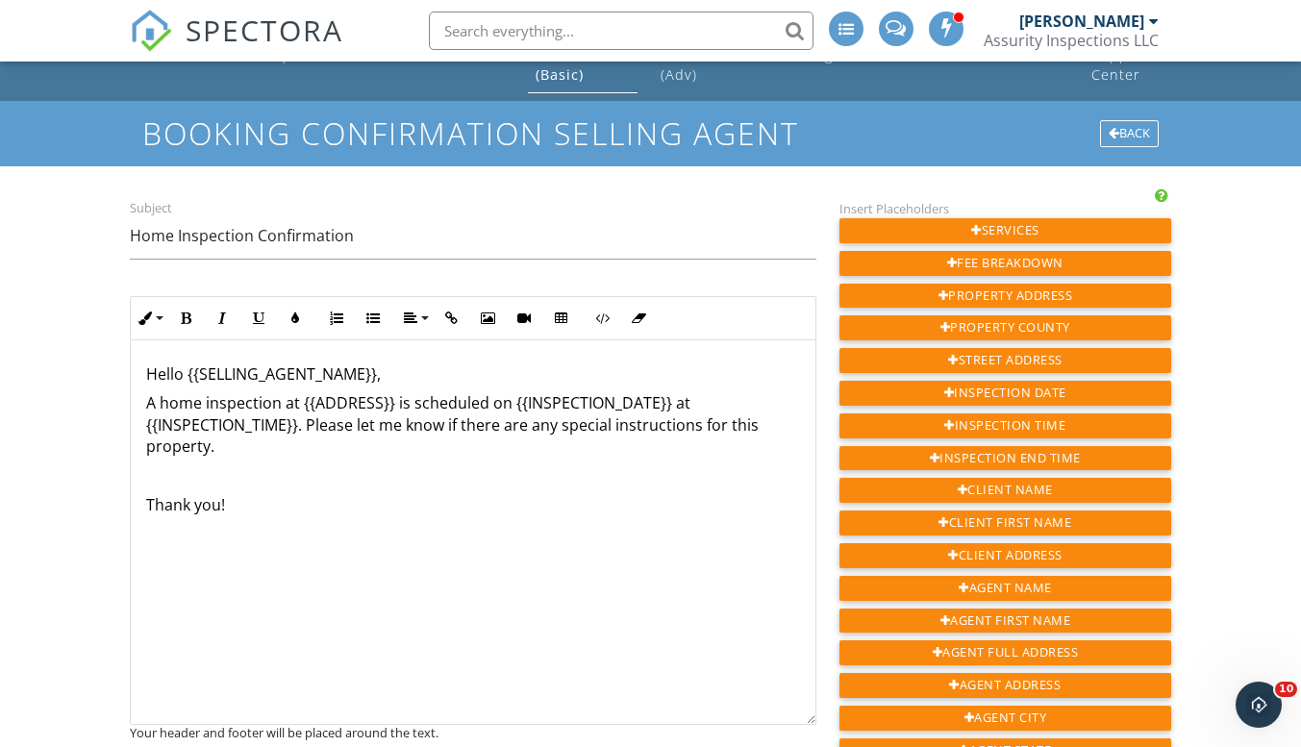
click at [377, 440] on p "A home inspection at {{ADDRESS}} is scheduled on {{INSPECTION_DATE}} at {{INSPE…" at bounding box center [473, 424] width 654 height 64
click at [308, 426] on p "A home inspection at {{ADDRESS}} is scheduled on {{INSPECTION_DATE}} at {{INSPE…" at bounding box center [473, 424] width 654 height 64
click at [601, 455] on p "A home inspection at {{ADDRESS}} is scheduled on {{INSPECTION_DATE}} at {{INSPE…" at bounding box center [473, 424] width 654 height 64
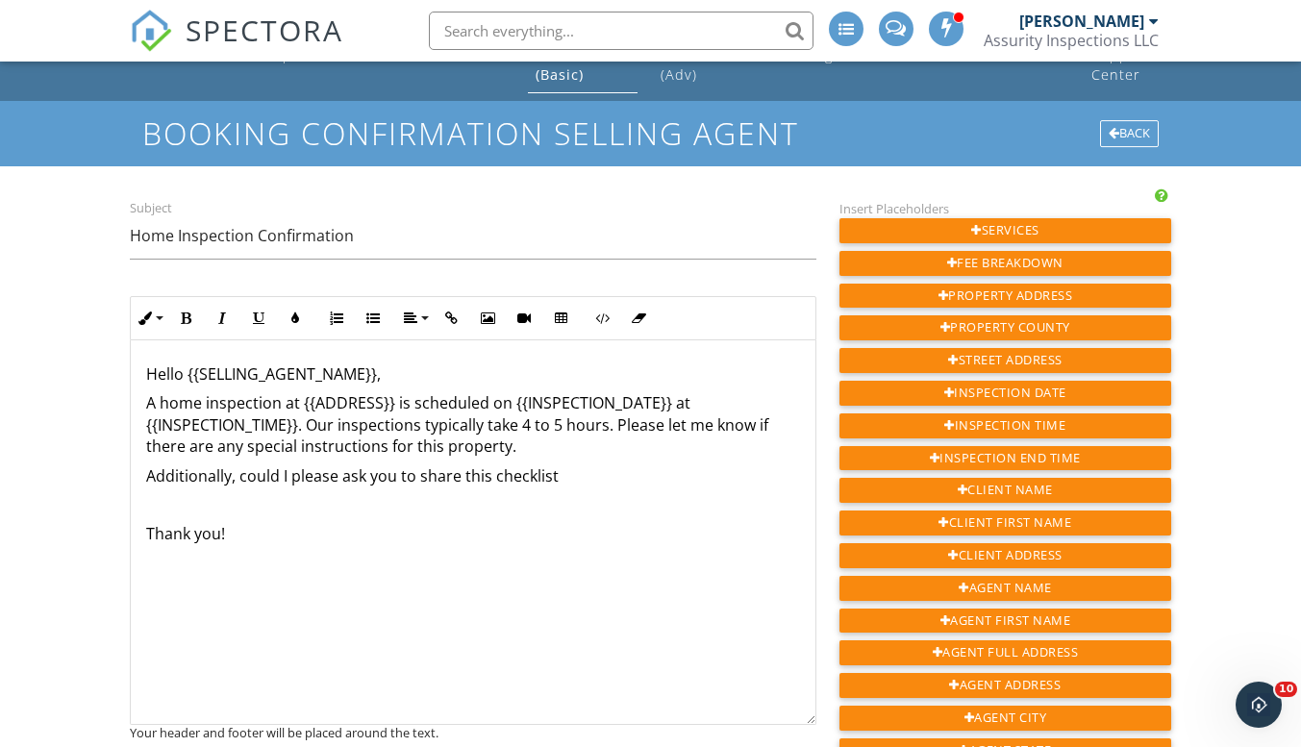
drag, startPoint x: 566, startPoint y: 479, endPoint x: 495, endPoint y: 481, distance: 70.2
click at [495, 481] on p "Additionally, could I please ask you to share this checklist" at bounding box center [473, 476] width 654 height 21
click at [315, 494] on p at bounding box center [473, 504] width 654 height 21
drag, startPoint x: 706, startPoint y: 425, endPoint x: 694, endPoint y: 430, distance: 12.5
click at [694, 430] on p "A home inspection at {{ADDRESS}} is scheduled on {{INSPECTION_DATE}} at {{INSPE…" at bounding box center [473, 424] width 654 height 64
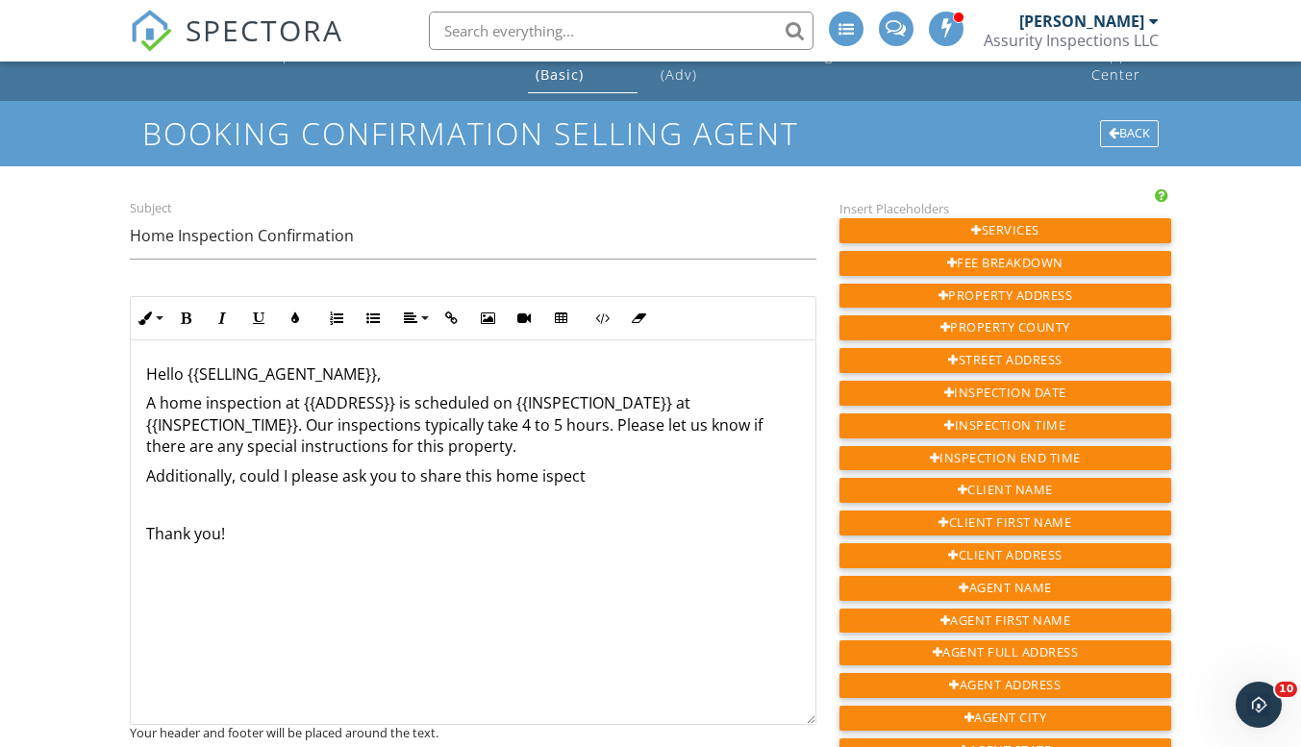
click at [530, 533] on p "Thank you!" at bounding box center [473, 533] width 654 height 21
click at [523, 431] on p "A home inspection at {{ADDRESS}} is scheduled on {{INSPECTION_DATE}} at {{INSPE…" at bounding box center [473, 424] width 654 height 64
click at [259, 495] on p at bounding box center [473, 504] width 654 height 21
click at [594, 485] on p "Additionally, could I please ask you to share this home ispect" at bounding box center [473, 476] width 654 height 21
click at [287, 473] on p "Additionally, could I please ask you to share this home ispect" at bounding box center [473, 476] width 654 height 21
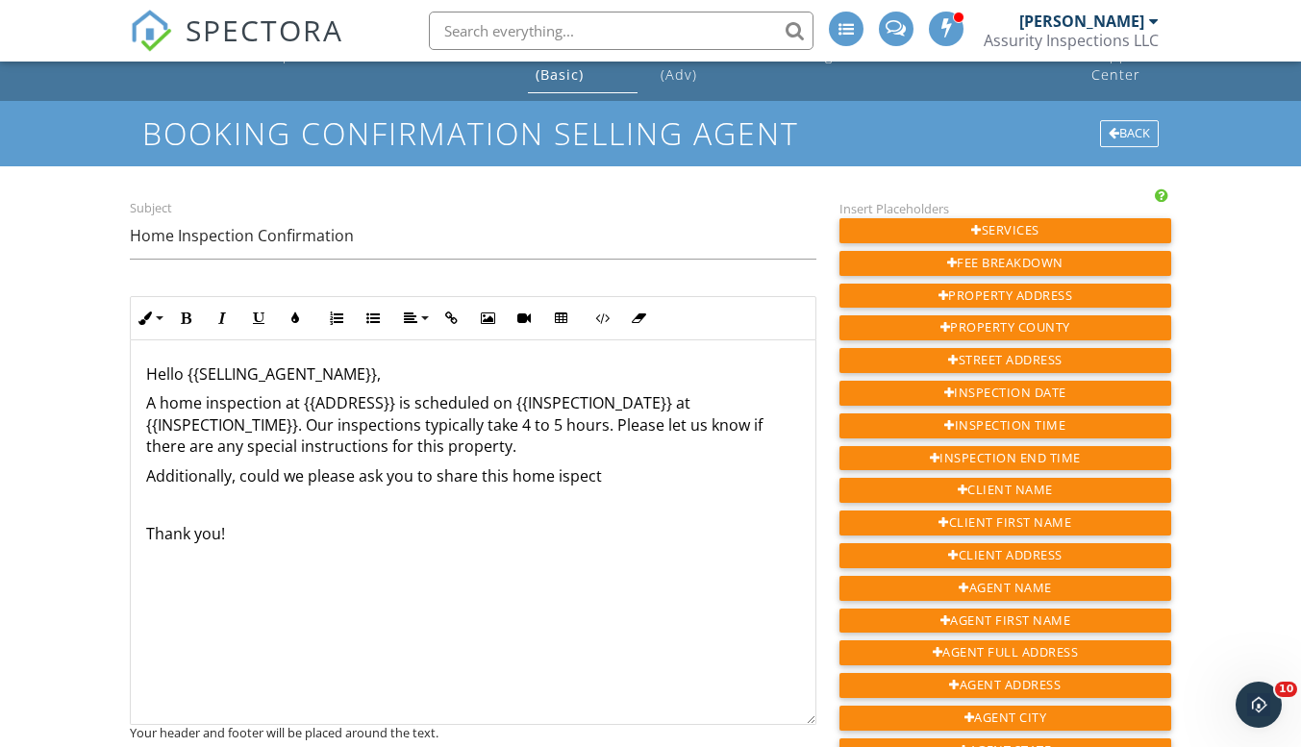
click at [551, 474] on p "Additionally, could we please ask you to share this home ispect" at bounding box center [473, 476] width 654 height 21
click at [607, 476] on p "Additionally, could we please ask you to share this home ispect" at bounding box center [473, 476] width 654 height 21
click at [453, 509] on div "Hello {{SELLING_AGENT_NAME}}, A home inspection at {{ADDRESS}} is scheduled on …" at bounding box center [473, 532] width 685 height 385
click at [456, 504] on p "Additionally, could we please ask you to share this home inspection preparation…" at bounding box center [473, 487] width 654 height 43
click at [385, 487] on p "Additionally, could we please ask you to share this home inspection preparation…" at bounding box center [473, 487] width 654 height 43
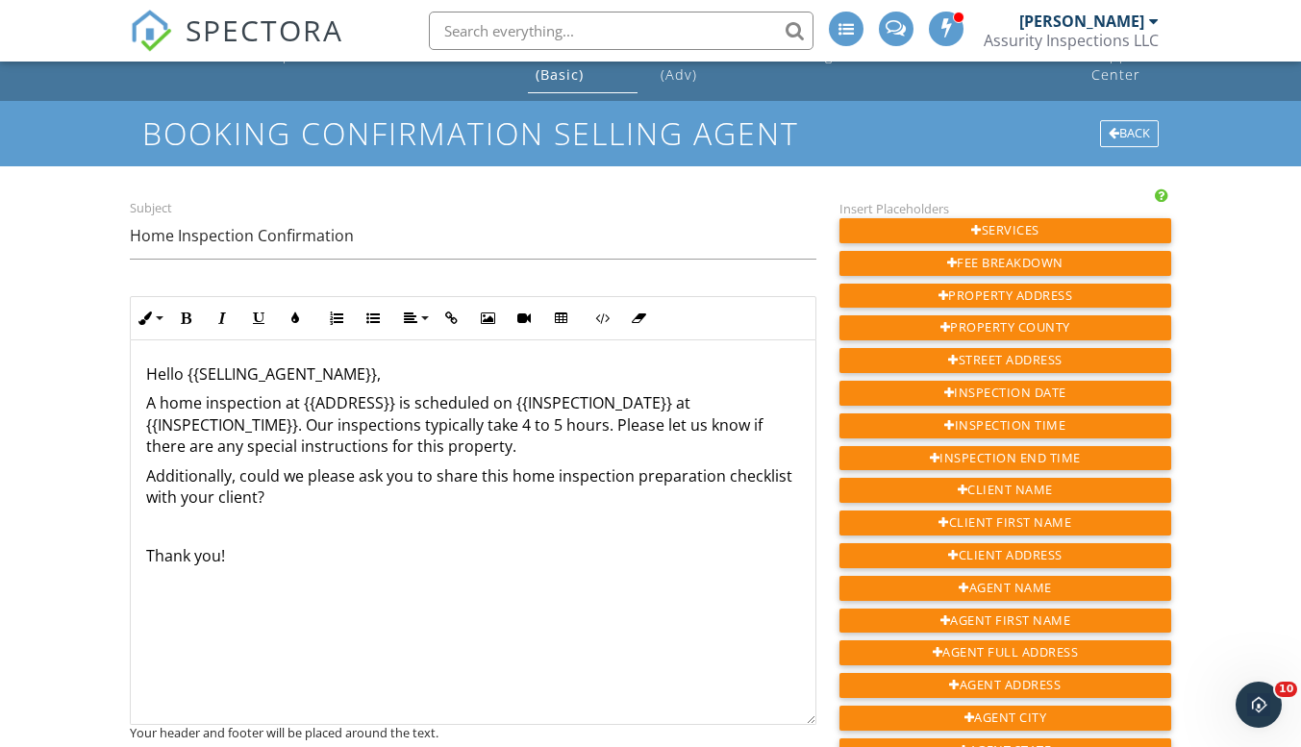
click at [387, 496] on p "Additionally, could we please ask you to share this home inspection preparation…" at bounding box center [473, 487] width 654 height 43
click at [546, 542] on div "Hello {{SELLING_AGENT_NAME}}, A home inspection at {{ADDRESS}} is scheduled on …" at bounding box center [473, 532] width 685 height 385
click at [445, 497] on p "Additionally, could we please ask you to share this home inspection preparation…" at bounding box center [473, 486] width 654 height 43
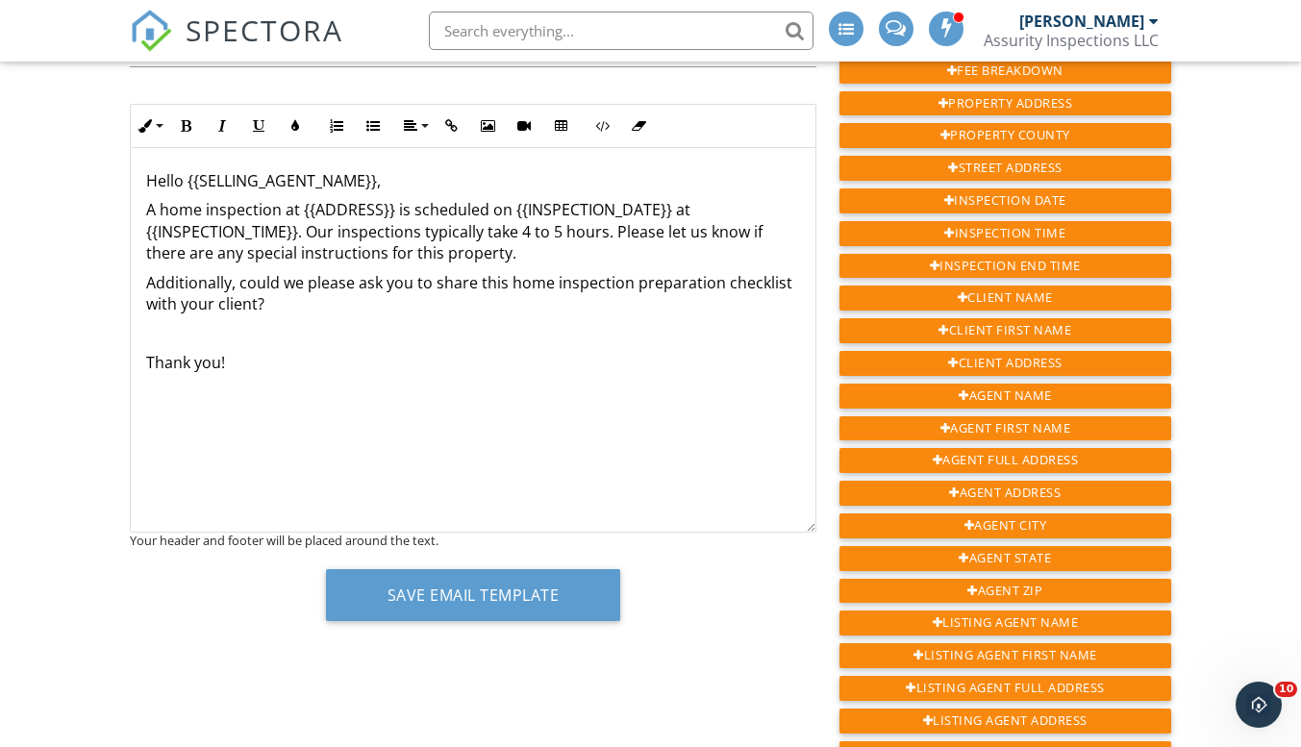
scroll to position [0, 0]
click at [227, 427] on div "Hello {{SELLING_AGENT_NAME}}, A home inspection at {{ADDRESS}} is scheduled on …" at bounding box center [473, 340] width 685 height 385
click at [139, 397] on div "Hello {{SELLING_AGENT_NAME}}, A home inspection at {{ADDRESS}} is scheduled on …" at bounding box center [473, 340] width 685 height 385
click at [280, 357] on p "Thank you!" at bounding box center [473, 363] width 654 height 21
click at [322, 351] on div "Hello {{SELLING_AGENT_NAME}}, A home inspection at {{ADDRESS}} is scheduled on …" at bounding box center [473, 340] width 685 height 385
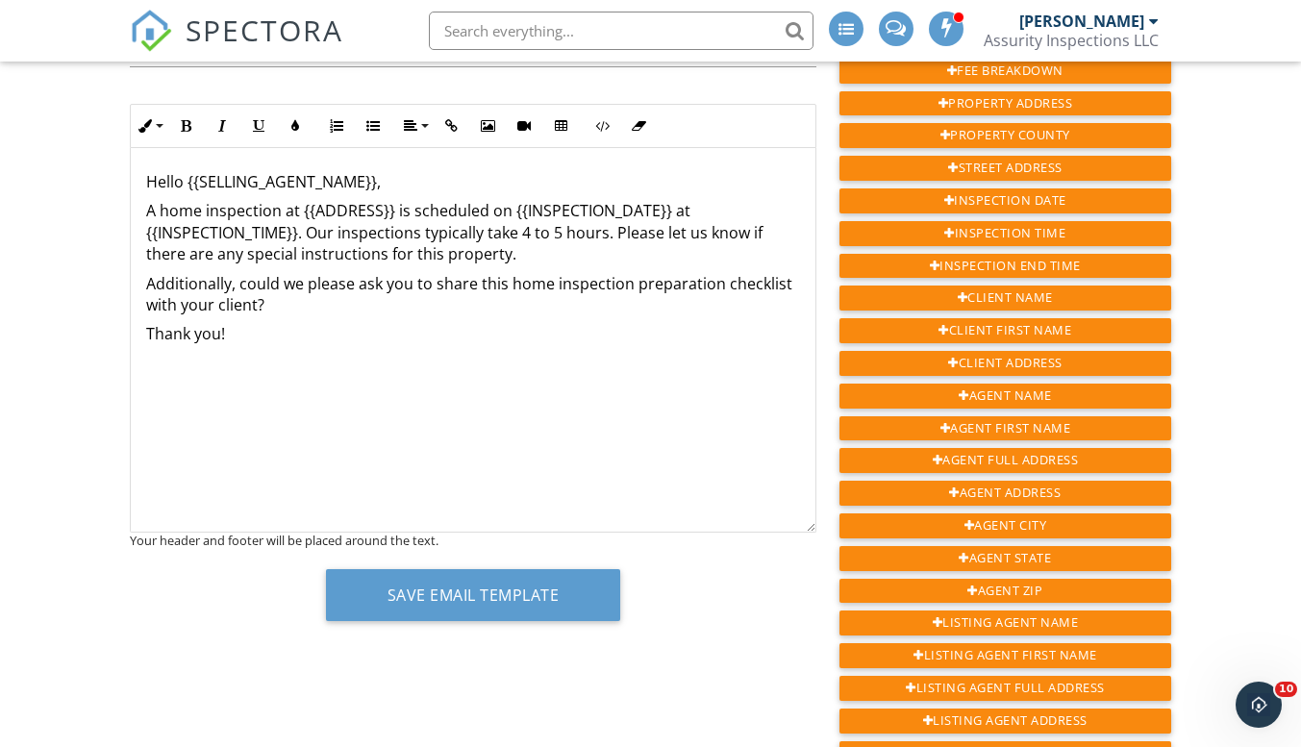
click at [187, 380] on div "Hello {{SELLING_AGENT_NAME}}, A home inspection at {{ADDRESS}} is scheduled on …" at bounding box center [473, 340] width 685 height 385
click at [255, 338] on p "Thank you!" at bounding box center [473, 333] width 654 height 21
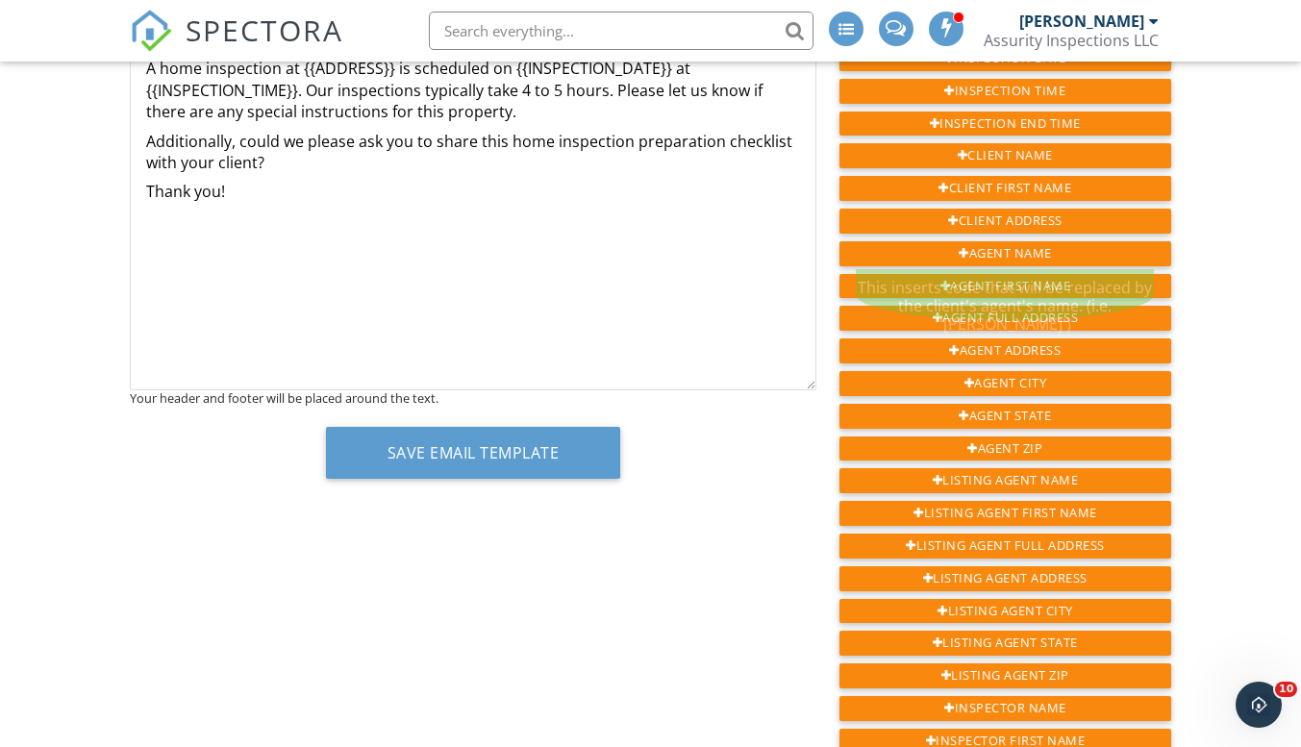
scroll to position [289, 0]
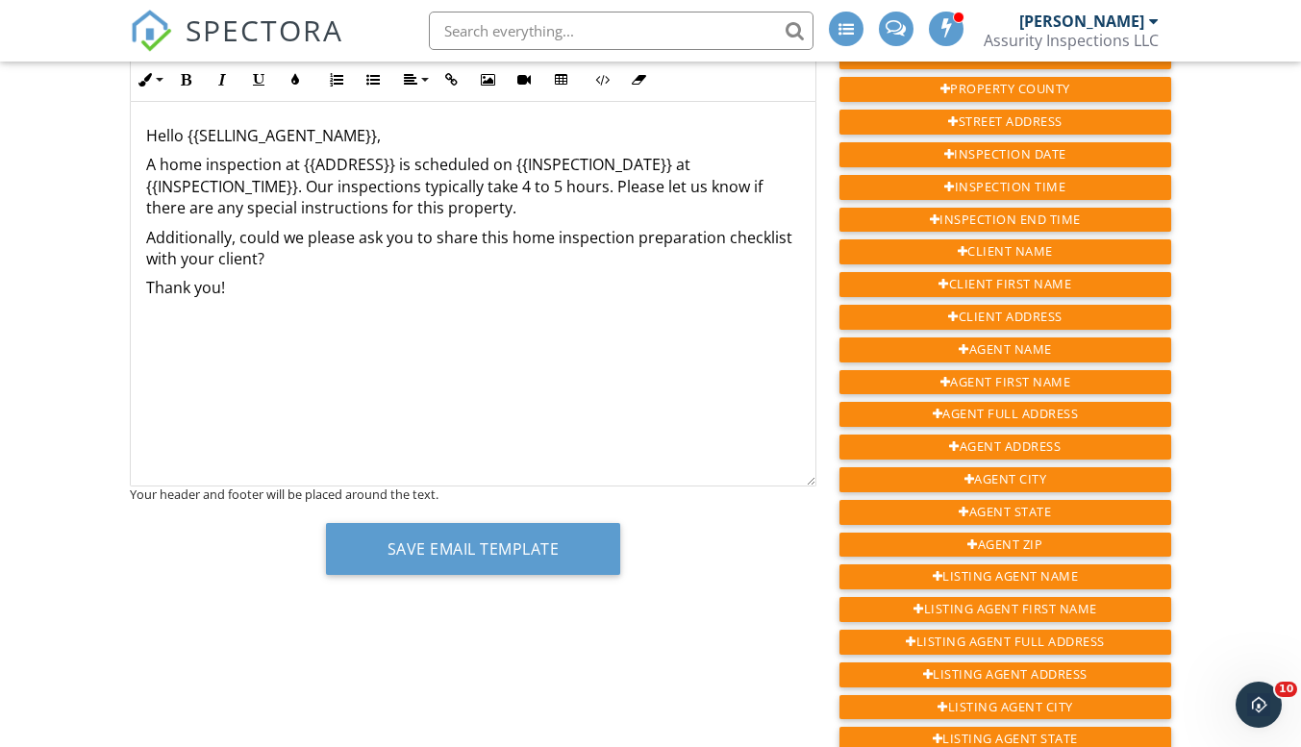
click at [382, 357] on div "Hello {{SELLING_AGENT_NAME}}, A home inspection at {{ADDRESS}} is scheduled on …" at bounding box center [473, 294] width 685 height 385
click at [344, 366] on div "Hello {{SELLING_AGENT_NAME}}, A home inspection at {{ADDRESS}} is scheduled on …" at bounding box center [473, 294] width 685 height 385
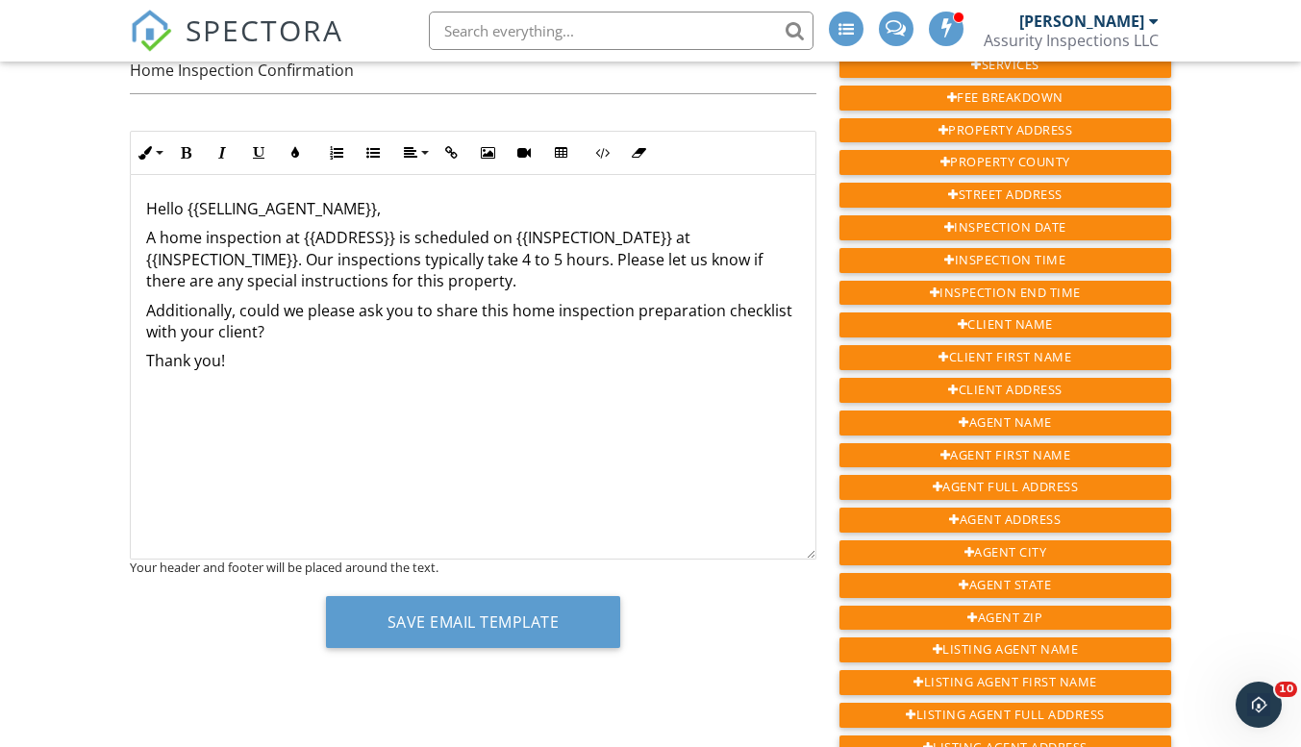
scroll to position [192, 0]
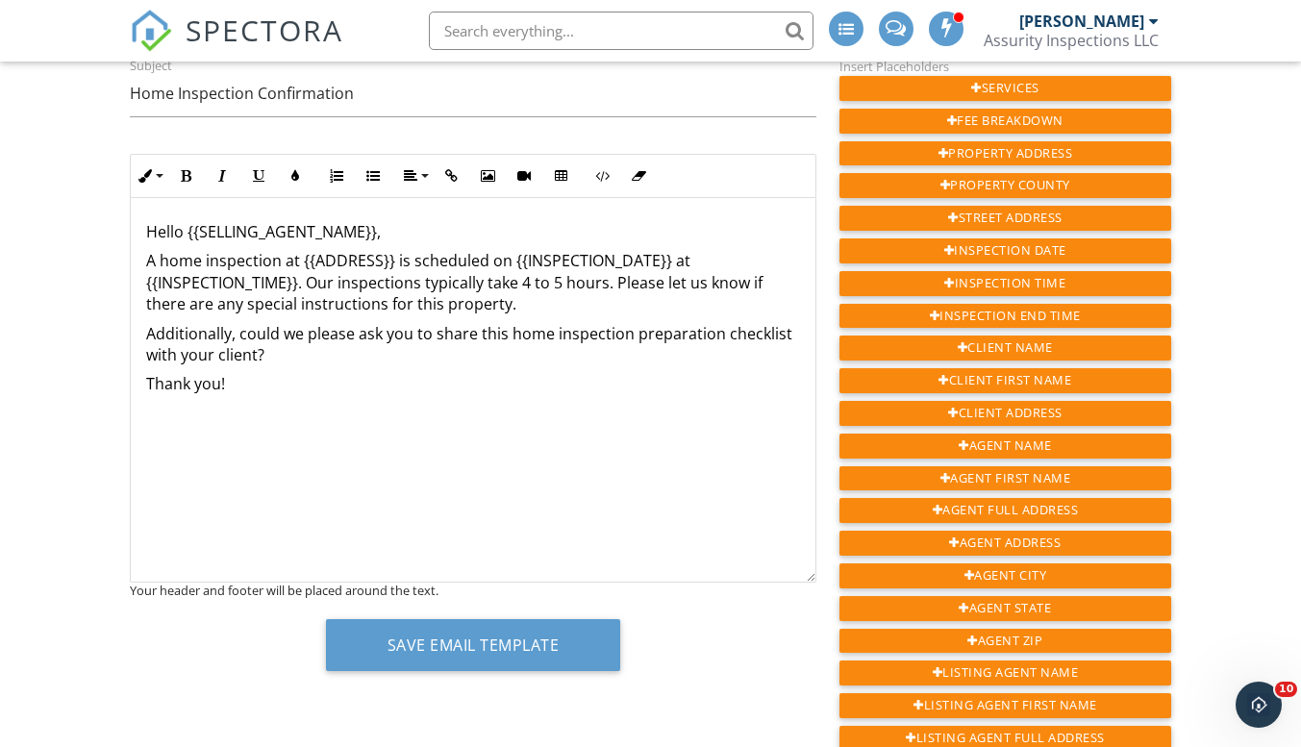
click at [511, 400] on div "Hello {{SELLING_AGENT_NAME}}, A home inspection at {{ADDRESS}} is scheduled on …" at bounding box center [473, 390] width 685 height 385
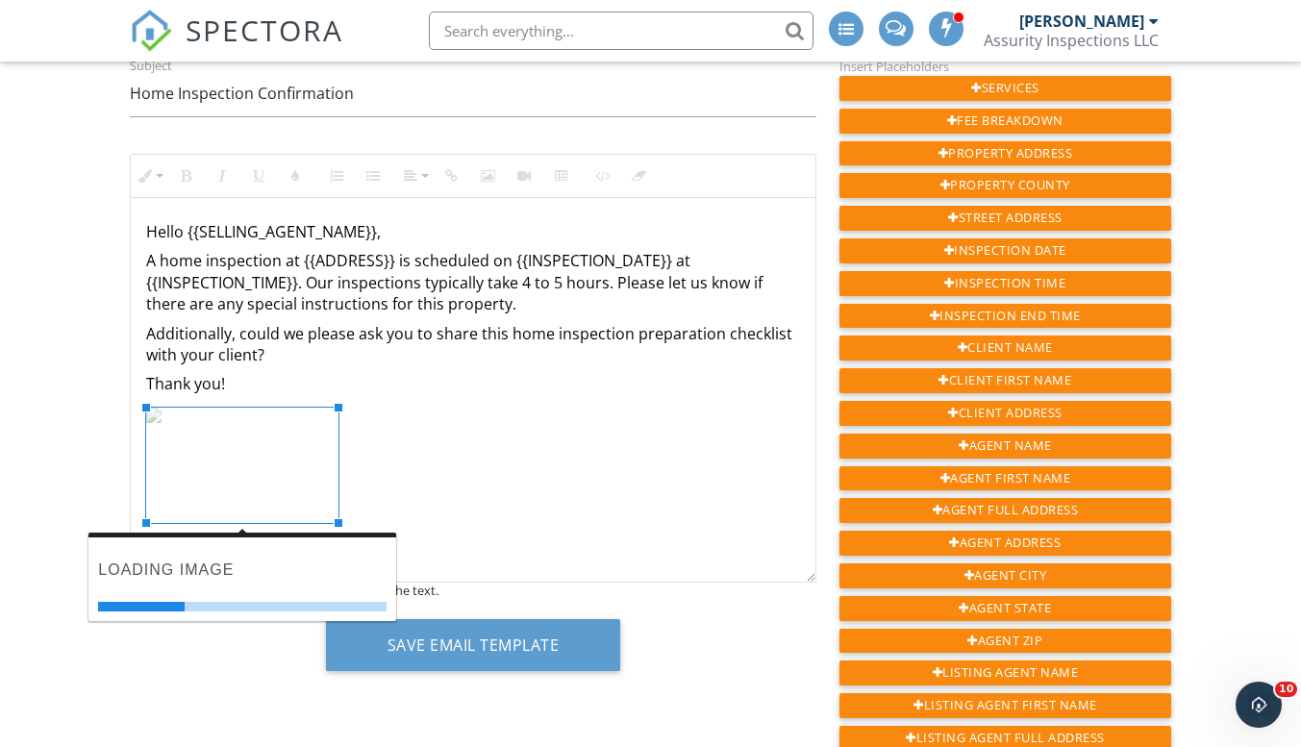
click at [459, 402] on div "Hello {{SELLING_AGENT_NAME}}, A home inspection at {{ADDRESS}} is scheduled on …" at bounding box center [473, 390] width 685 height 385
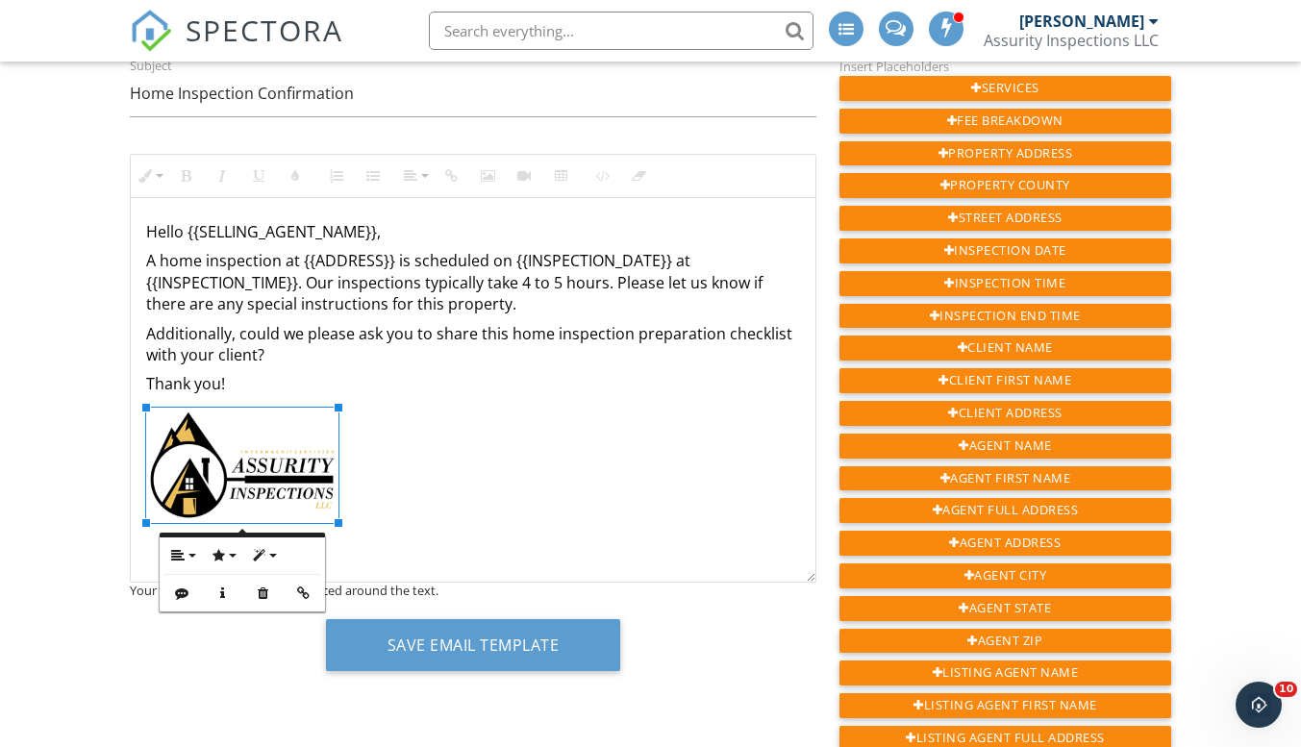
click at [300, 389] on p "Thank you!" at bounding box center [473, 383] width 654 height 21
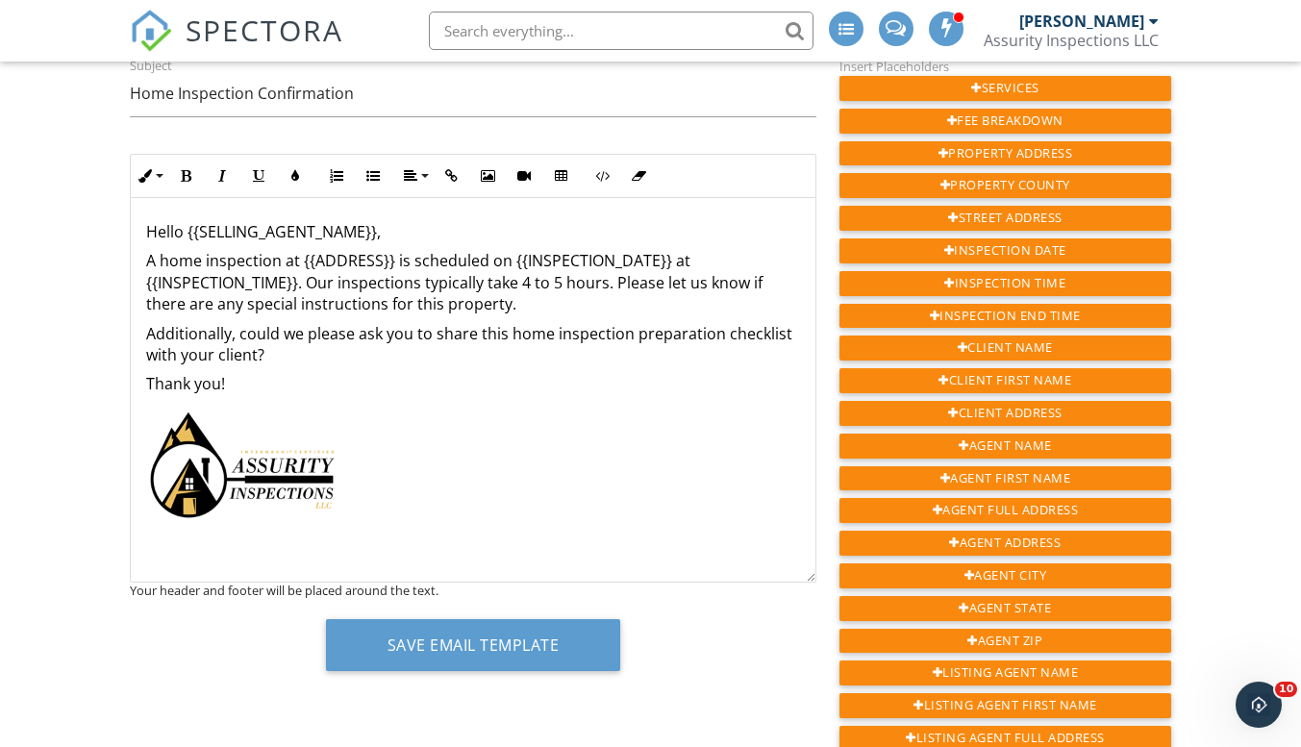
scroll to position [1, 0]
click at [473, 501] on div "Hello {{SELLING_AGENT_NAME}}, A home inspection at {{ADDRESS}} is scheduled on …" at bounding box center [473, 389] width 685 height 385
click at [404, 500] on div "Hello {{SELLING_AGENT_NAME}}, A home inspection at {{ADDRESS}} is scheduled on …" at bounding box center [473, 389] width 685 height 385
click at [381, 462] on div "Hello {{SELLING_AGENT_NAME}}, A home inspection at {{ADDRESS}} is scheduled on …" at bounding box center [473, 389] width 685 height 385
click at [261, 404] on div "Hello {{SELLING_AGENT_NAME}}, A home inspection at {{ADDRESS}} is scheduled on …" at bounding box center [473, 389] width 685 height 385
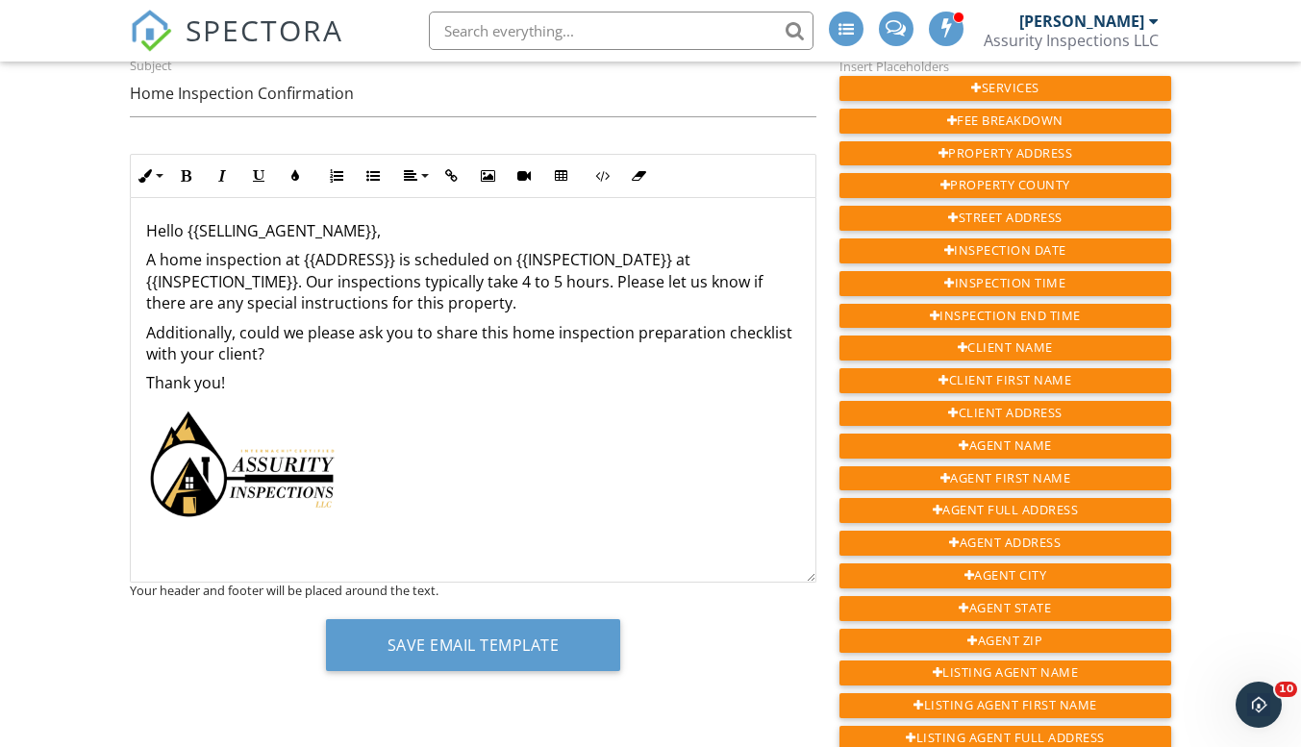
click at [252, 547] on div "Hello {{SELLING_AGENT_NAME}}, A home inspection at {{ADDRESS}} is scheduled on …" at bounding box center [473, 389] width 685 height 385
click at [227, 554] on div "Hello {{SELLING_AGENT_NAME}}, A home inspection at {{ADDRESS}} is scheduled on …" at bounding box center [473, 389] width 685 height 385
click at [226, 549] on div "Hello {{SELLING_AGENT_NAME}}, A home inspection at {{ADDRESS}} is scheduled on …" at bounding box center [473, 389] width 685 height 385
click at [228, 544] on div "Hello {{SELLING_AGENT_NAME}}, A home inspection at {{ADDRESS}} is scheduled on …" at bounding box center [473, 389] width 685 height 385
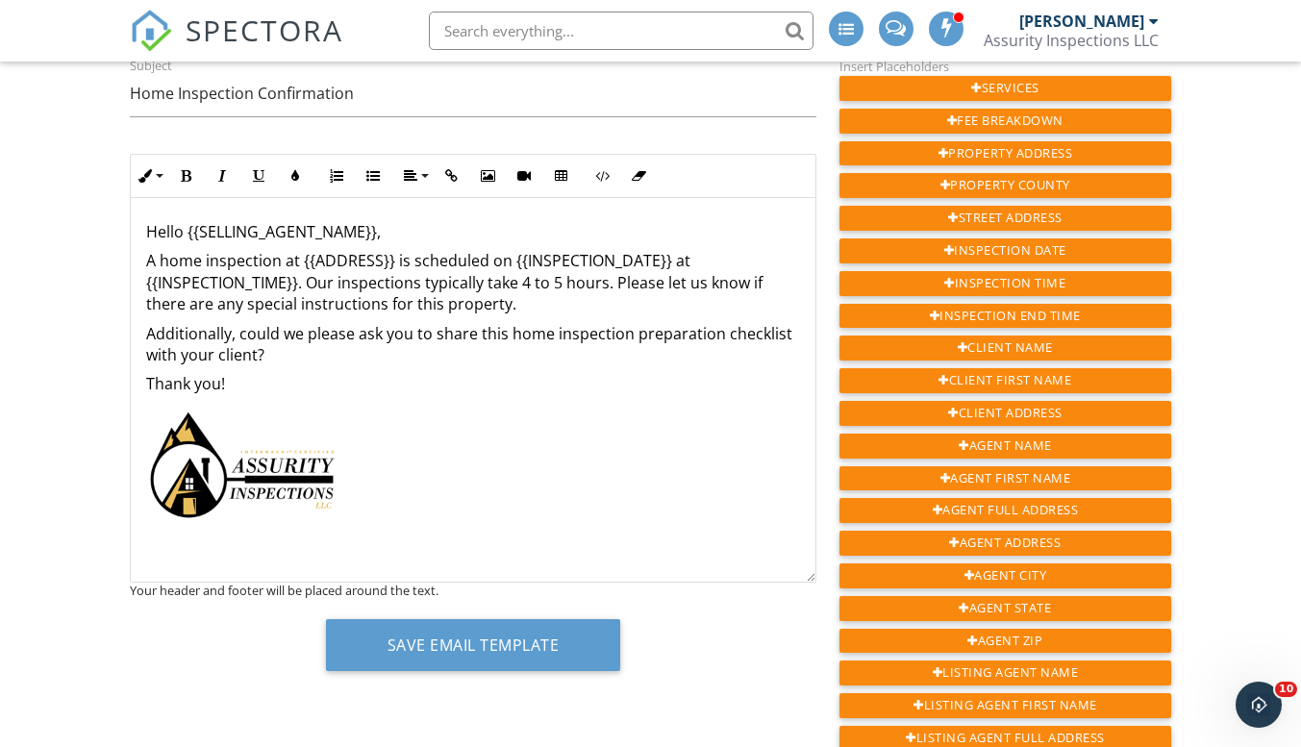
click at [281, 391] on p "Thank you!" at bounding box center [473, 383] width 654 height 21
click at [307, 470] on img at bounding box center [242, 465] width 192 height 115
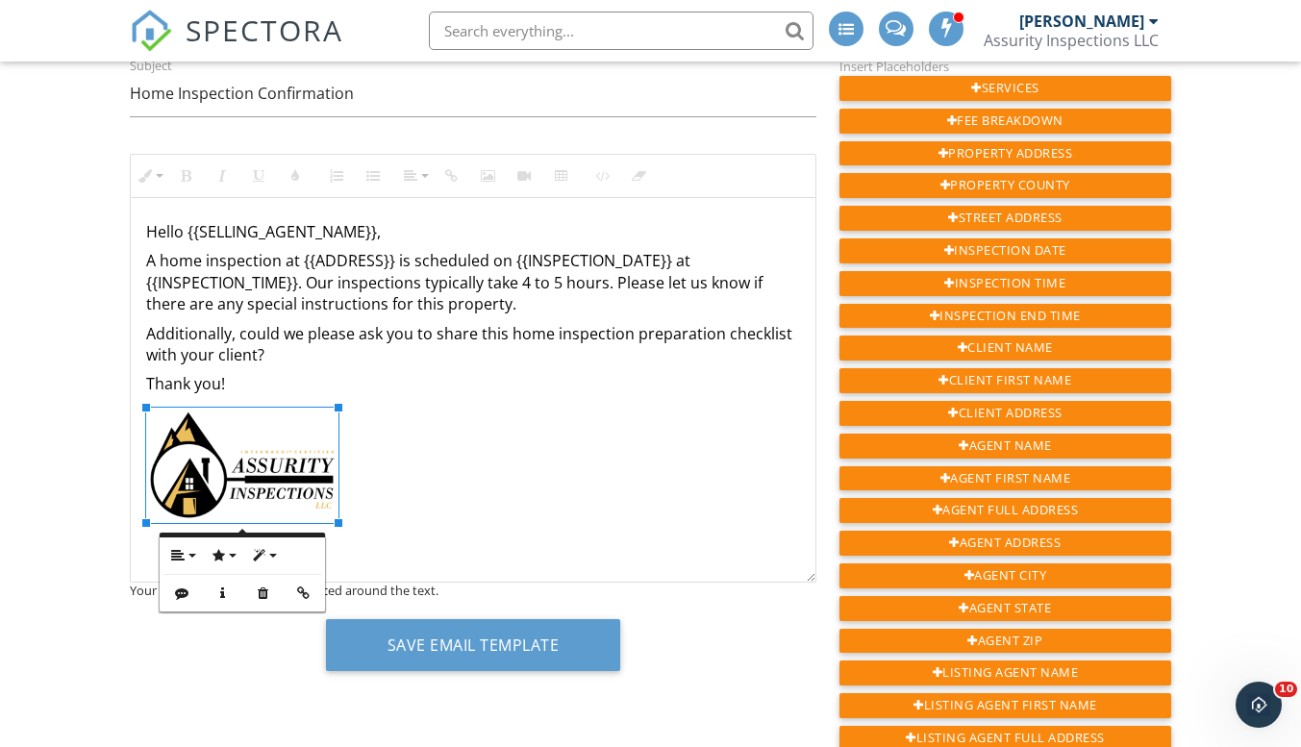
click at [407, 515] on div "Hello {{SELLING_AGENT_NAME}}, A home inspection at {{ADDRESS}} is scheduled on …" at bounding box center [473, 390] width 685 height 385
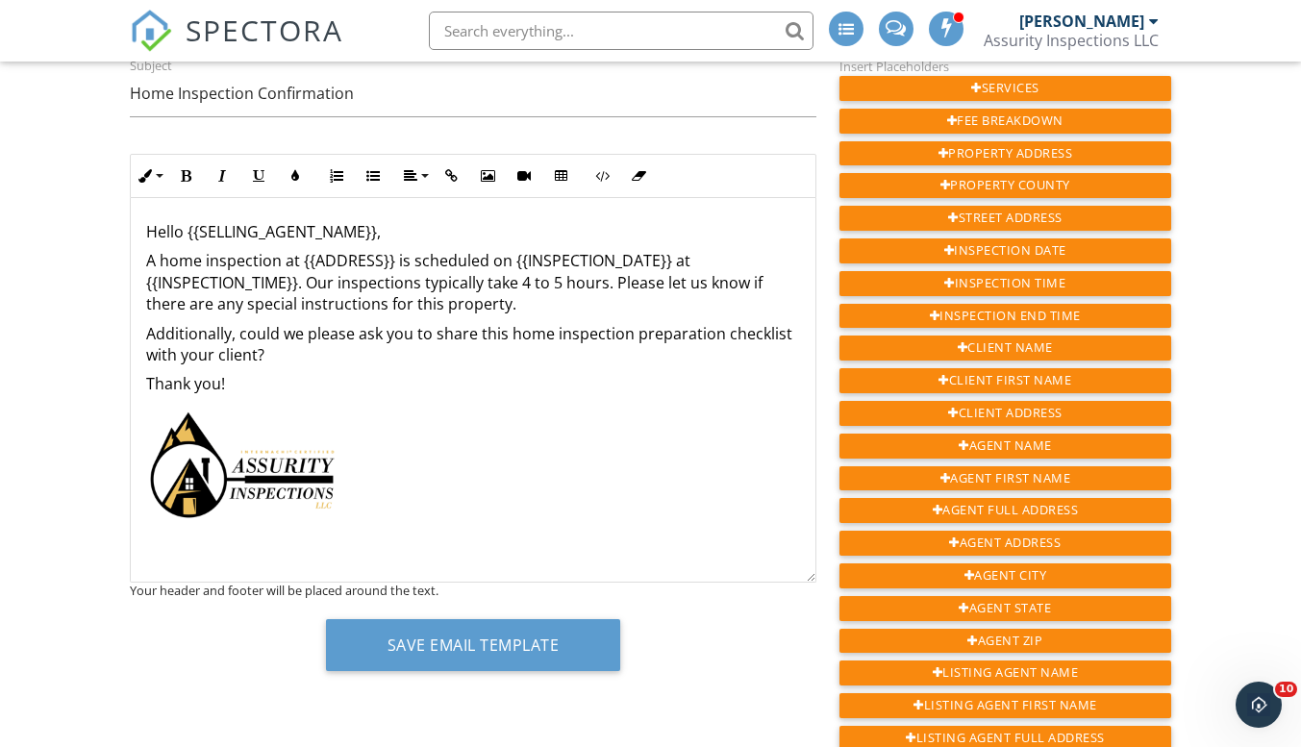
click at [408, 515] on div "Hello {{SELLING_AGENT_NAME}}, A home inspection at {{ADDRESS}} is scheduled on …" at bounding box center [473, 390] width 685 height 385
click at [344, 508] on div "Hello {{SELLING_AGENT_NAME}}, A home inspection at {{ADDRESS}} is scheduled on …" at bounding box center [473, 390] width 685 height 385
click at [346, 507] on div "Hello {{SELLING_AGENT_NAME}}, A home inspection at {{ADDRESS}} is scheduled on …" at bounding box center [473, 390] width 685 height 385
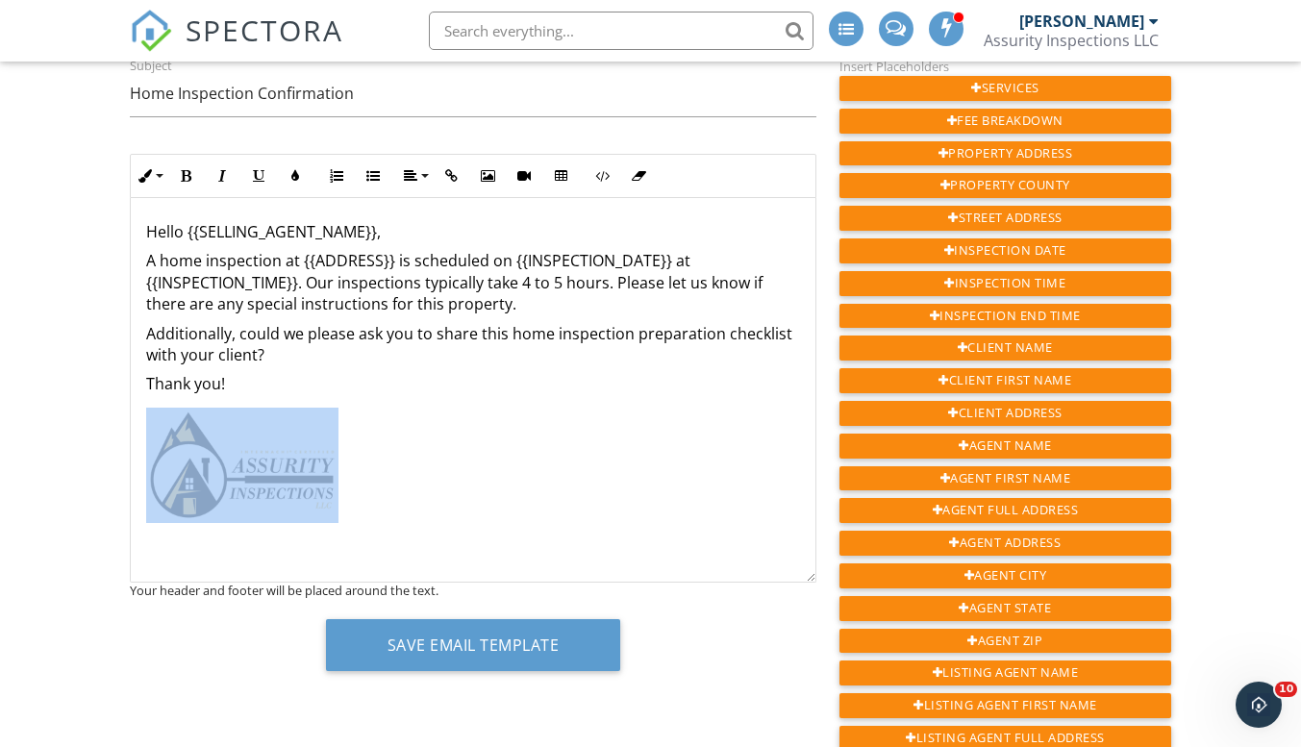
click at [345, 509] on div "Hello {{SELLING_AGENT_NAME}}, A home inspection at {{ADDRESS}} is scheduled on …" at bounding box center [473, 390] width 685 height 385
click at [224, 550] on div "Hello {{SELLING_AGENT_NAME}}, A home inspection at {{ADDRESS}} is scheduled on …" at bounding box center [473, 390] width 685 height 385
click at [226, 547] on div "Hello {{SELLING_AGENT_NAME}}, A home inspection at {{ADDRESS}} is scheduled on …" at bounding box center [473, 390] width 685 height 385
click at [225, 551] on div "Hello {{SELLING_AGENT_NAME}}, A home inspection at {{ADDRESS}} is scheduled on …" at bounding box center [473, 390] width 685 height 385
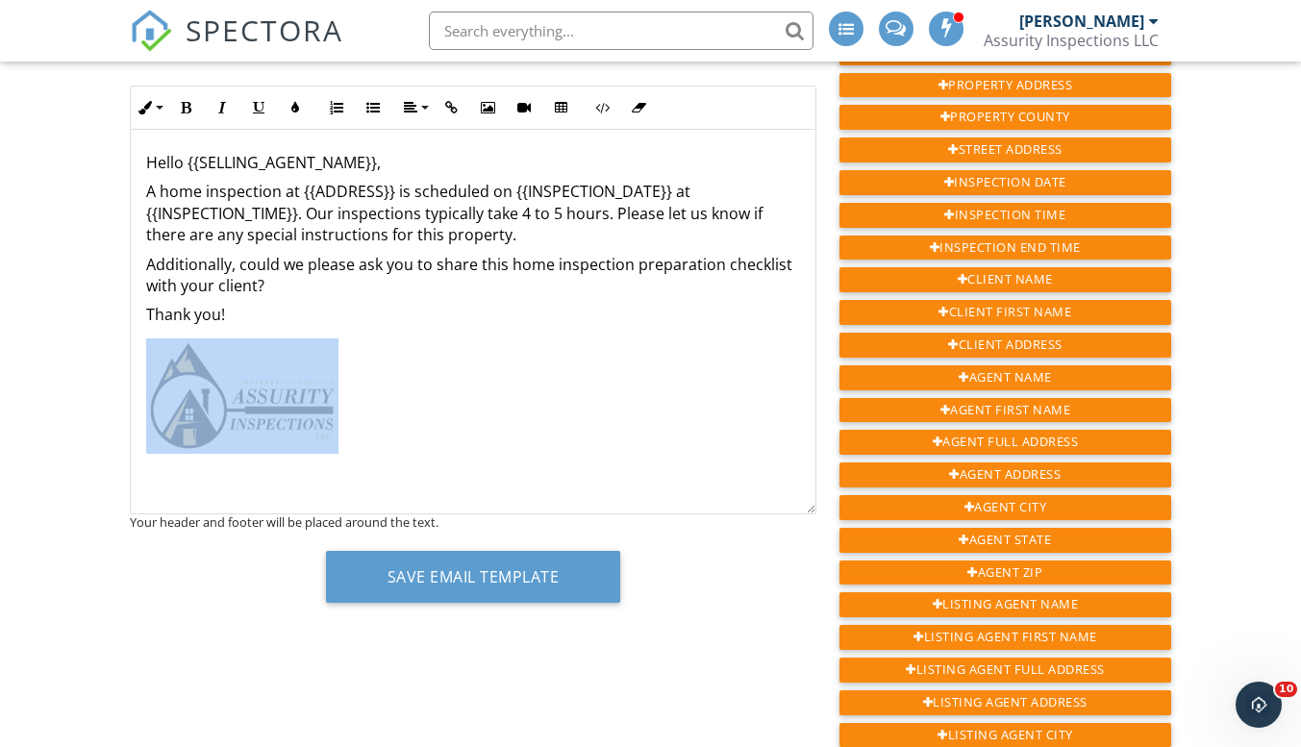
scroll to position [242, 0]
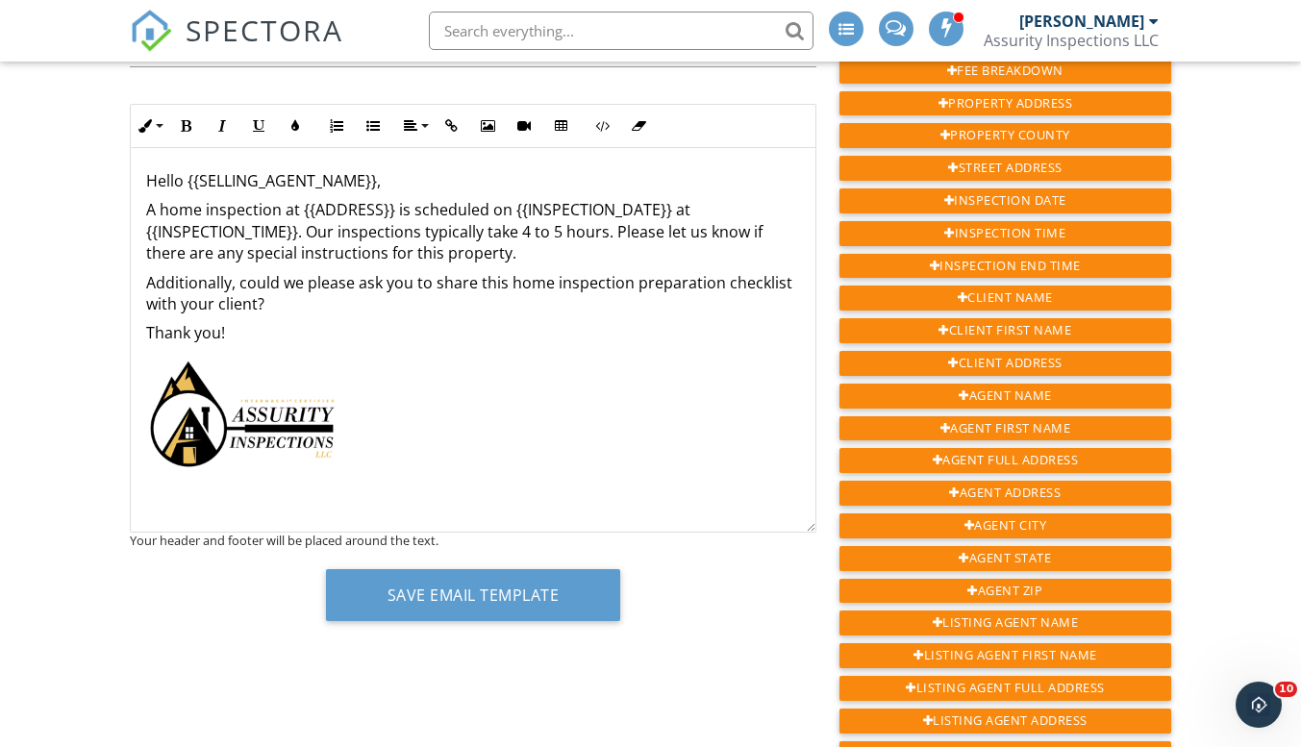
click at [330, 445] on img at bounding box center [242, 414] width 192 height 115
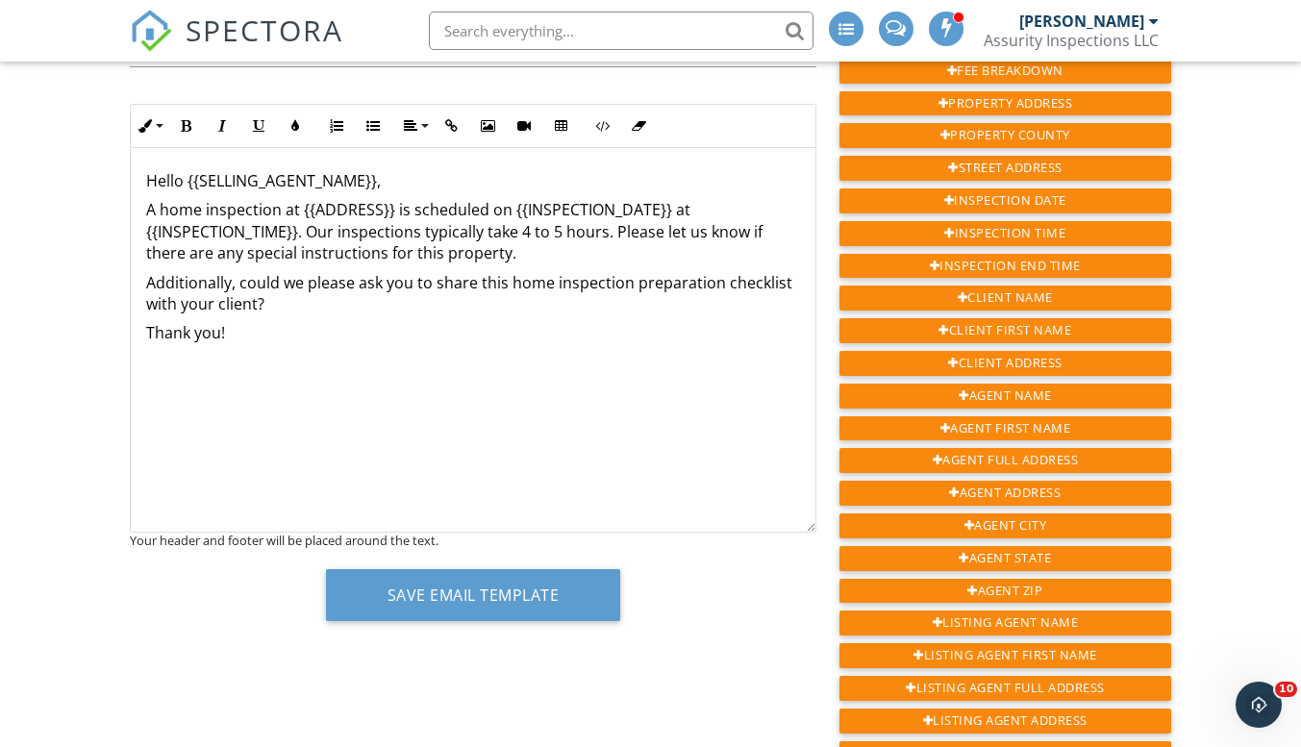
scroll to position [0, 0]
click at [351, 431] on div "Hello {{SELLING_AGENT_NAME}}, A home inspection at {{ADDRESS}} is scheduled on …" at bounding box center [473, 340] width 685 height 385
click at [410, 379] on div "Hello {{SELLING_AGENT_NAME}}, A home inspection at {{ADDRESS}} is scheduled on …" at bounding box center [473, 340] width 685 height 385
click at [333, 372] on p "​ ​" at bounding box center [473, 363] width 654 height 21
click at [487, 121] on icon "button" at bounding box center [487, 125] width 13 height 13
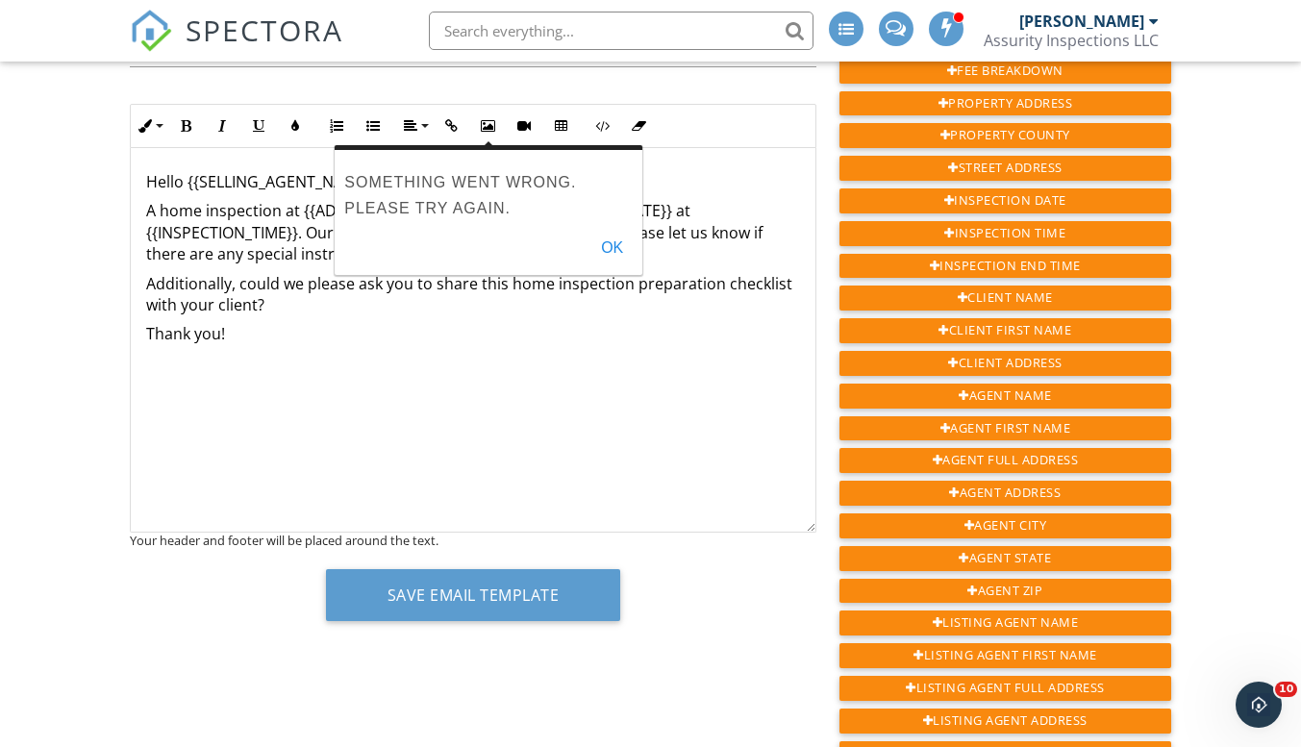
click at [611, 252] on button "OK" at bounding box center [612, 248] width 41 height 35
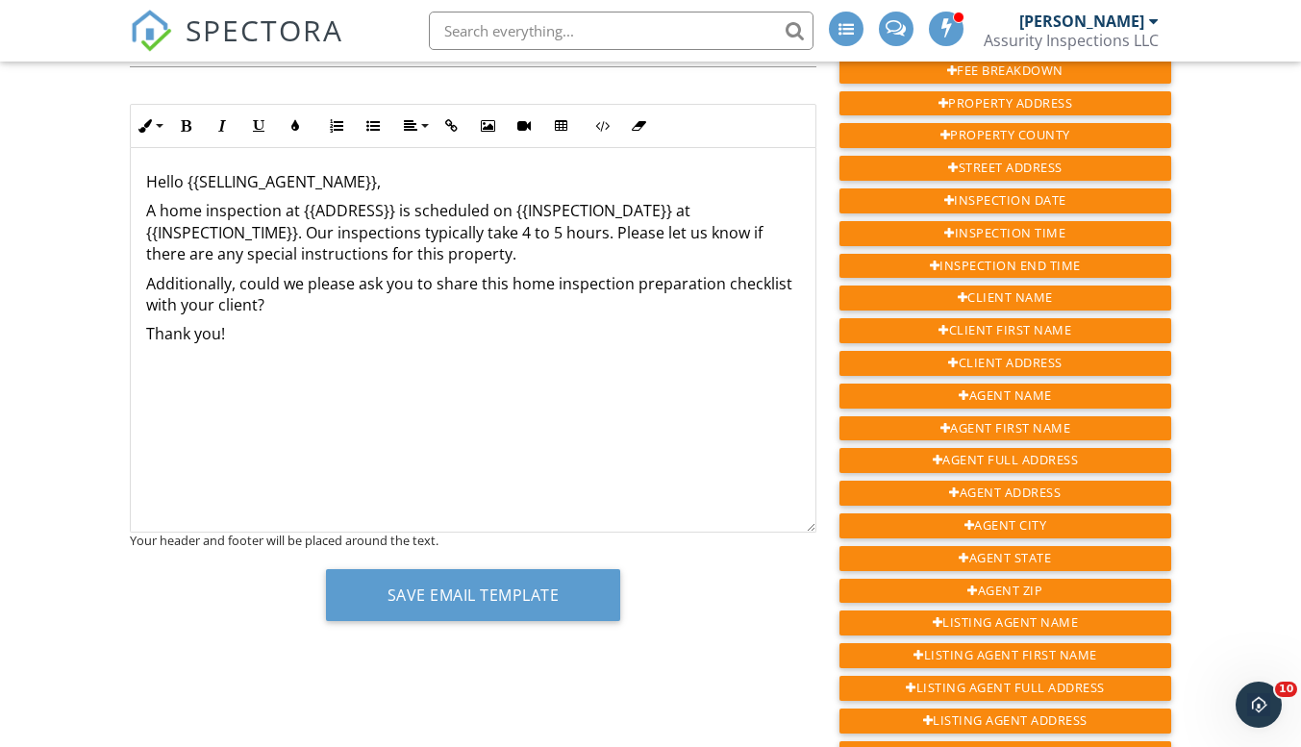
click at [419, 454] on div "Hello {{SELLING_AGENT_NAME}}, A home inspection at {{ADDRESS}} is scheduled on …" at bounding box center [473, 340] width 685 height 385
click at [297, 366] on p at bounding box center [473, 362] width 654 height 21
click at [262, 389] on div "Hello {{SELLING_AGENT_NAME}}, A home inspection at {{ADDRESS}} is scheduled on …" at bounding box center [473, 339] width 685 height 385
click at [316, 412] on div "Hello {{SELLING_AGENT_NAME}}, A home inspection at {{ADDRESS}} is scheduled on …" at bounding box center [473, 339] width 685 height 385
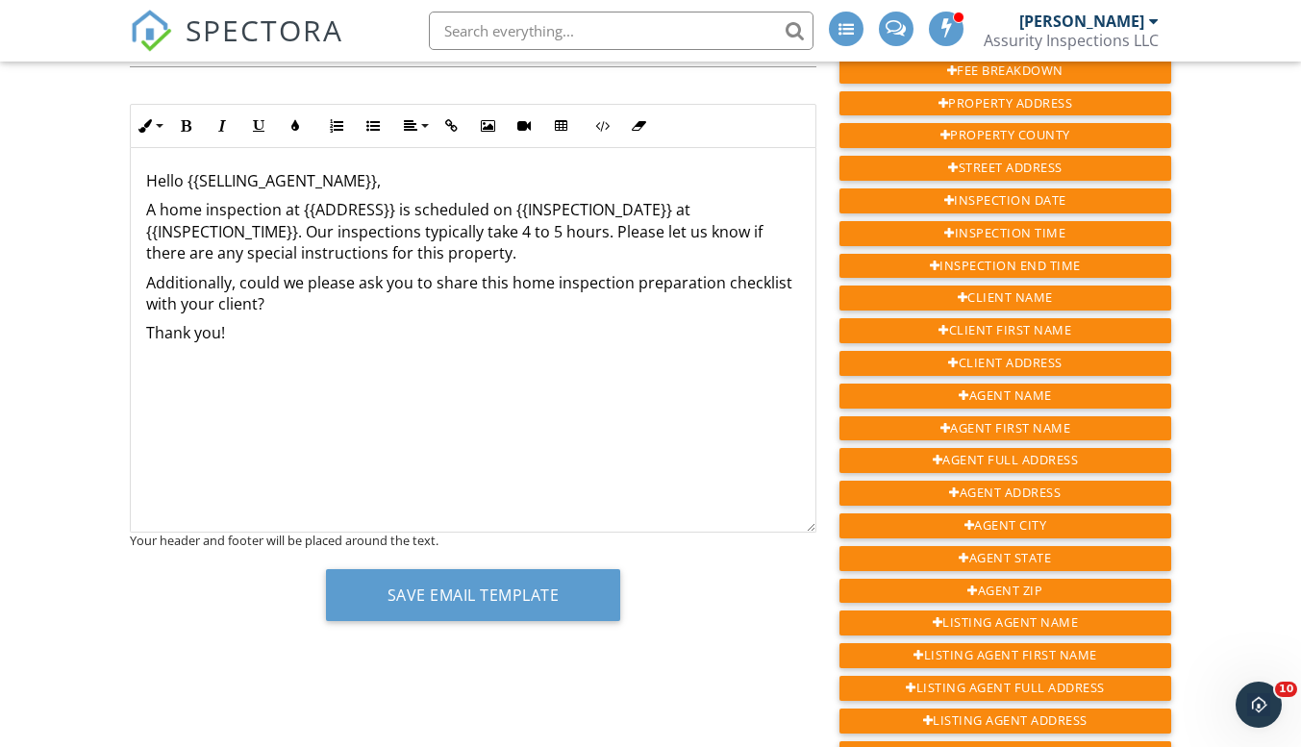
scroll to position [0, 0]
click at [491, 127] on icon "button" at bounding box center [487, 125] width 13 height 13
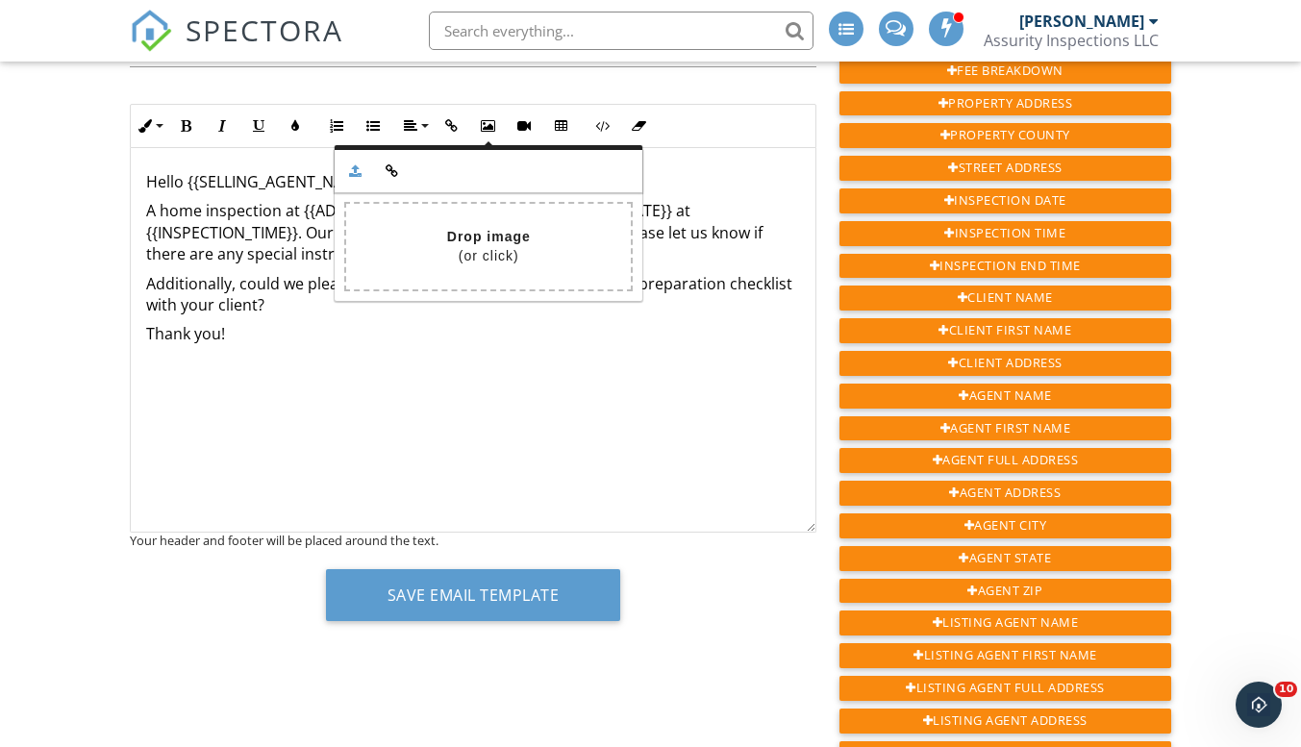
click at [333, 420] on div "Hello {{SELLING_AGENT_NAME}}, A home inspection at {{ADDRESS}} is scheduled on …" at bounding box center [473, 340] width 685 height 385
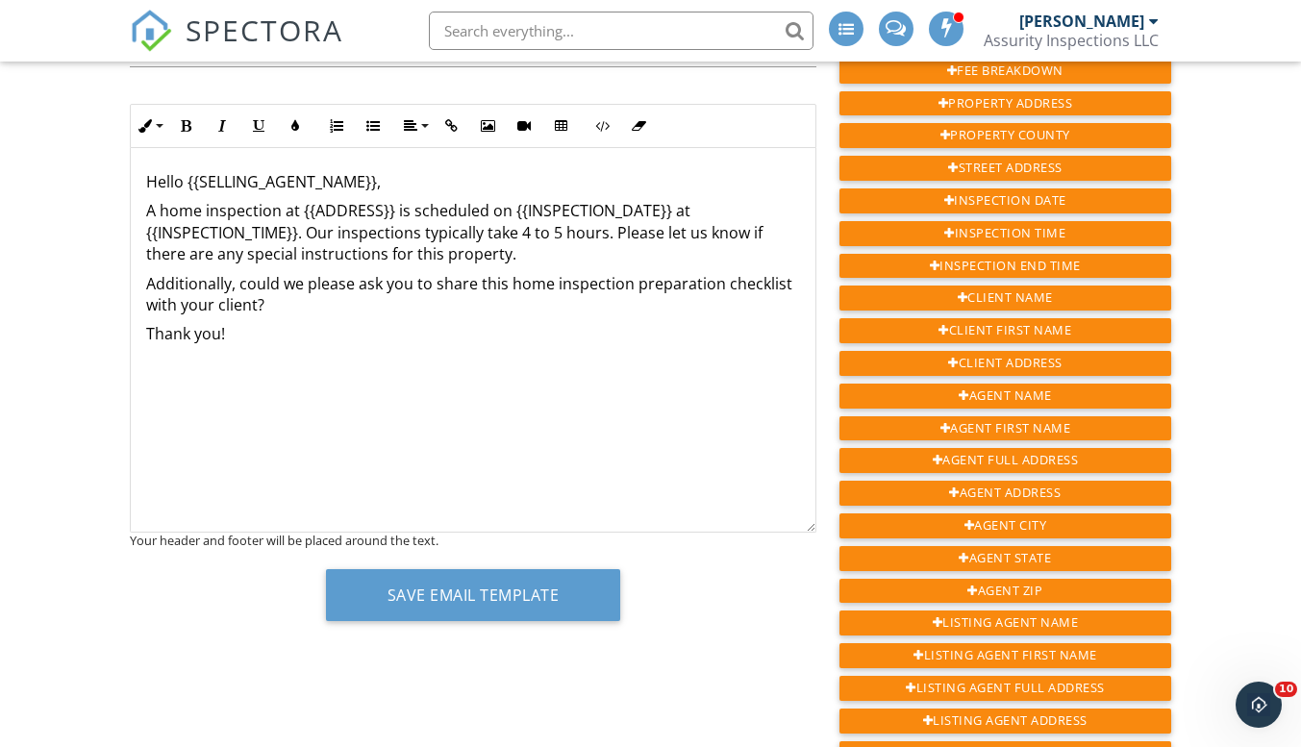
click at [334, 390] on div "Hello {{SELLING_AGENT_NAME}}, A home inspection at {{ADDRESS}} is scheduled on …" at bounding box center [473, 340] width 685 height 385
click at [481, 129] on icon "button" at bounding box center [487, 125] width 13 height 13
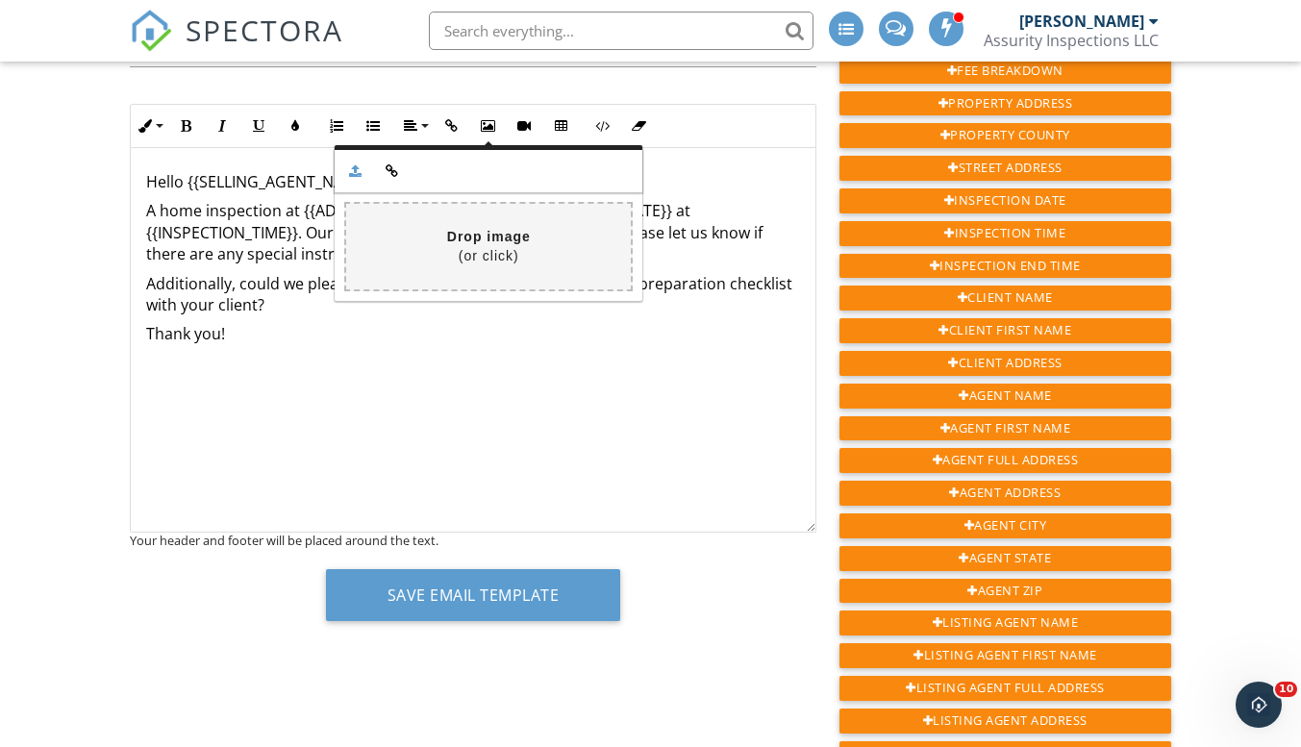
type input "C:\fakepath\Preparation.jpg"
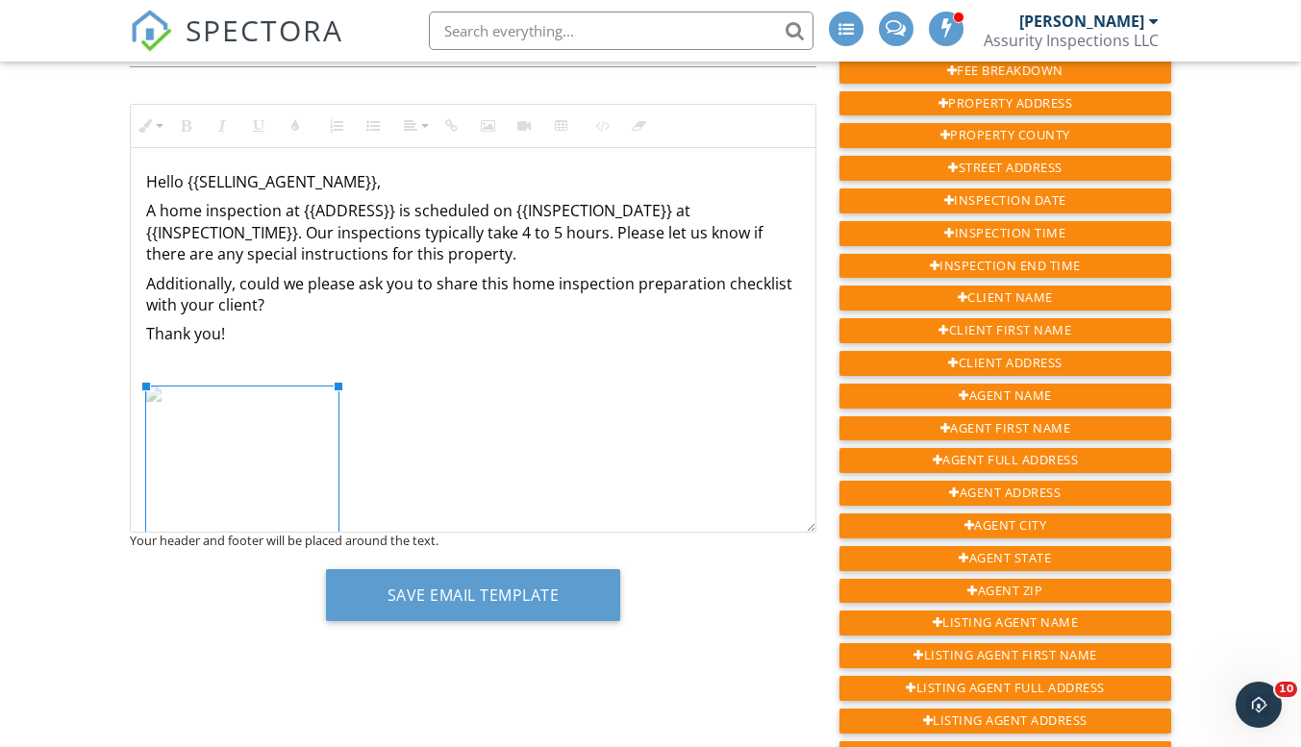
scroll to position [262, 0]
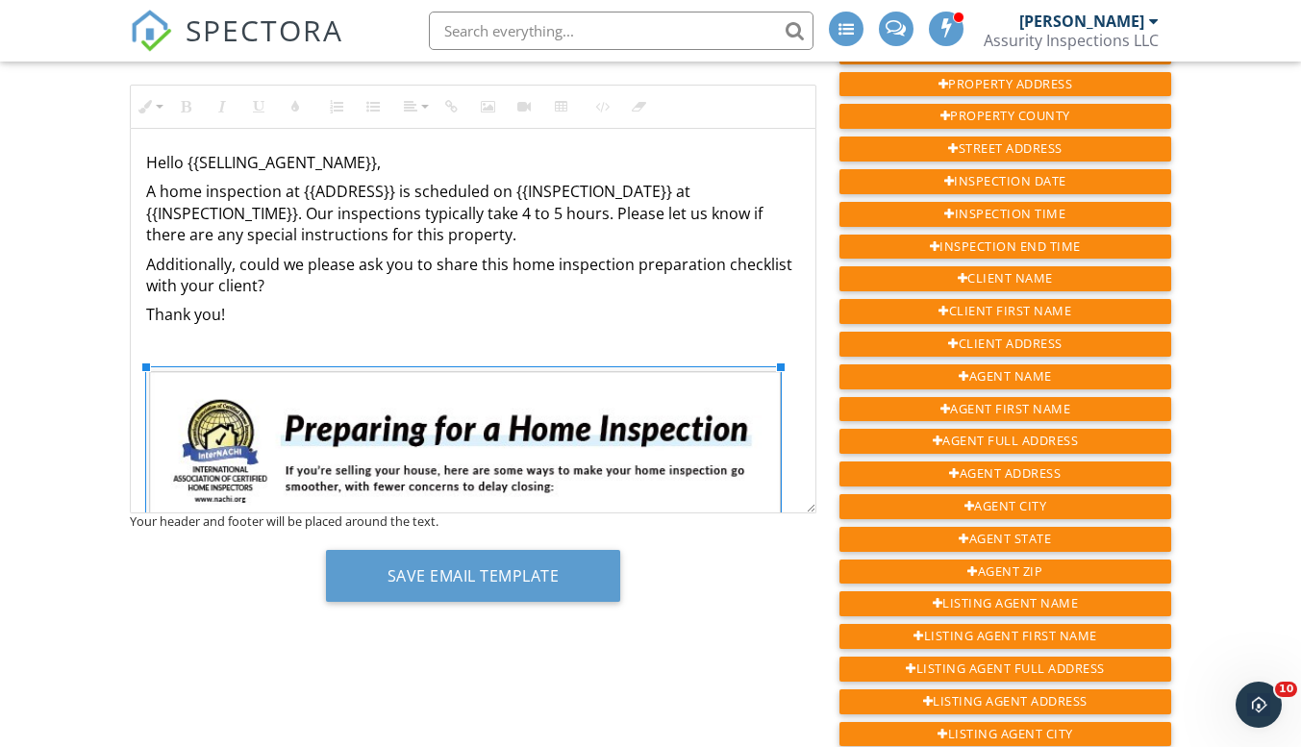
drag, startPoint x: 342, startPoint y: 365, endPoint x: 827, endPoint y: 400, distance: 486.0
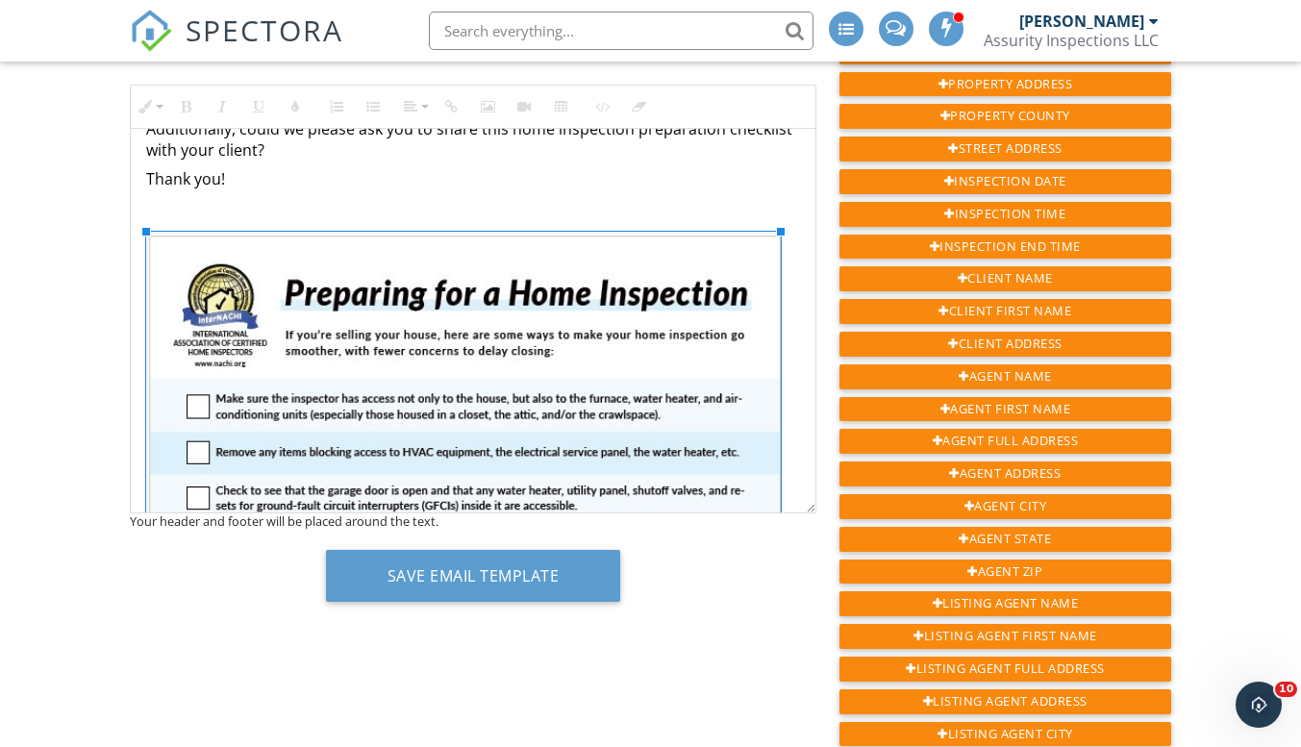
scroll to position [0, 0]
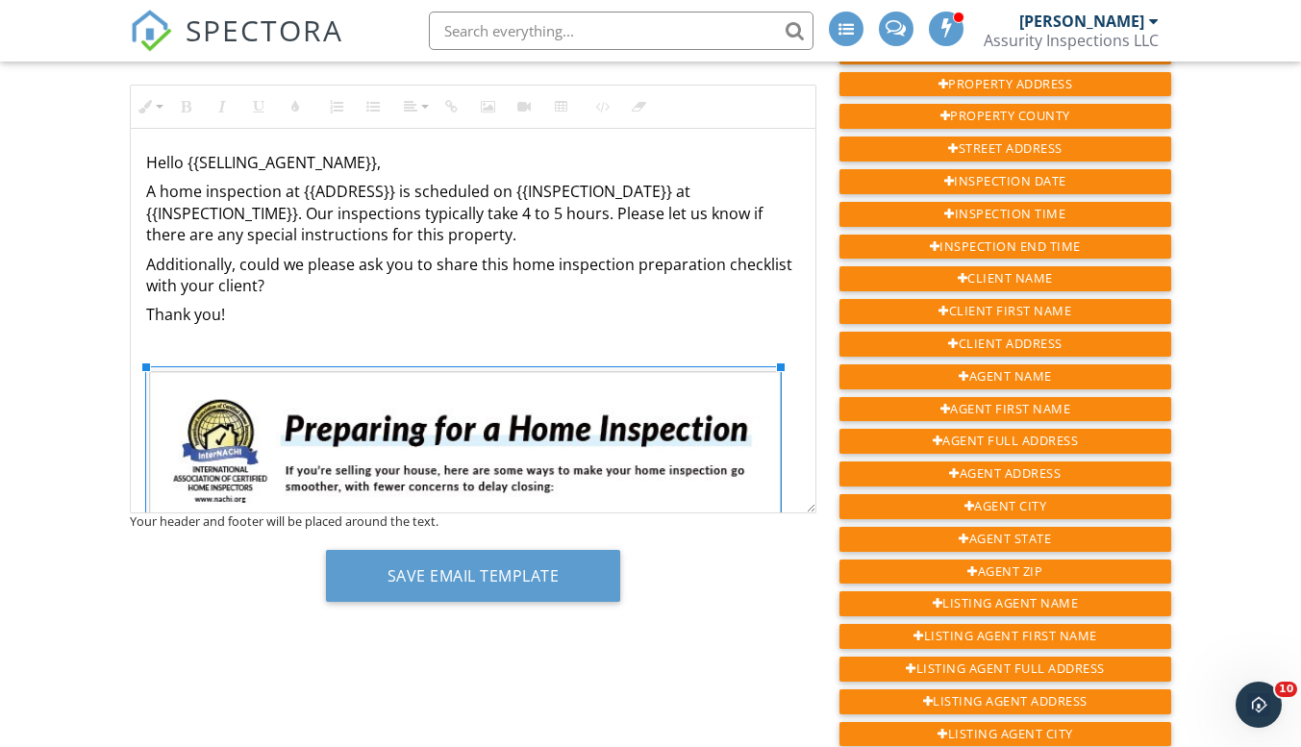
click at [390, 343] on p at bounding box center [473, 344] width 654 height 21
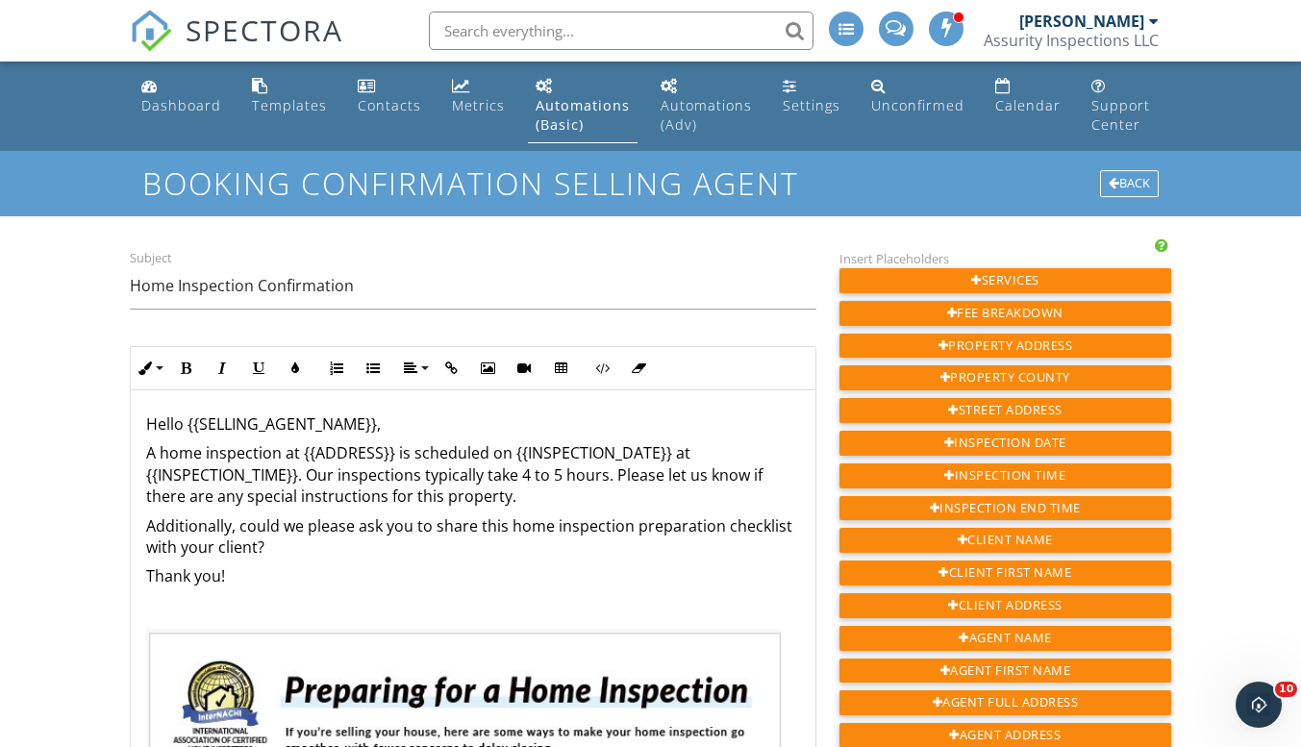
click at [487, 554] on p "Additionally, could we please ask you to share this home inspection preparation…" at bounding box center [473, 537] width 654 height 43
click at [1073, 20] on div "[PERSON_NAME]" at bounding box center [1082, 21] width 125 height 19
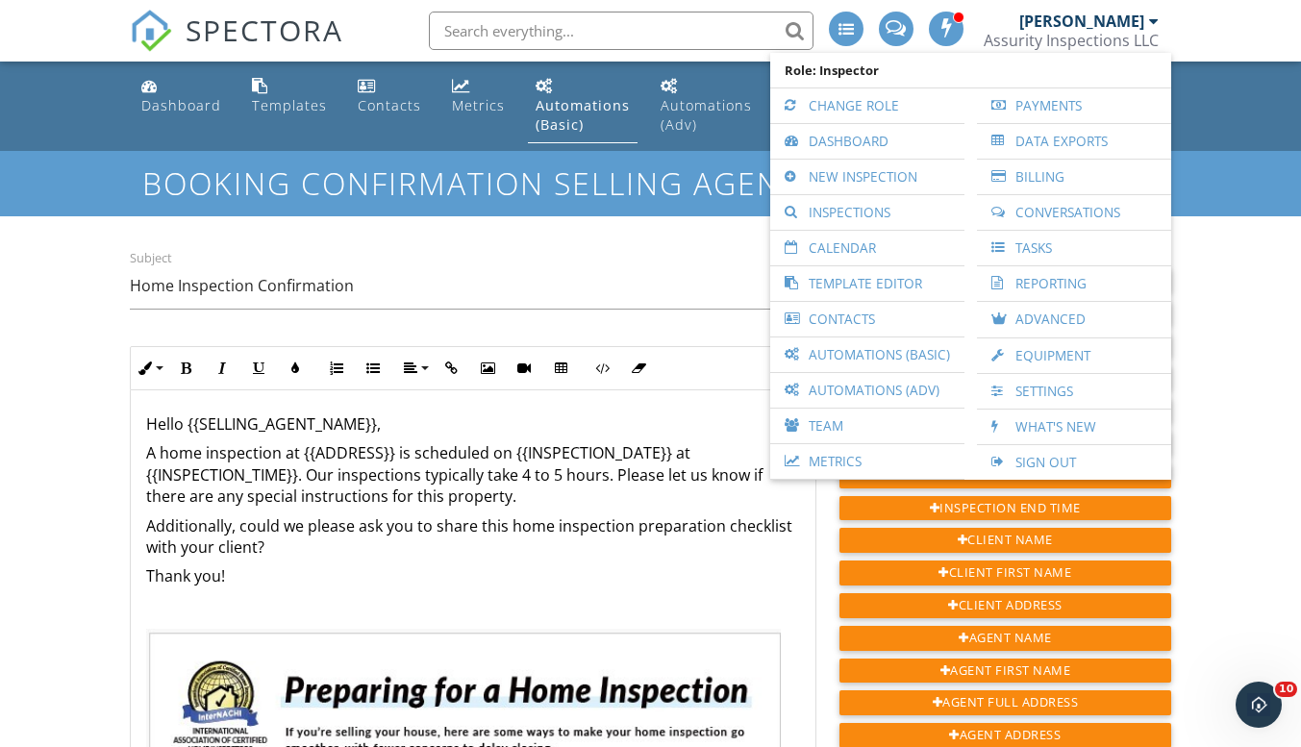
click at [640, 247] on div "Subject Home Inspection Confirmation Inline Style XLarge Large Normal Small Lig…" at bounding box center [473, 563] width 710 height 632
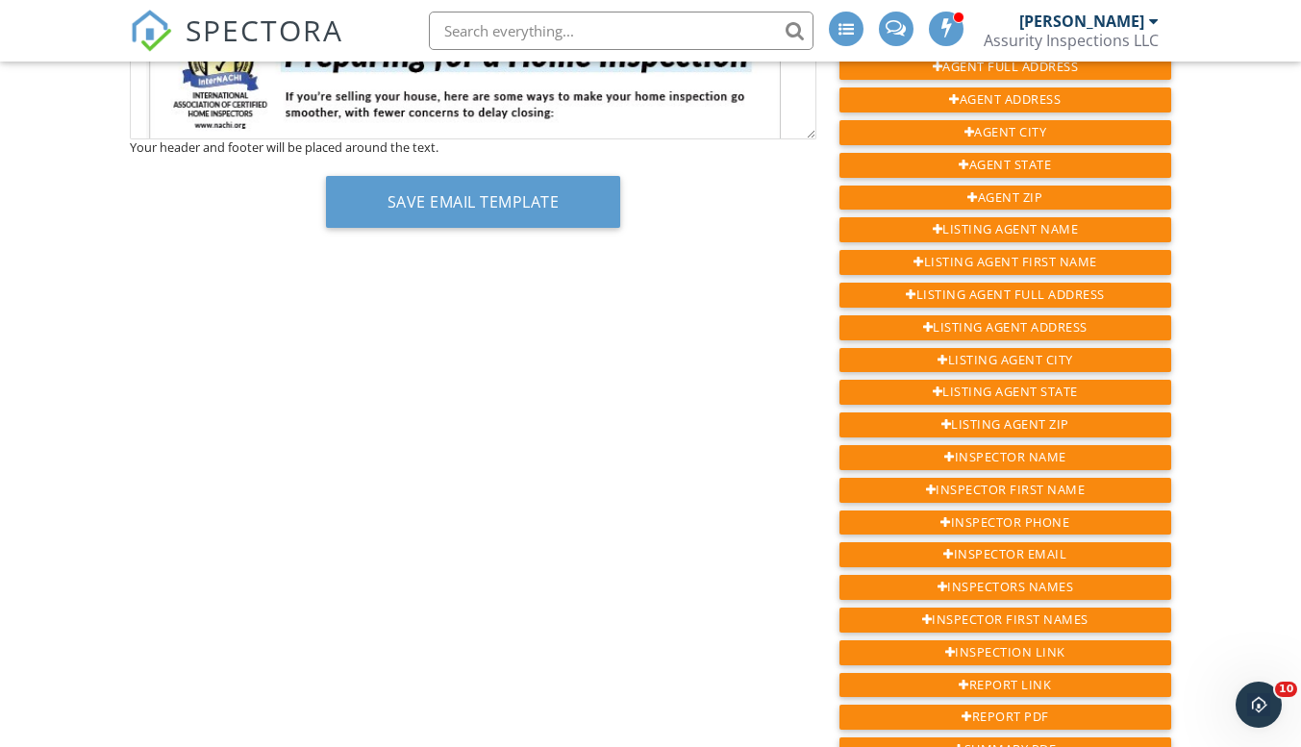
scroll to position [673, 0]
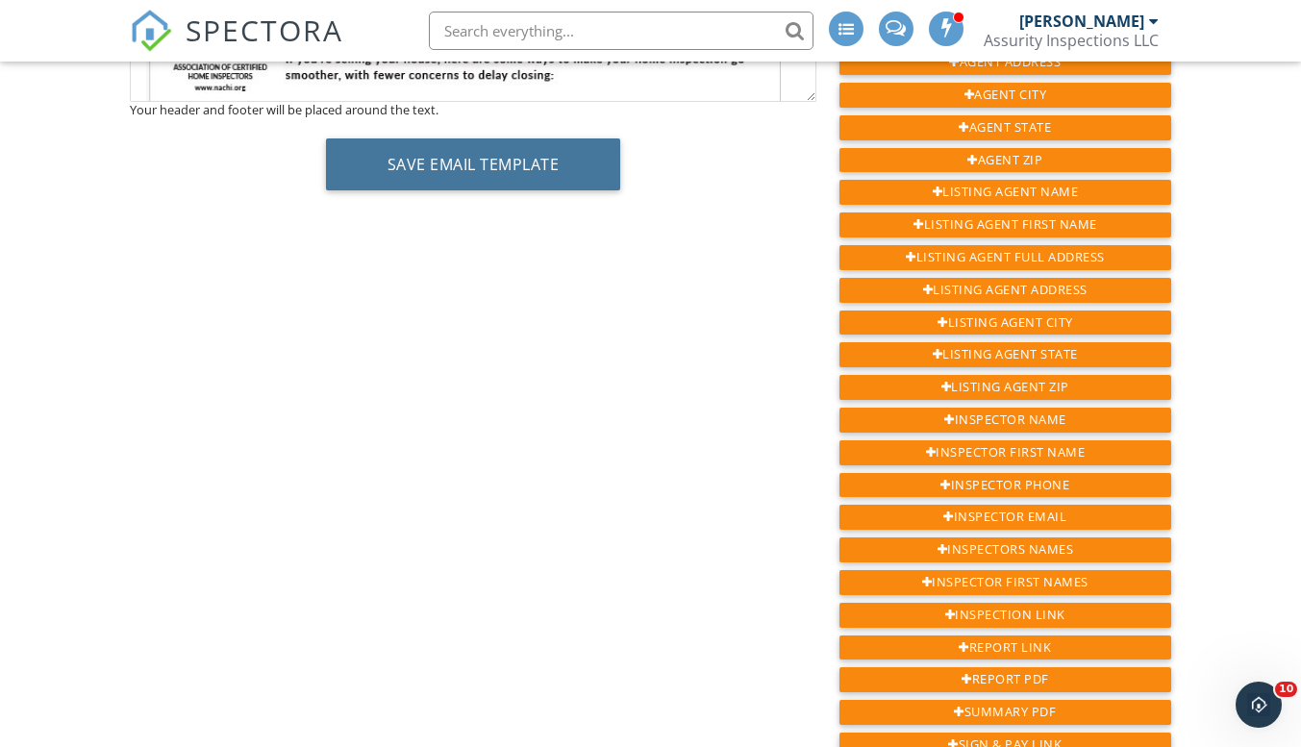
click at [534, 181] on button "Save Email Template" at bounding box center [473, 165] width 295 height 52
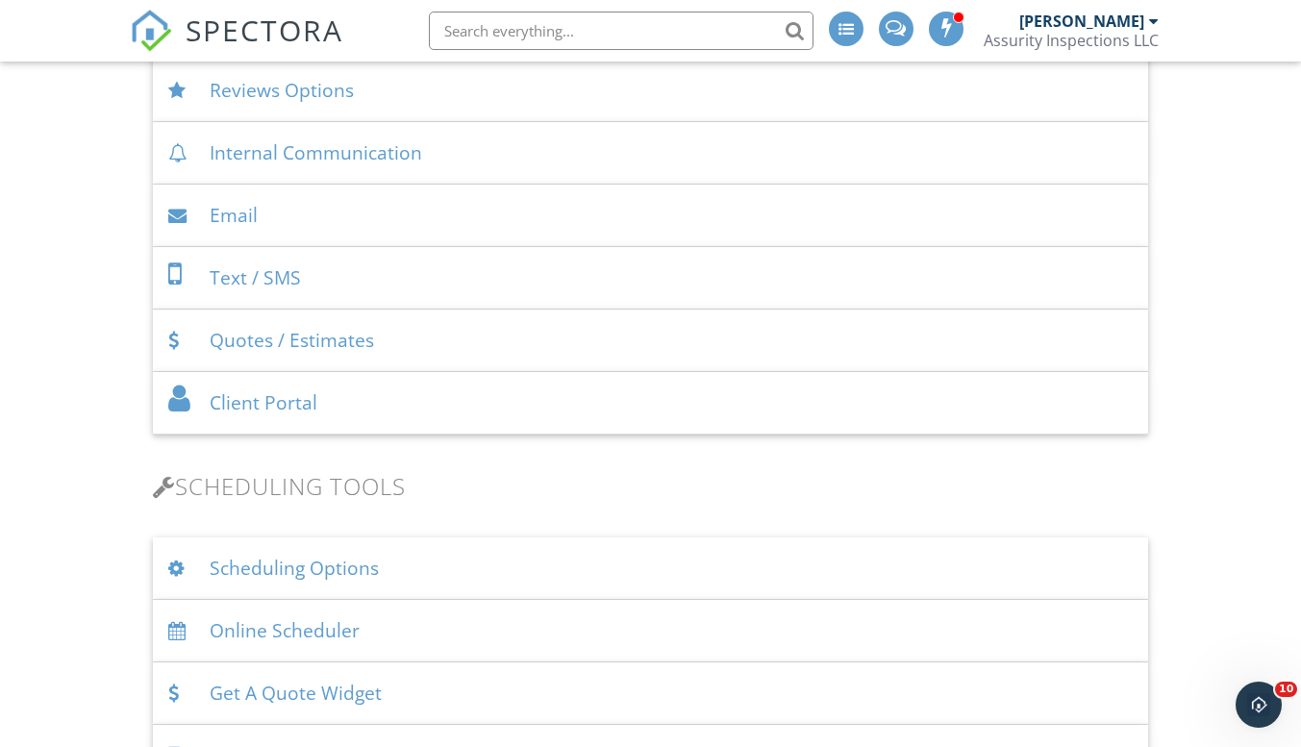
scroll to position [759, 0]
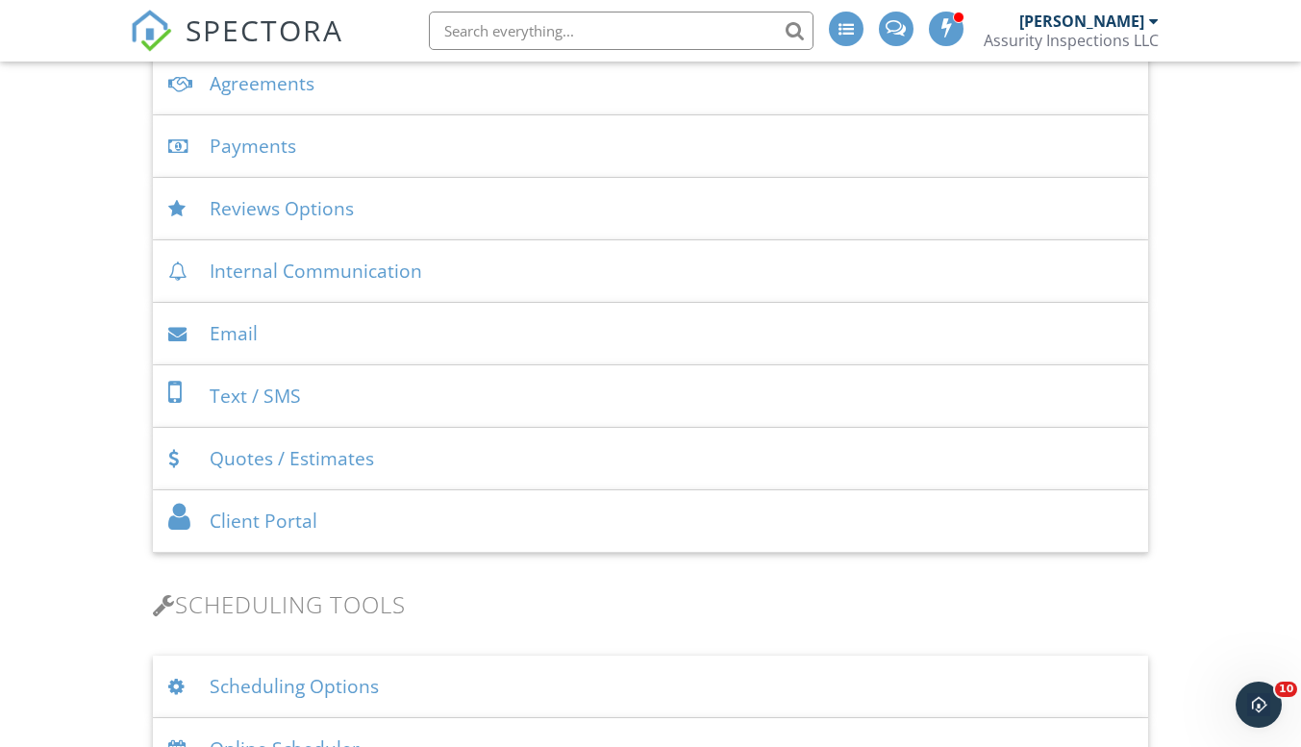
click at [301, 343] on div "Email" at bounding box center [650, 334] width 995 height 63
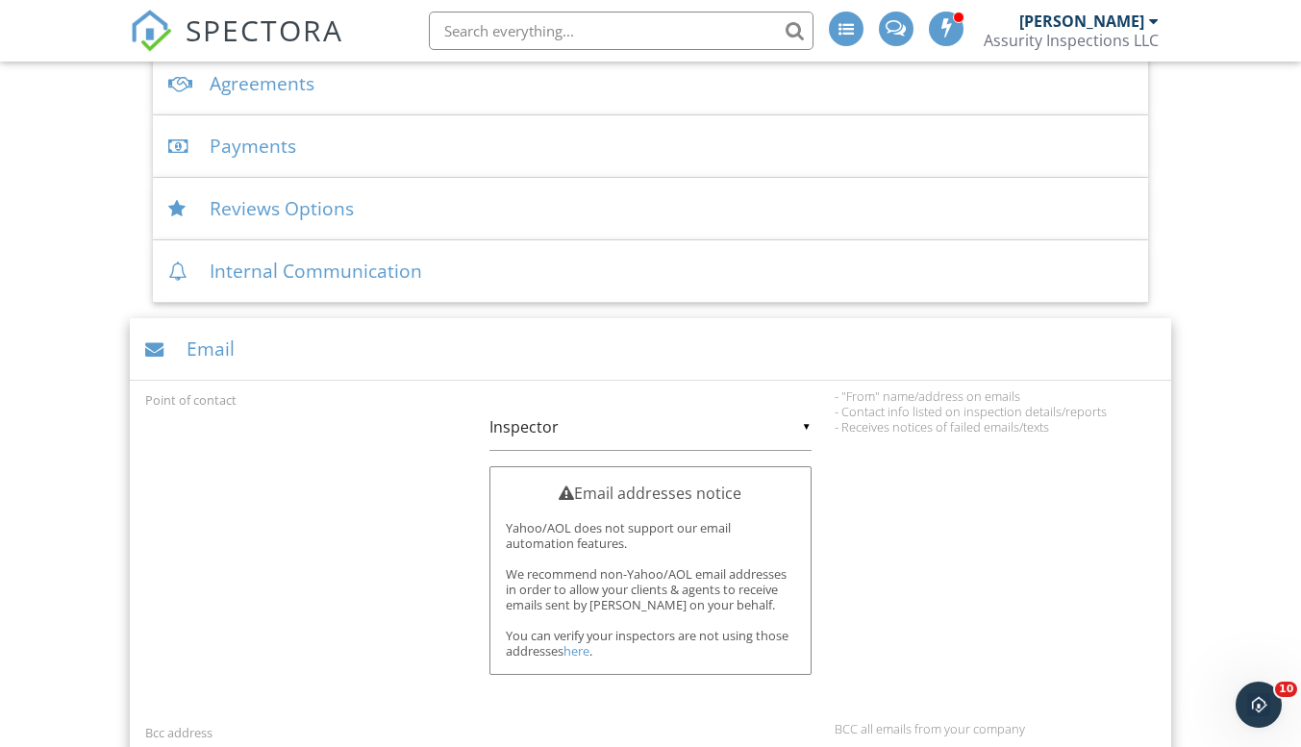
click at [899, 460] on div "Point of contact ▼ Inspector Inspector Company Inspector Company Email addresse…" at bounding box center [650, 551] width 1033 height 324
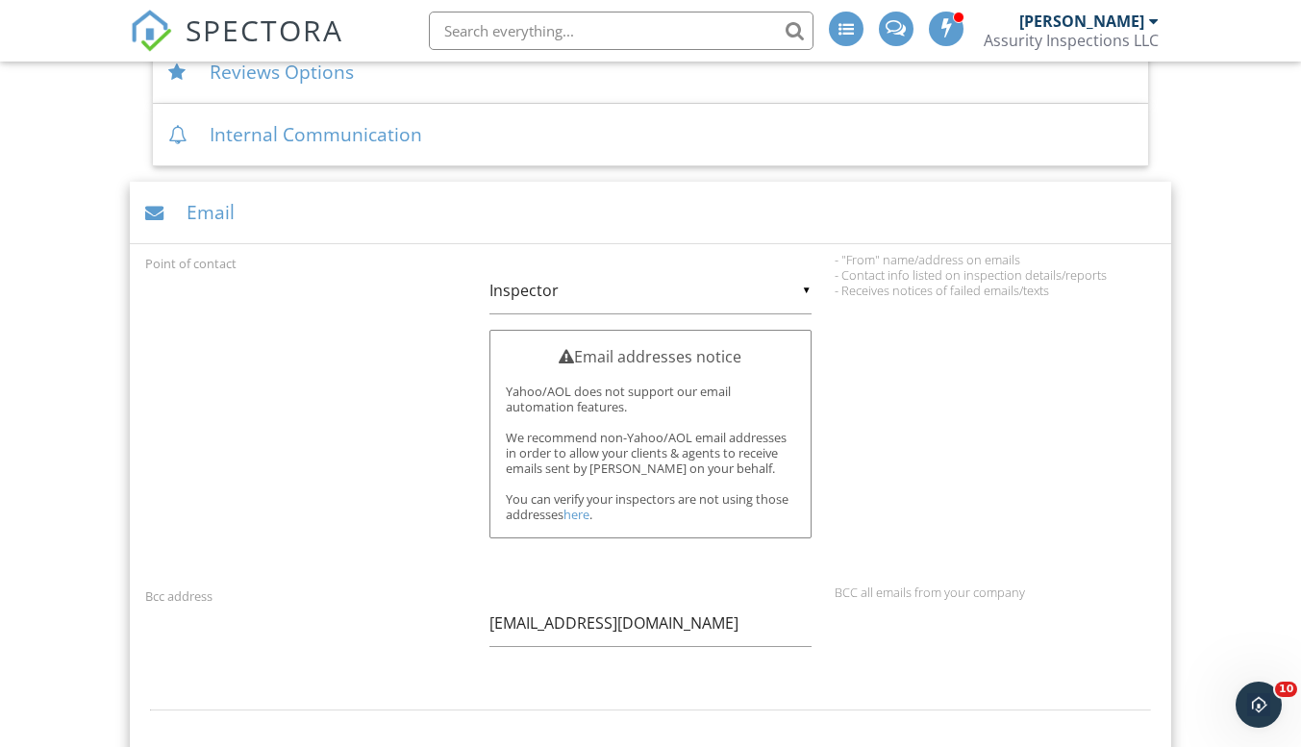
scroll to position [951, 0]
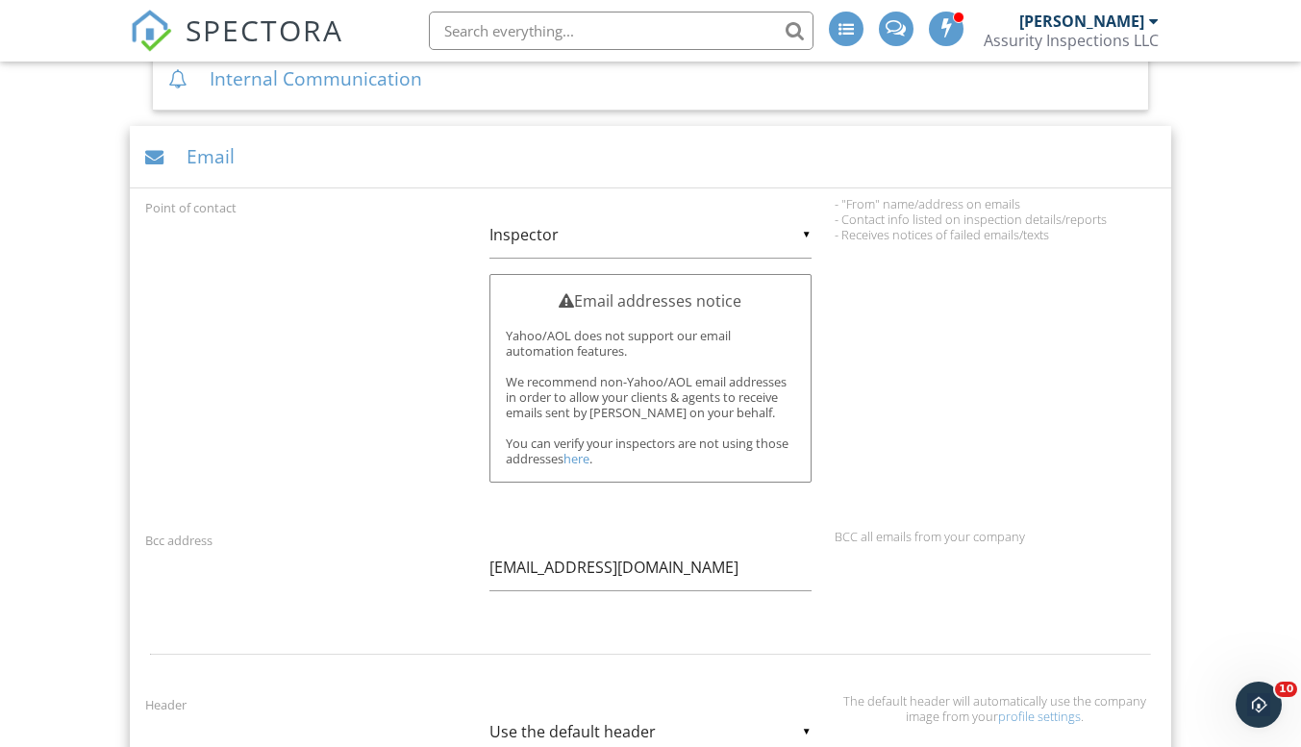
click at [903, 349] on div "Point of contact ▼ Inspector Inspector Company Inspector Company Email addresse…" at bounding box center [650, 358] width 1033 height 324
click at [572, 452] on link "here" at bounding box center [577, 458] width 26 height 17
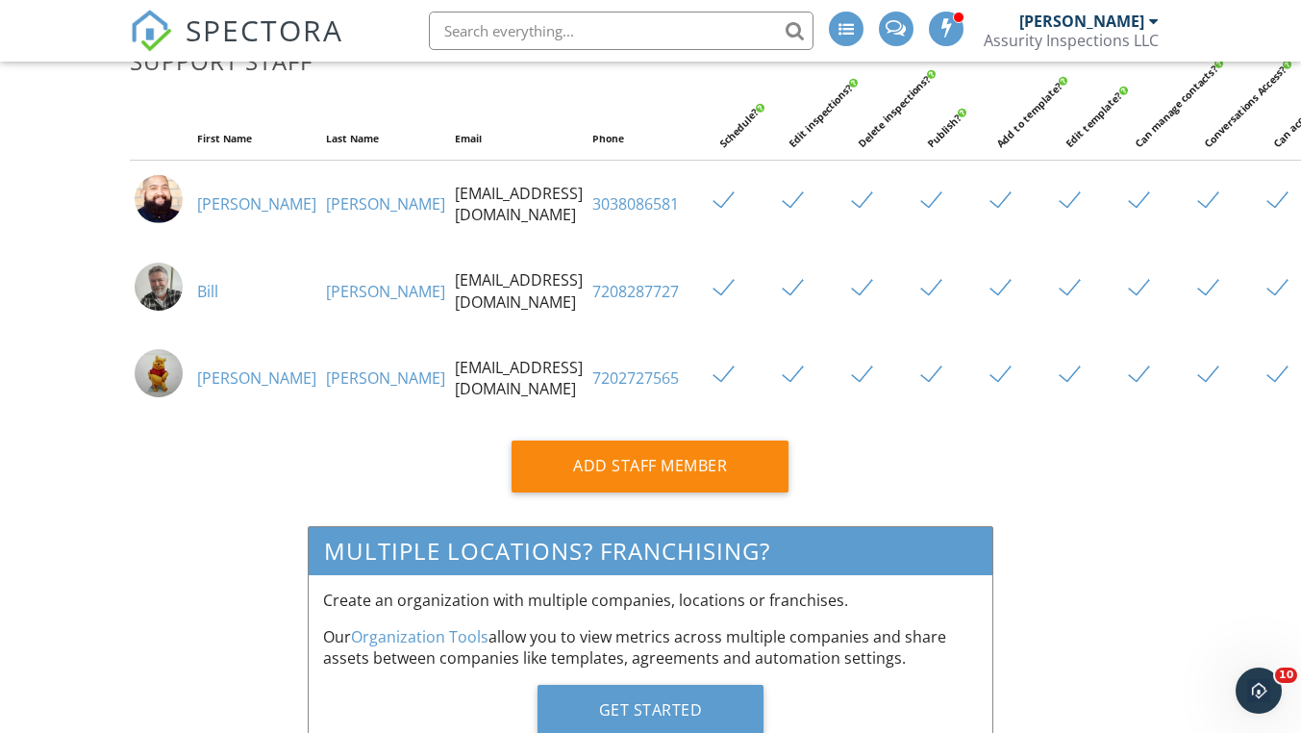
scroll to position [748, 0]
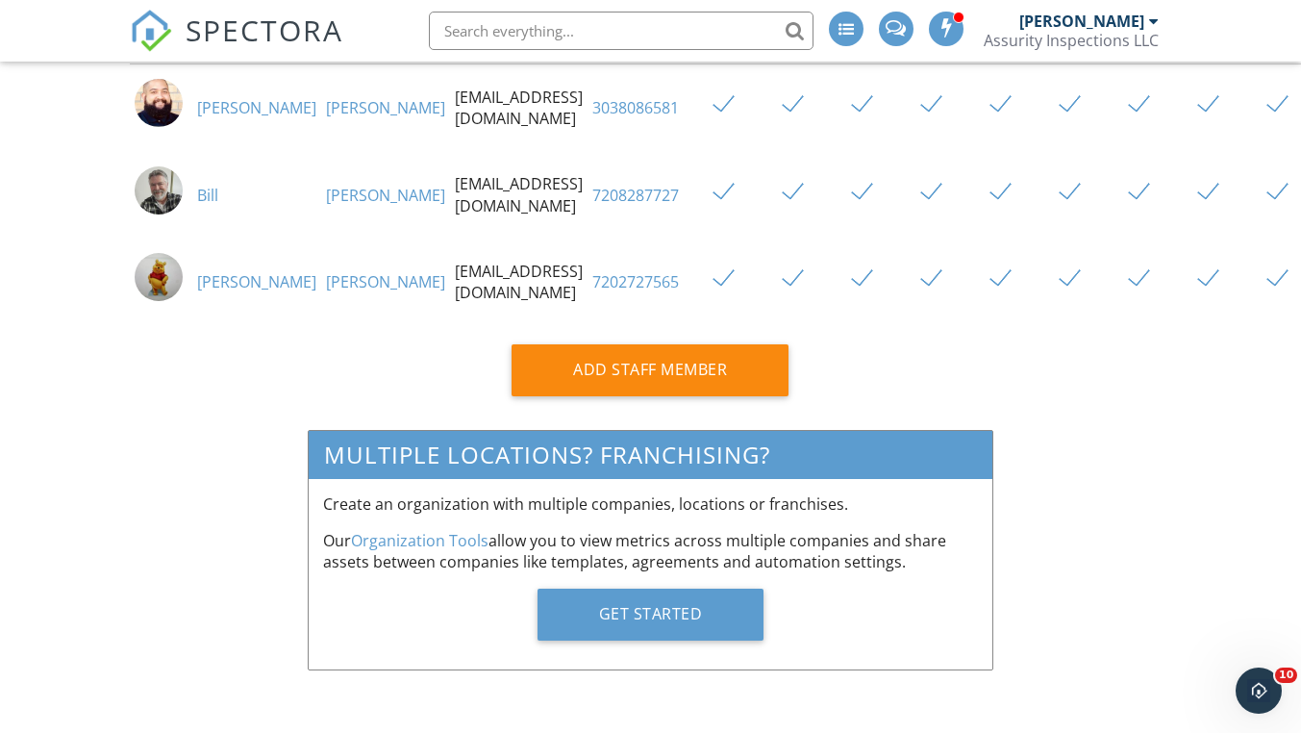
click at [652, 608] on div "Get Started" at bounding box center [651, 615] width 227 height 52
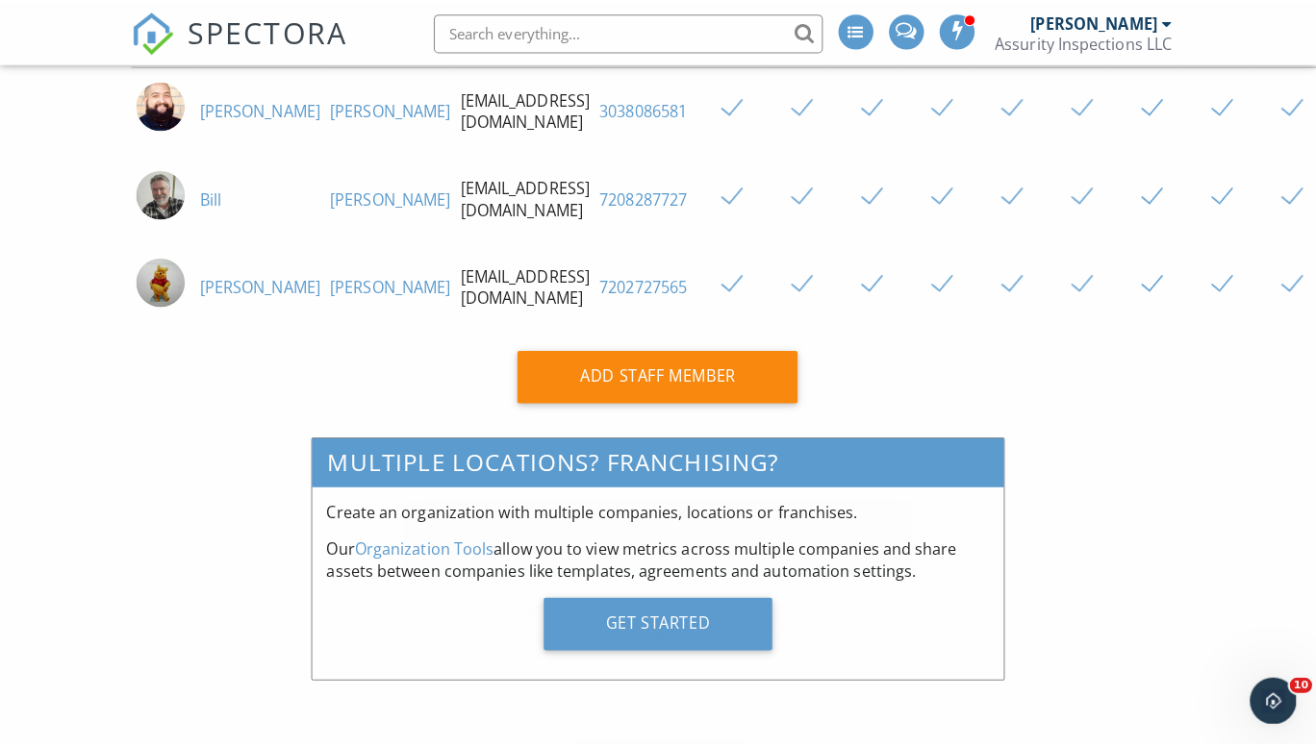
scroll to position [734, 0]
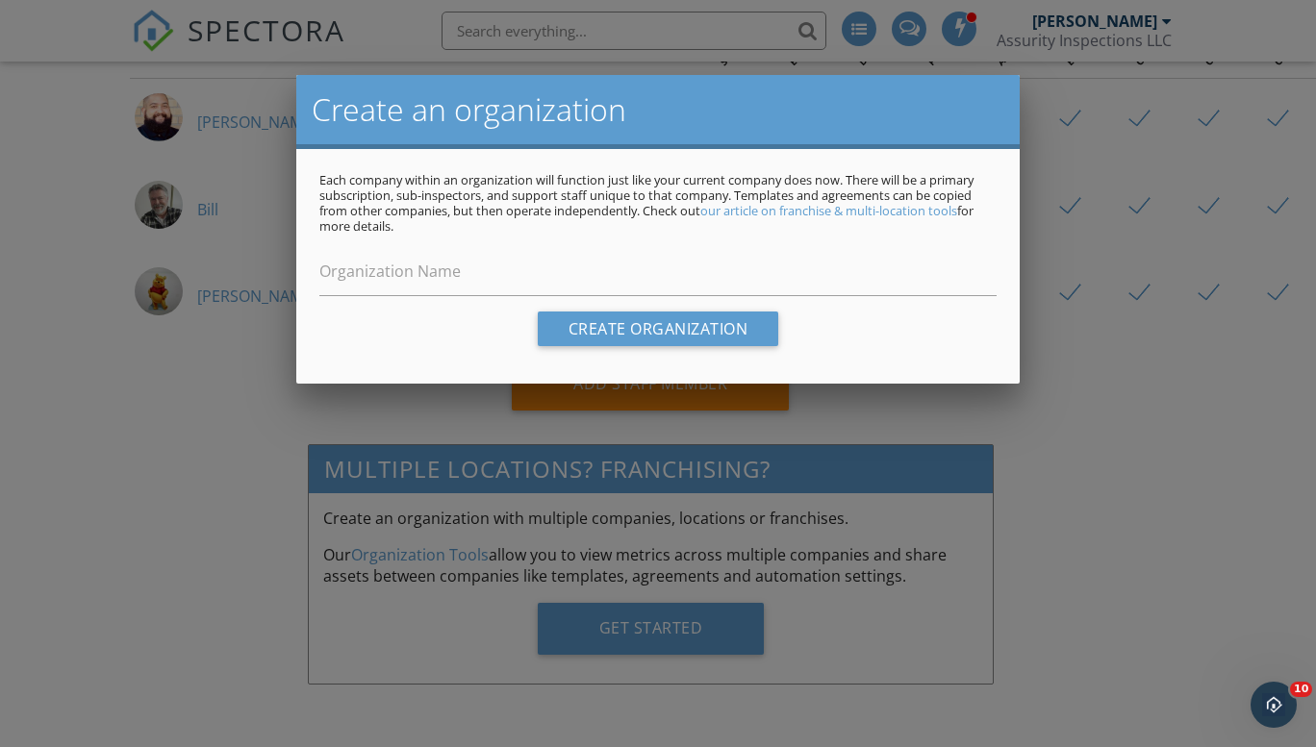
click at [776, 209] on link "our article on franchise & multi-location tools" at bounding box center [828, 210] width 257 height 17
click at [643, 283] on input "Organization Name" at bounding box center [657, 272] width 677 height 47
click at [332, 274] on input "Organization Name" at bounding box center [657, 272] width 677 height 47
type input "Assurity Home Services"
click at [626, 322] on input "Create organization" at bounding box center [658, 329] width 241 height 35
